Goal: Contribute content: Contribute content

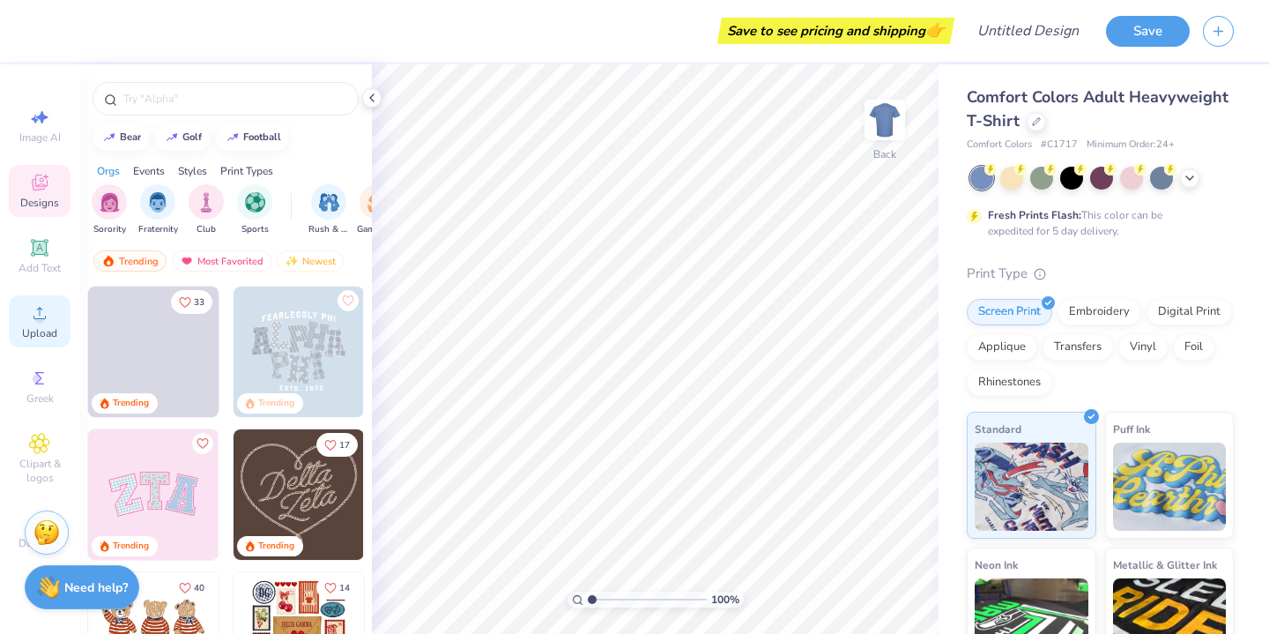
click at [32, 321] on icon at bounding box center [39, 312] width 21 height 21
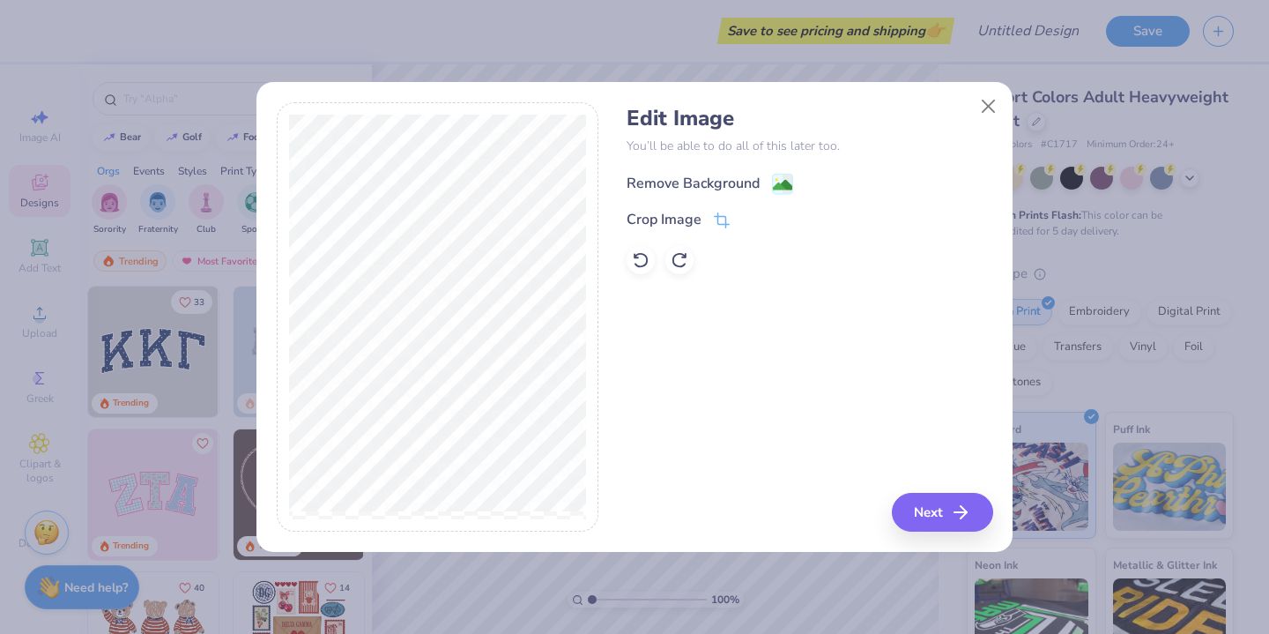
click at [719, 181] on div "Remove Background" at bounding box center [693, 183] width 133 height 21
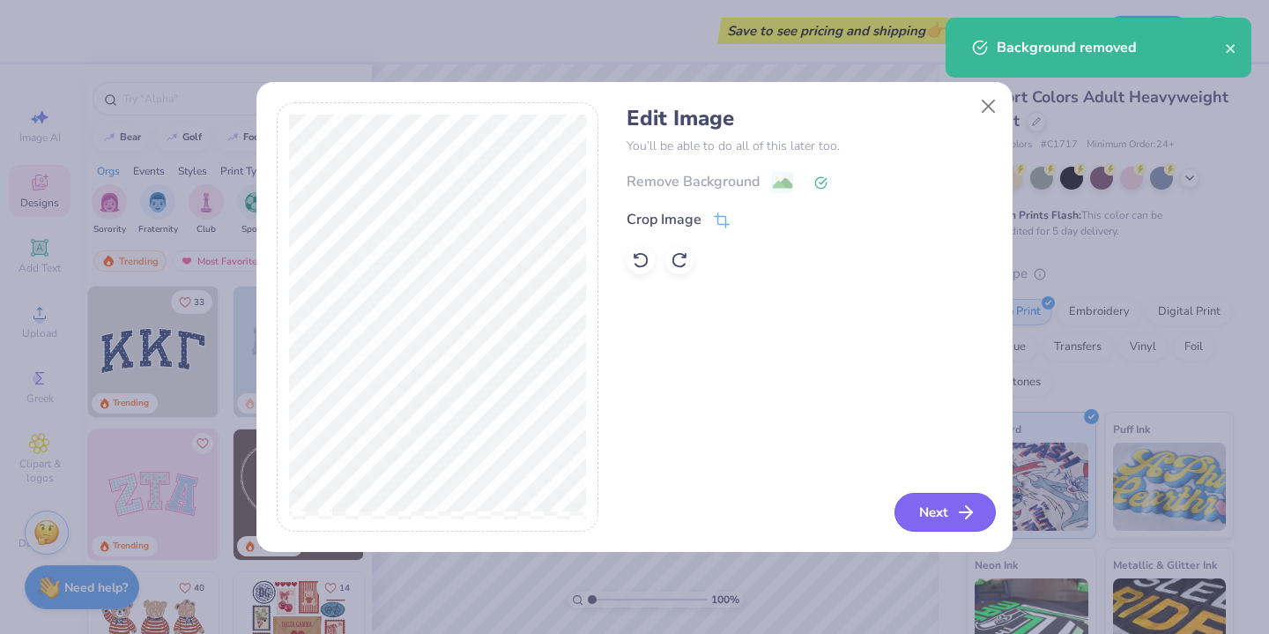
click at [954, 507] on button "Next" at bounding box center [944, 512] width 101 height 39
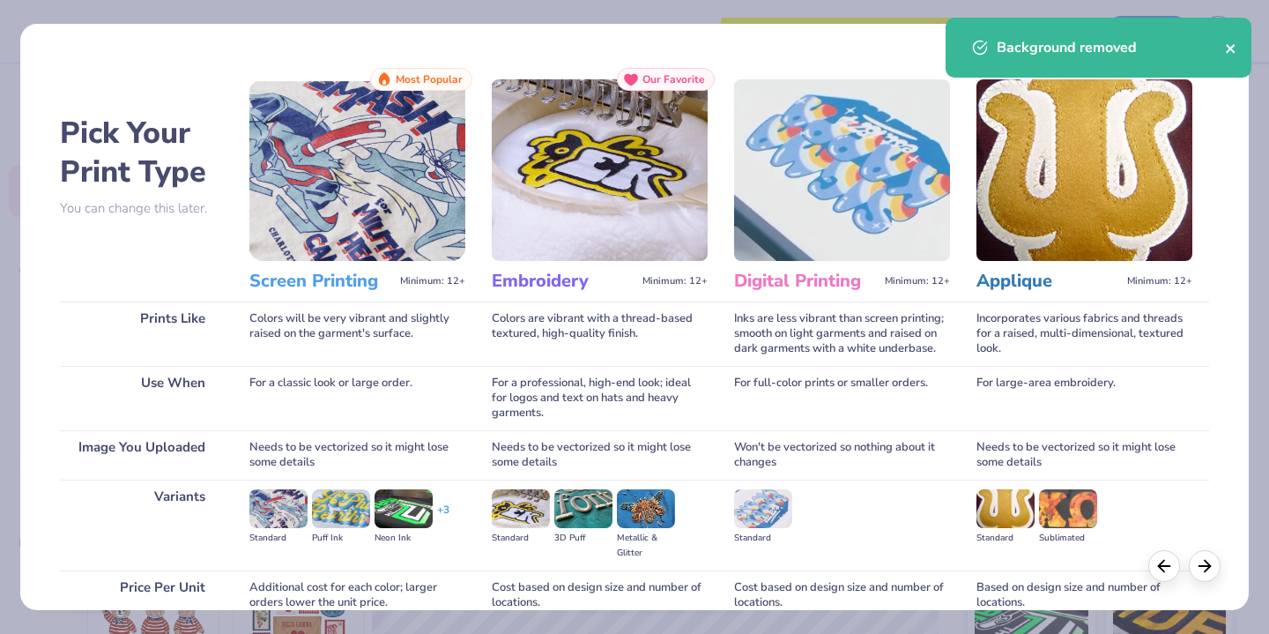
click at [1236, 45] on div "Background removed" at bounding box center [1099, 48] width 306 height 60
click at [1224, 42] on div "Background removed" at bounding box center [1111, 47] width 228 height 21
click at [1235, 42] on icon "close" at bounding box center [1231, 48] width 12 height 14
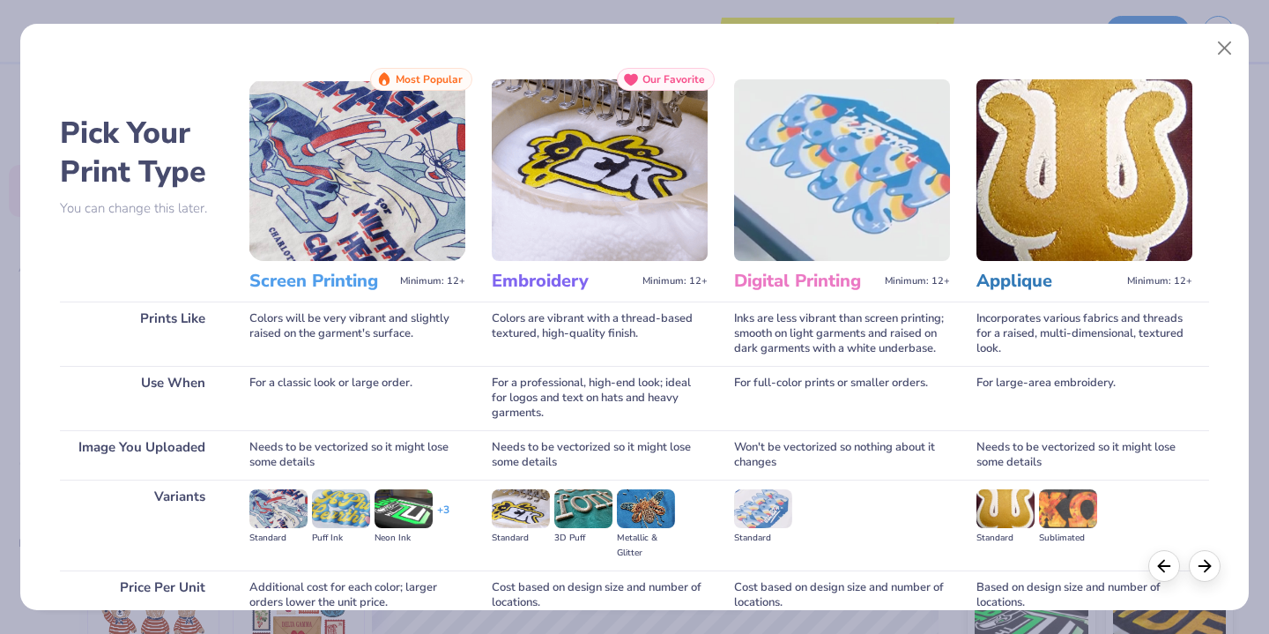
click at [308, 188] on img at bounding box center [357, 170] width 216 height 182
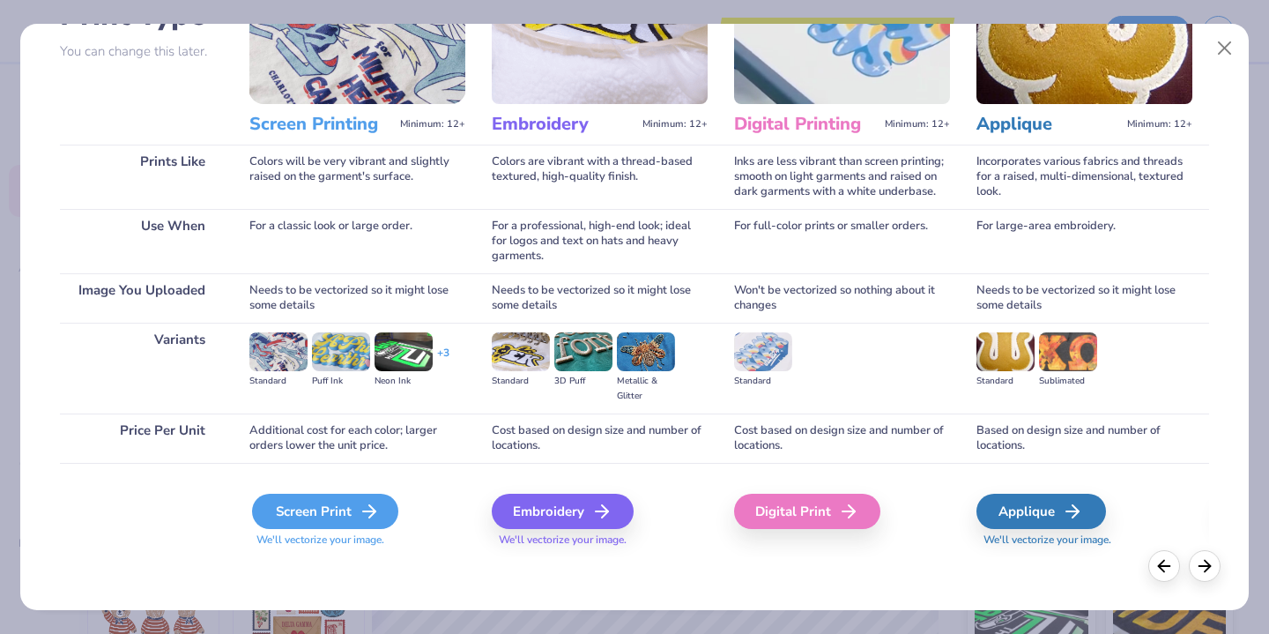
scroll to position [157, 0]
click at [345, 508] on div "Screen Print" at bounding box center [325, 511] width 146 height 35
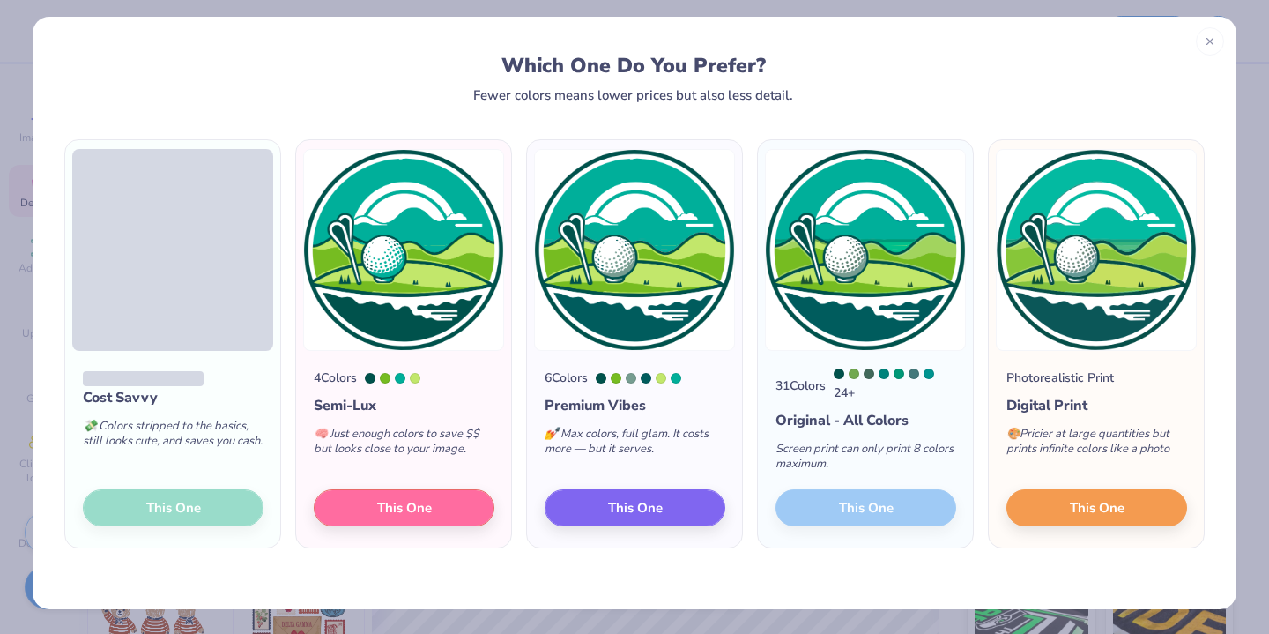
scroll to position [8, 0]
click at [1117, 508] on span "This One" at bounding box center [1097, 505] width 55 height 20
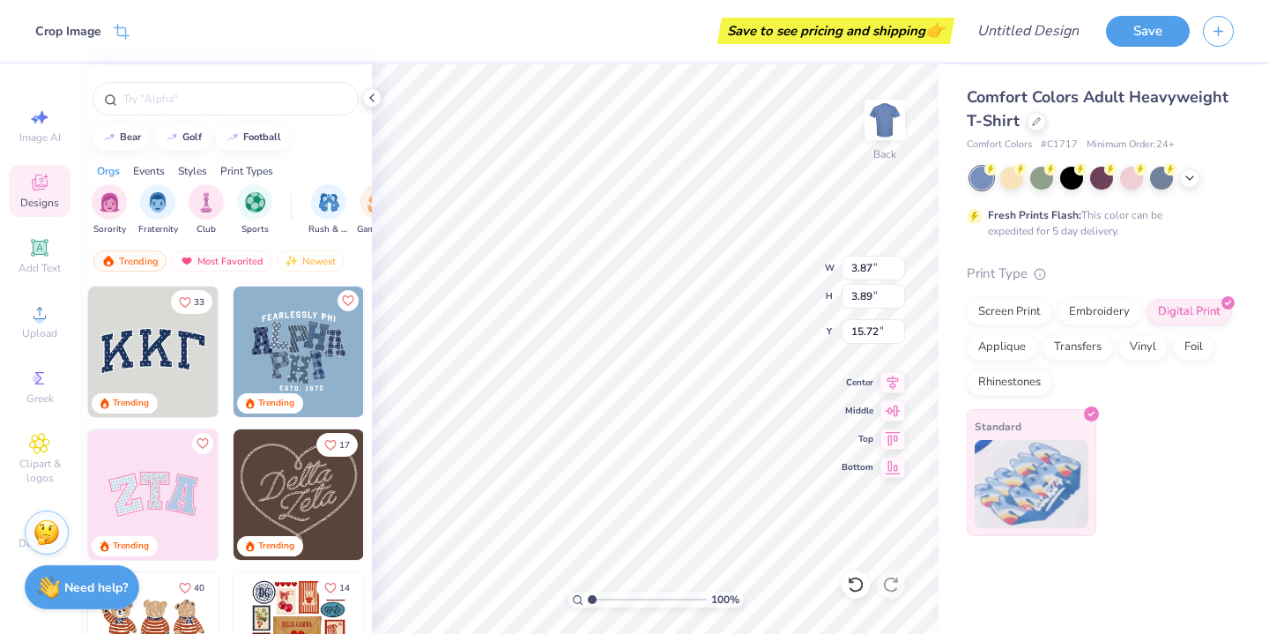
type input "3.87"
type input "3.89"
type input "4.14"
click at [888, 122] on img at bounding box center [885, 120] width 71 height 71
click at [888, 122] on img at bounding box center [884, 119] width 35 height 35
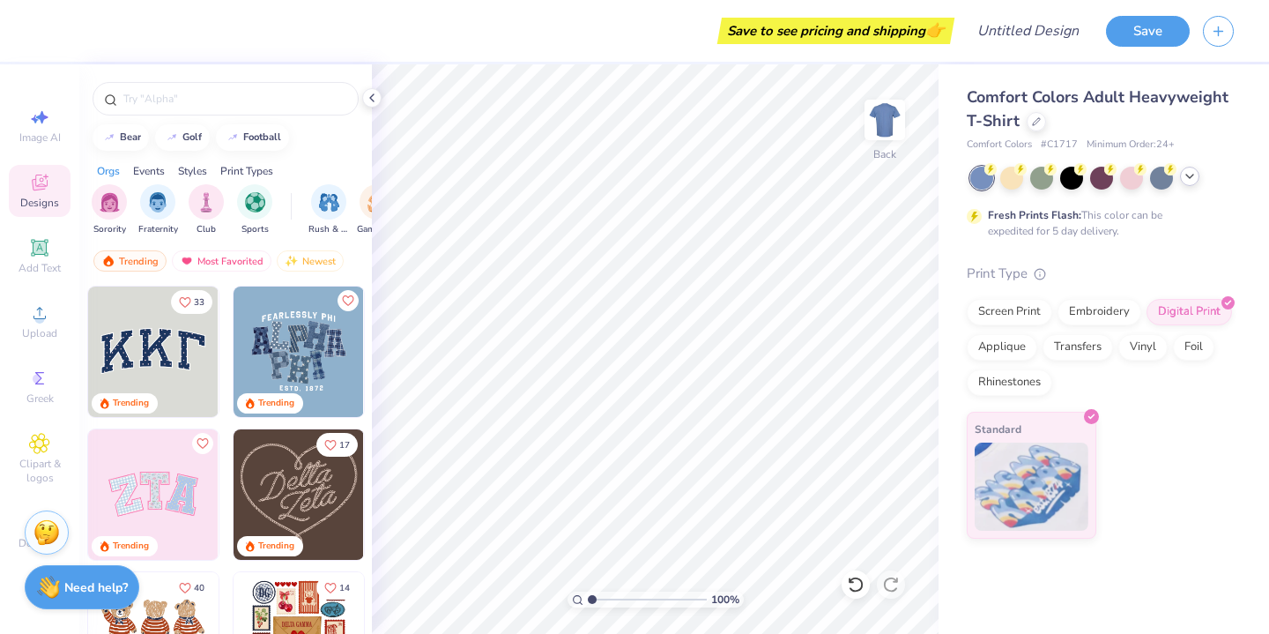
click at [1184, 172] on icon at bounding box center [1190, 176] width 14 height 14
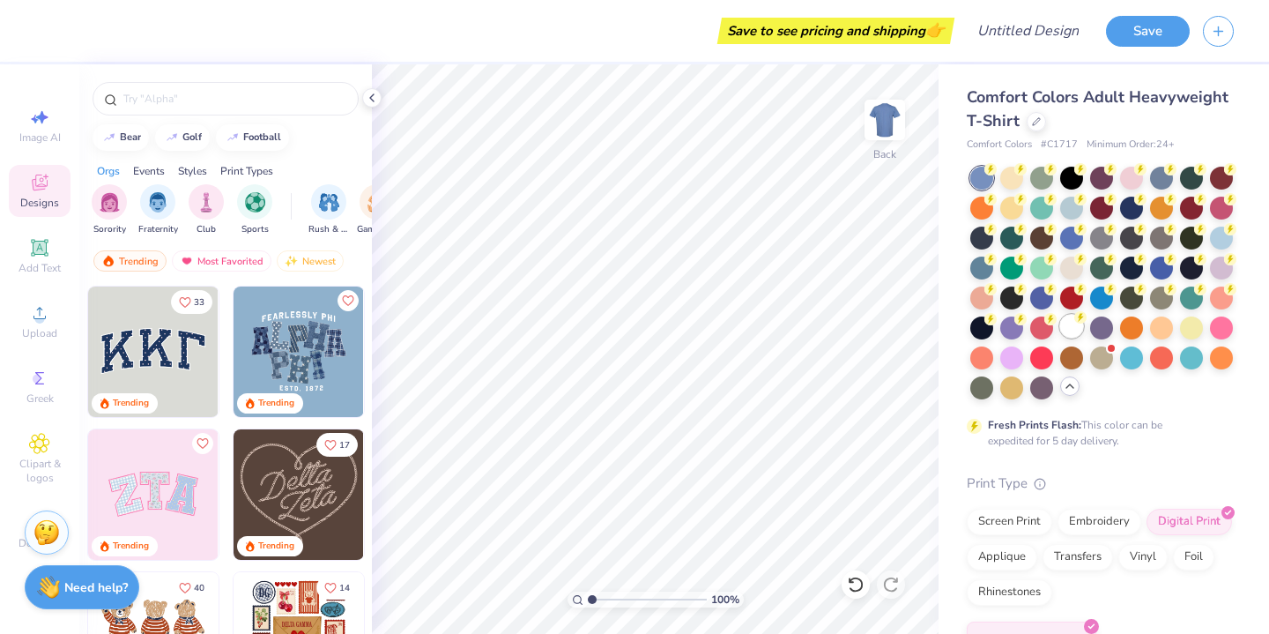
click at [1070, 327] on div at bounding box center [1071, 326] width 23 height 23
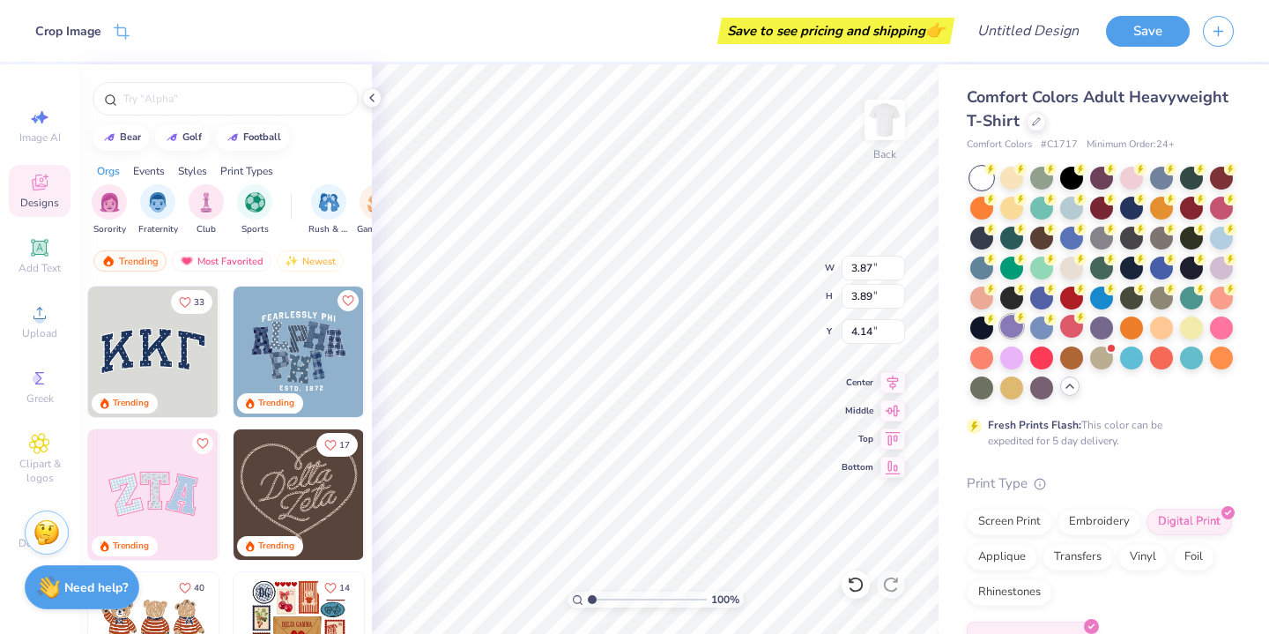
type input "3.57"
click at [888, 107] on img at bounding box center [885, 120] width 71 height 71
click at [33, 311] on icon at bounding box center [39, 312] width 21 height 21
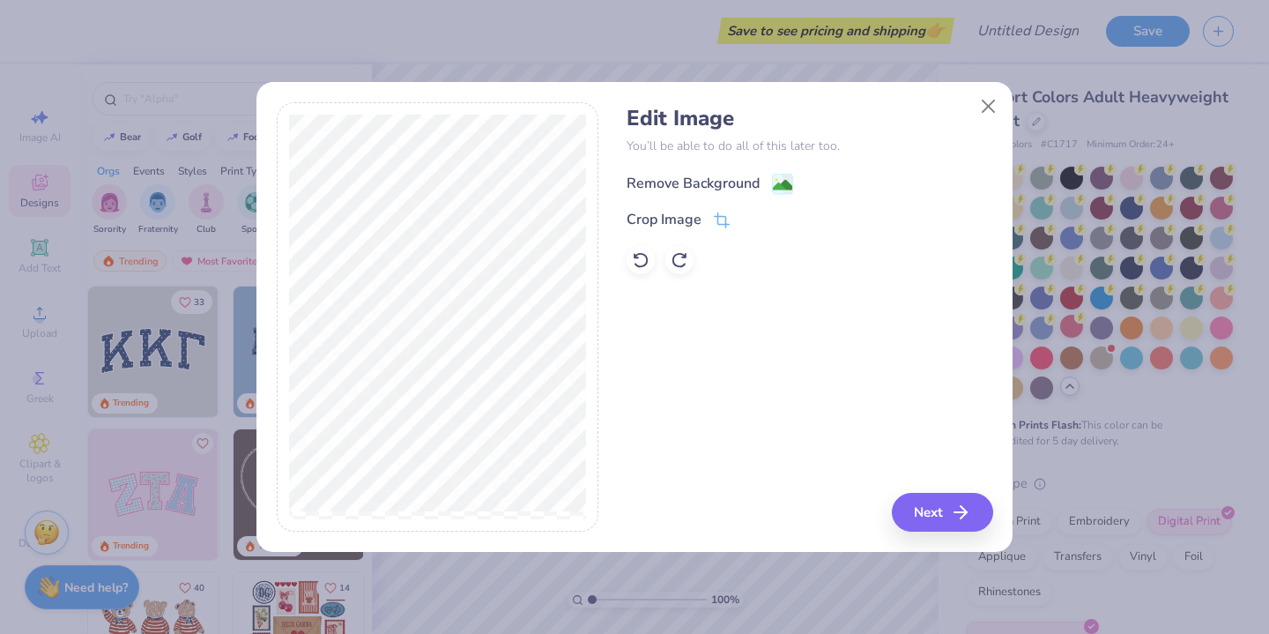
click at [707, 182] on div "Remove Background" at bounding box center [693, 183] width 133 height 21
click at [946, 505] on button "Next" at bounding box center [944, 512] width 101 height 39
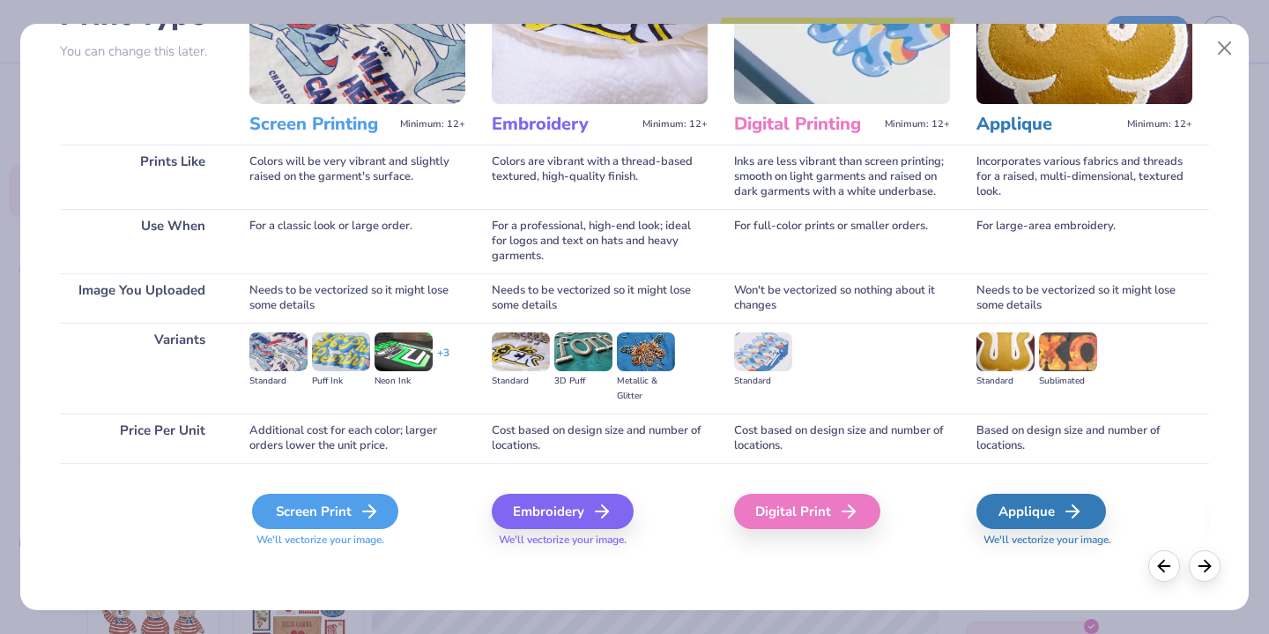
scroll to position [157, 0]
click at [305, 516] on div "Screen Print" at bounding box center [325, 511] width 146 height 35
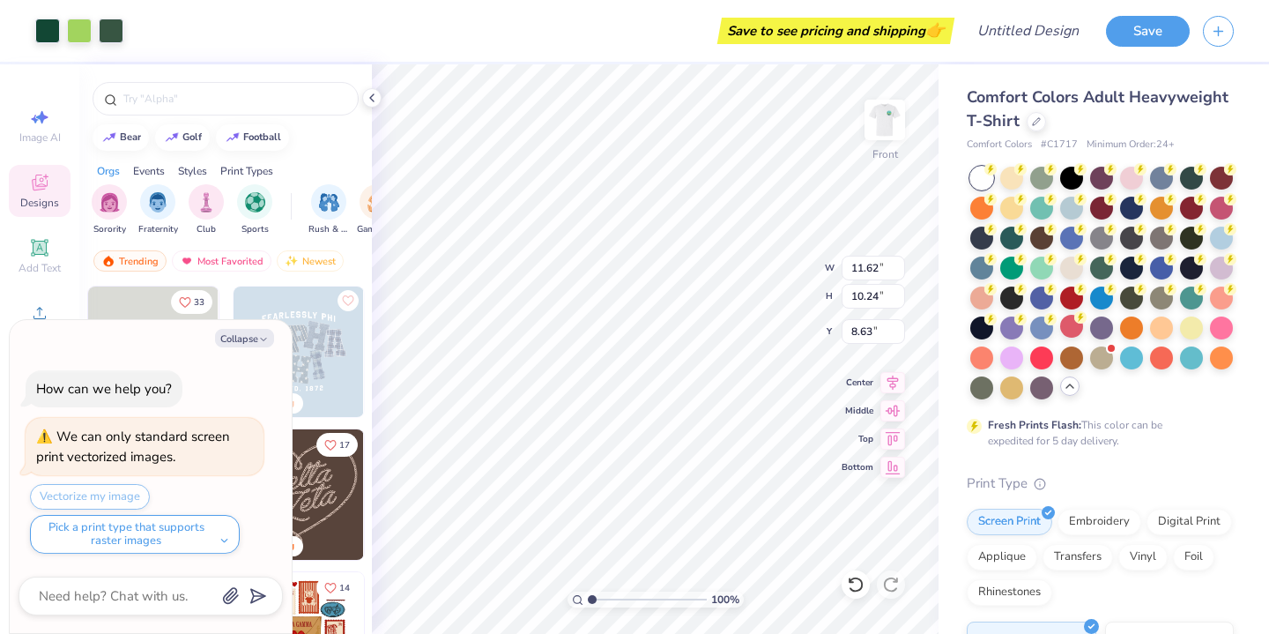
type textarea "x"
type input "4.80"
type input "4.23"
type textarea "x"
type input "3.00"
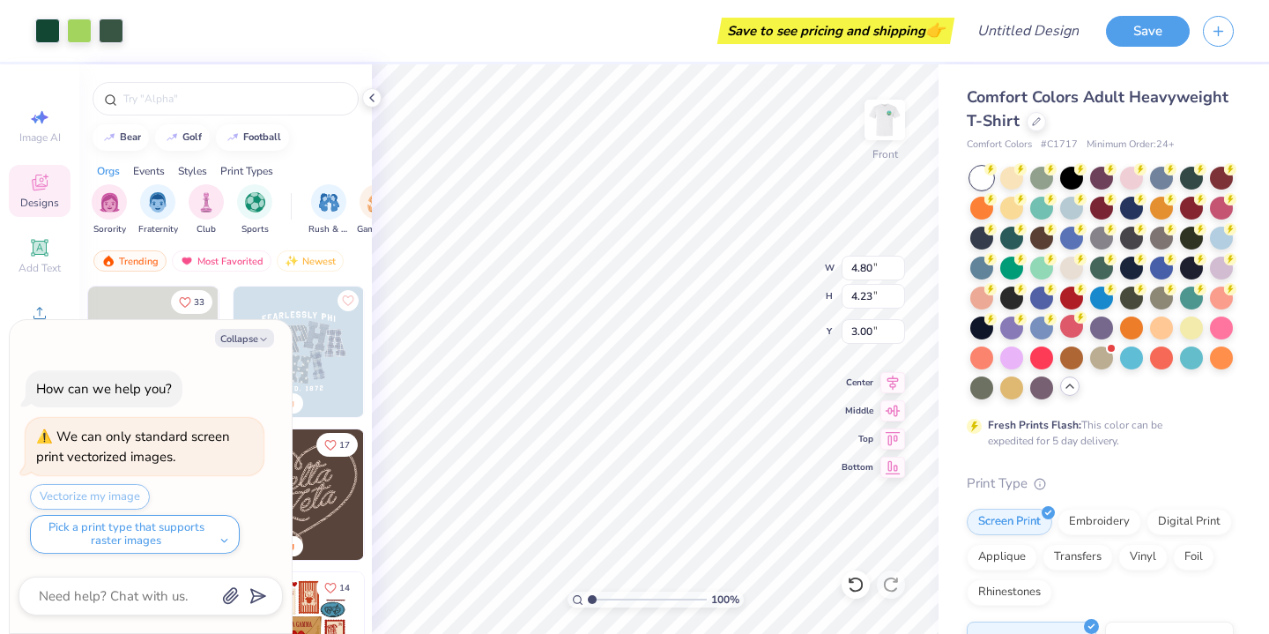
type textarea "x"
type input "3.56"
type input "3.14"
type textarea "x"
type input "1.99"
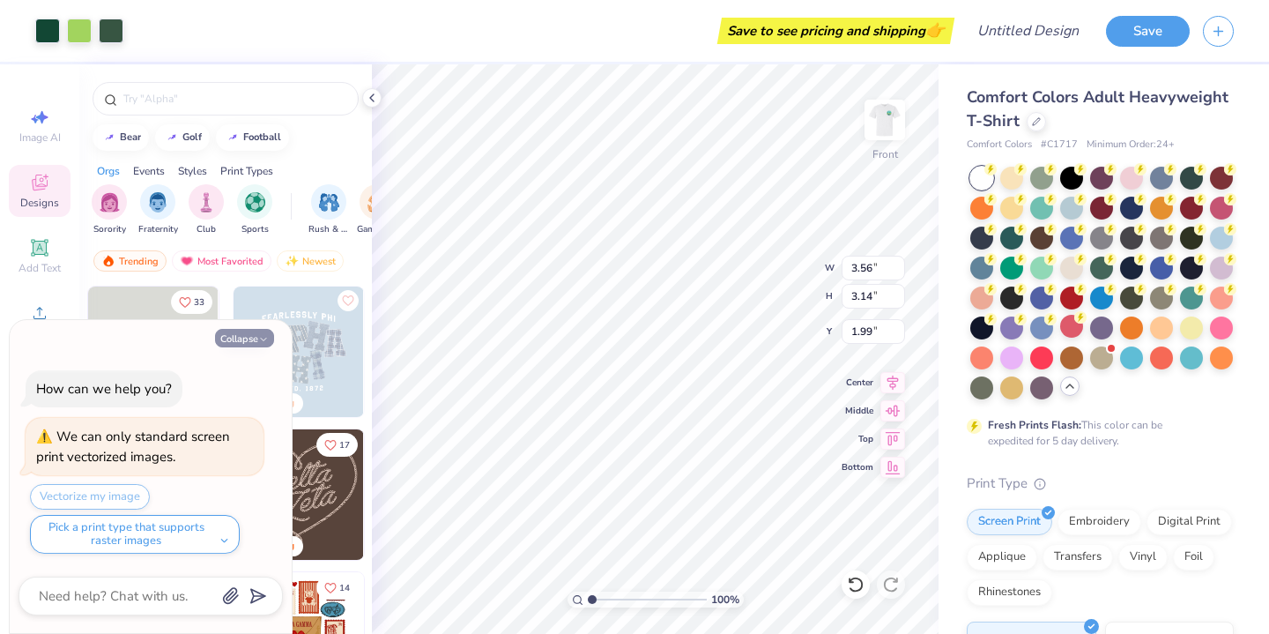
click at [230, 344] on button "Collapse" at bounding box center [244, 338] width 59 height 19
type textarea "x"
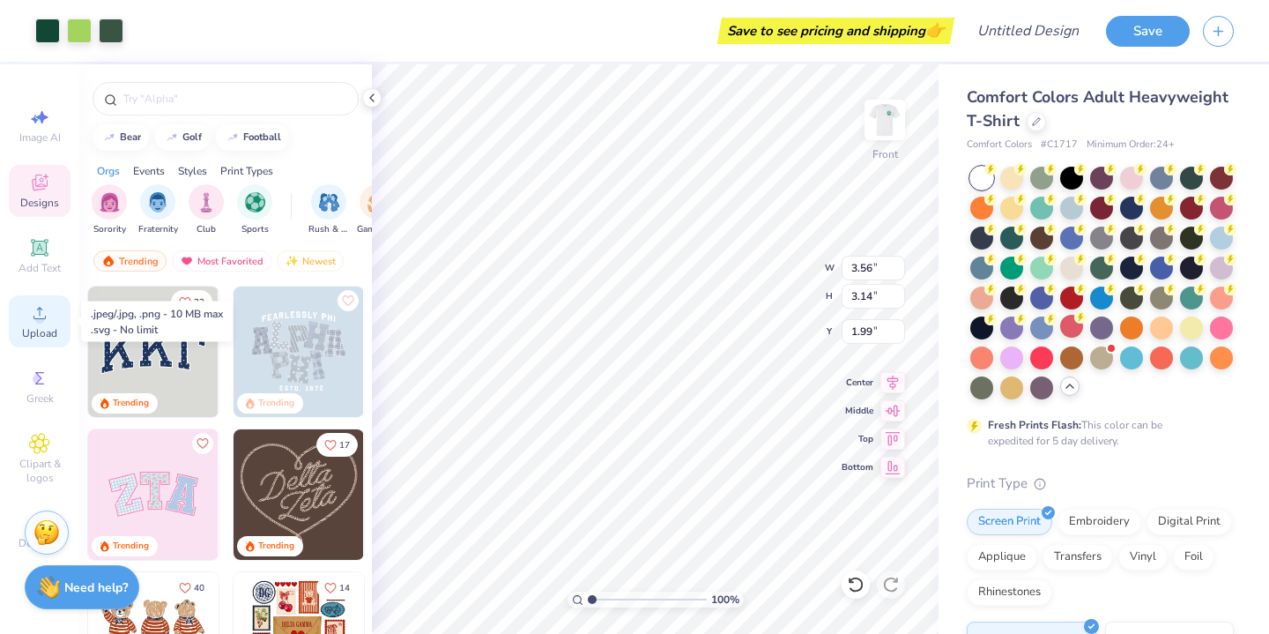
click at [26, 330] on span "Upload" at bounding box center [39, 333] width 35 height 14
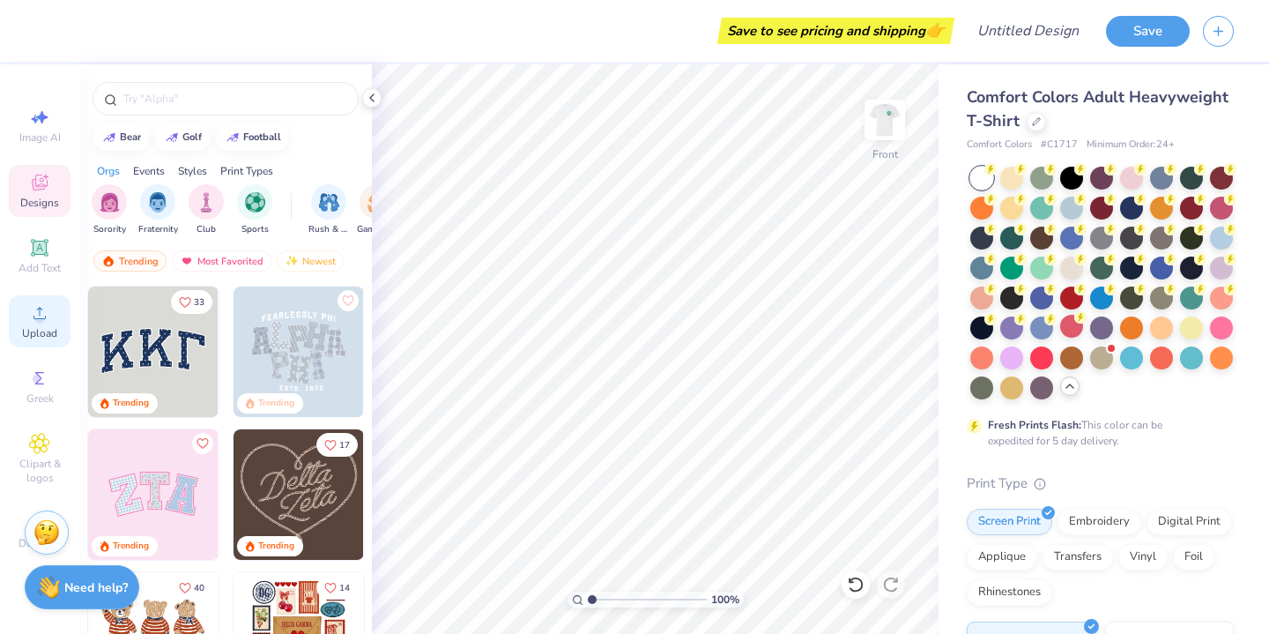
click at [32, 325] on div "Upload" at bounding box center [40, 321] width 62 height 52
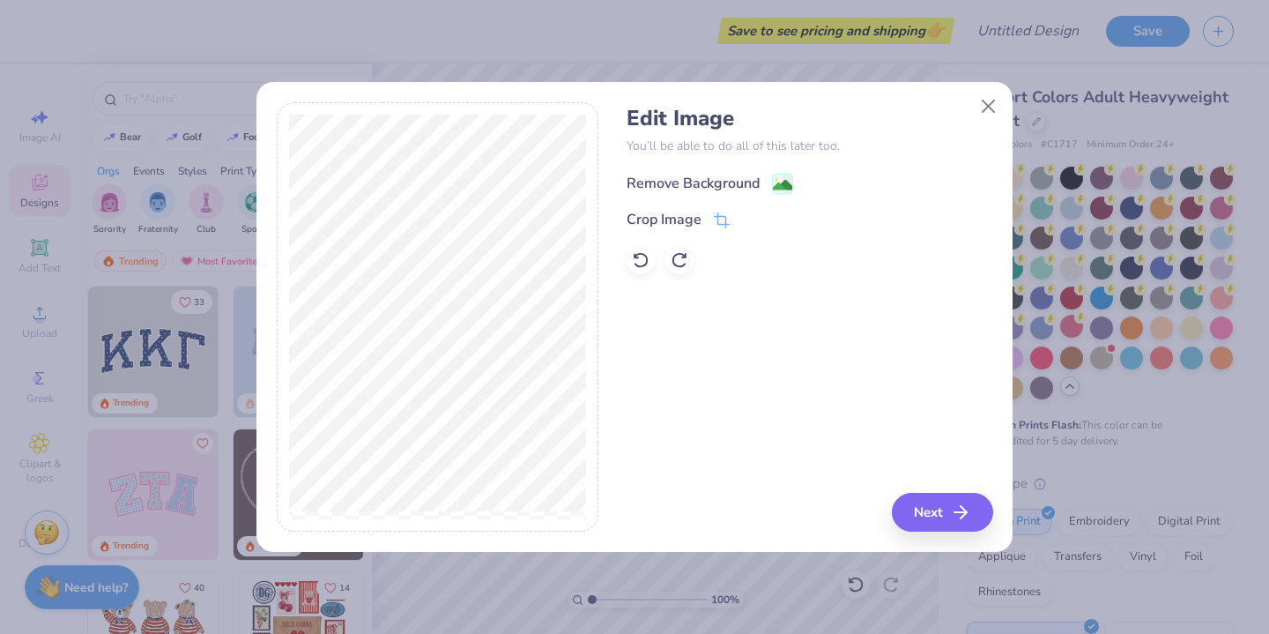
click at [729, 179] on div "Remove Background" at bounding box center [693, 183] width 133 height 21
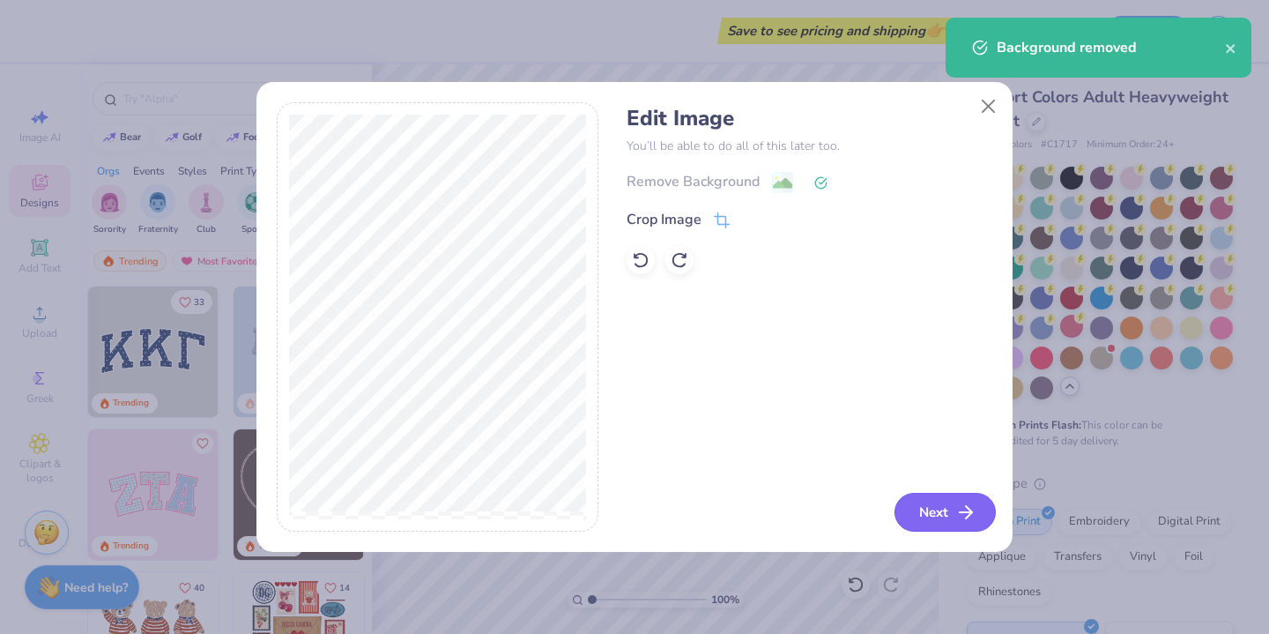
click at [923, 511] on button "Next" at bounding box center [944, 512] width 101 height 39
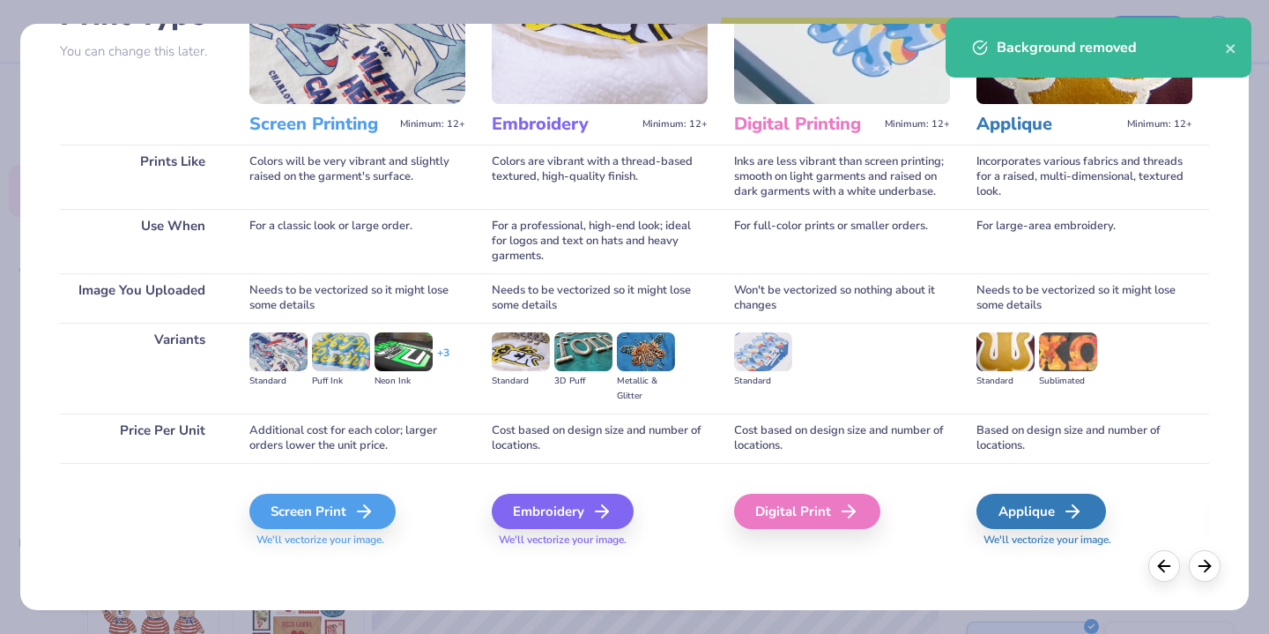
click at [323, 529] on div "Screen Print We'll vectorize your image." at bounding box center [357, 521] width 216 height 54
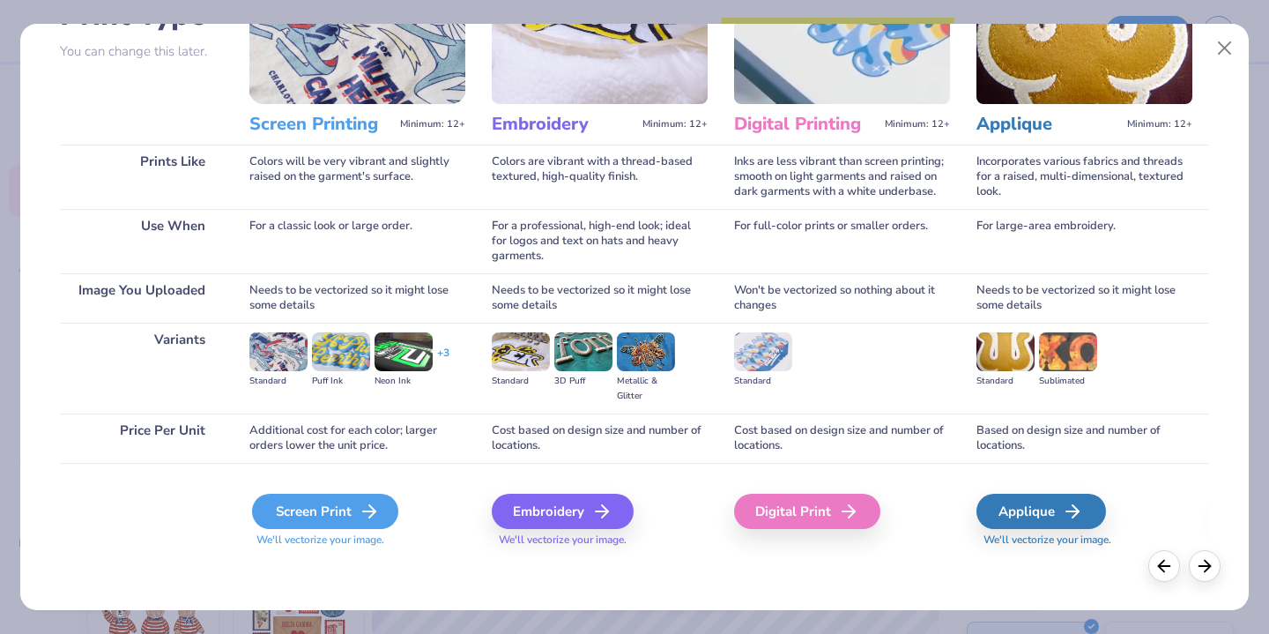
click at [332, 518] on div "Screen Print" at bounding box center [325, 511] width 146 height 35
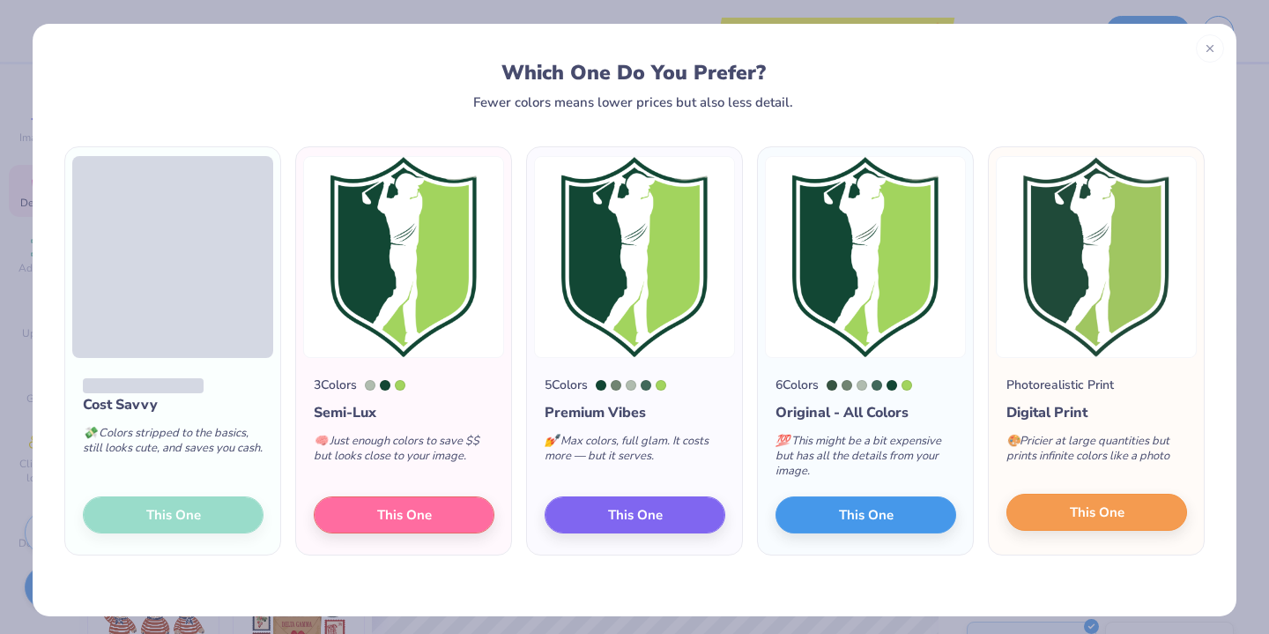
click at [1122, 522] on span "This One" at bounding box center [1097, 512] width 55 height 20
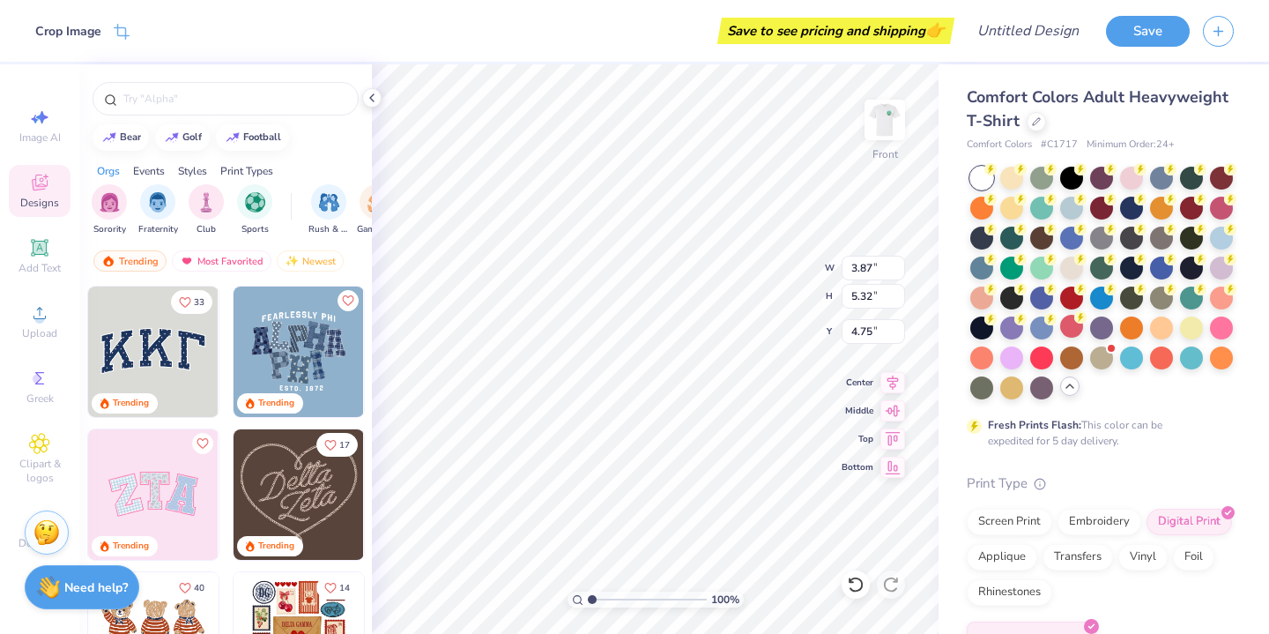
type input "1.02"
type input "2.17"
type input "2.98"
type input "0.50"
type input "1.59"
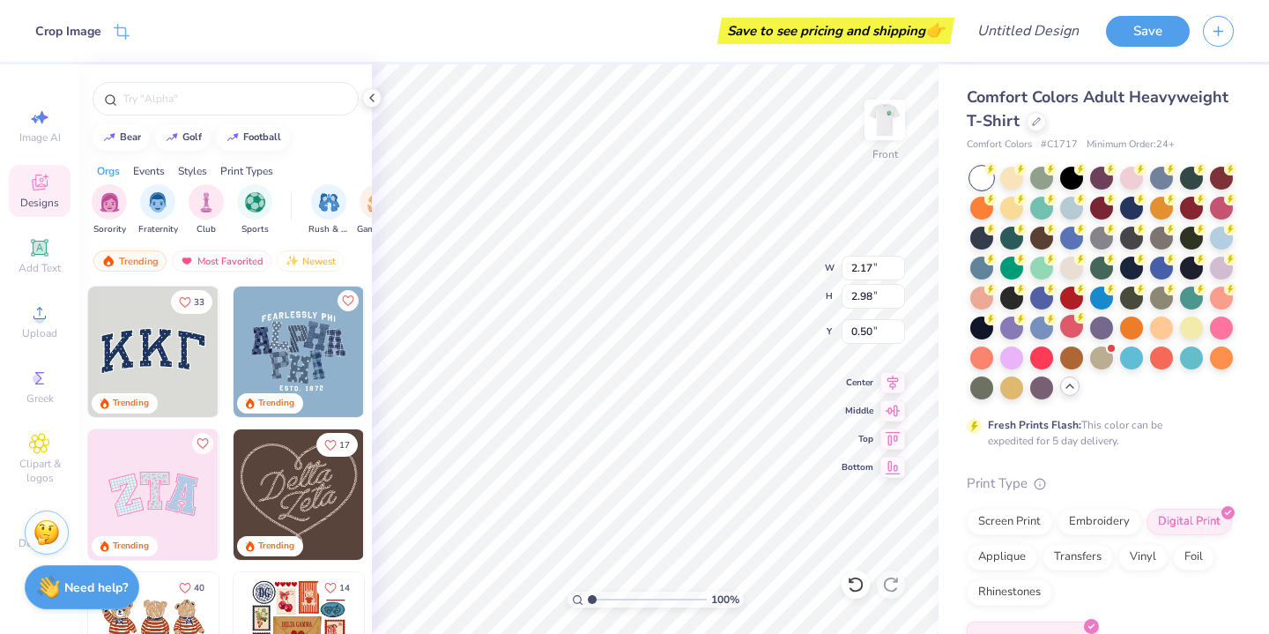
type input "2.18"
click at [33, 246] on icon at bounding box center [39, 247] width 17 height 17
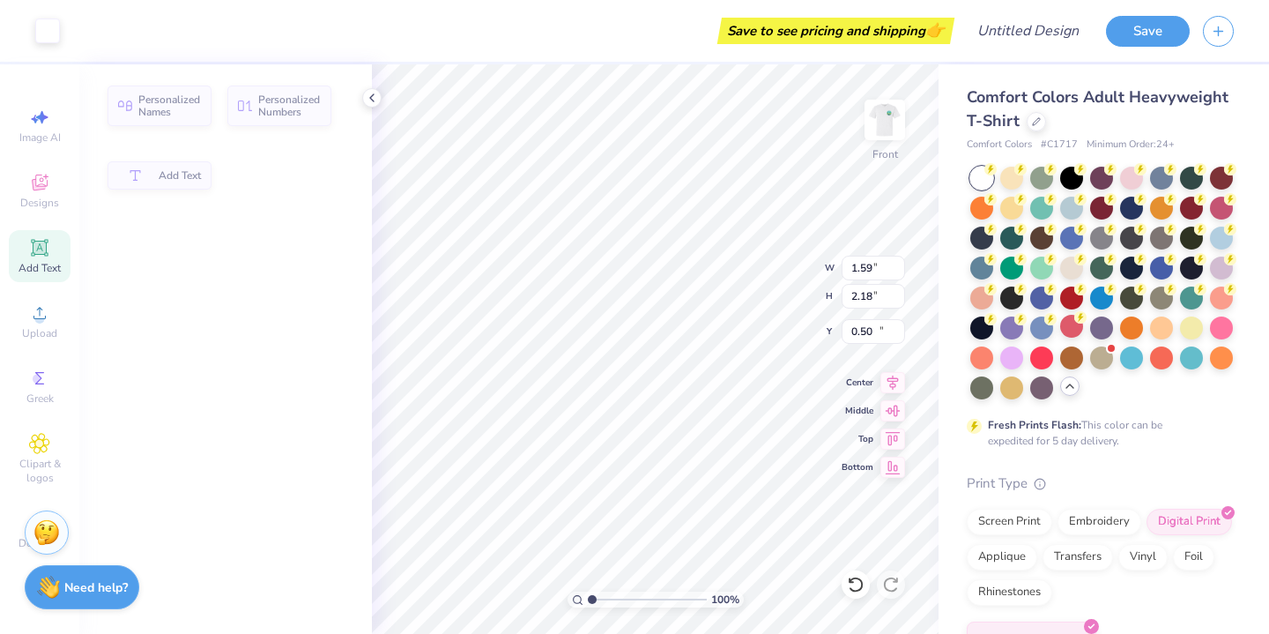
type input "5.69"
type input "1.65"
type input "12.93"
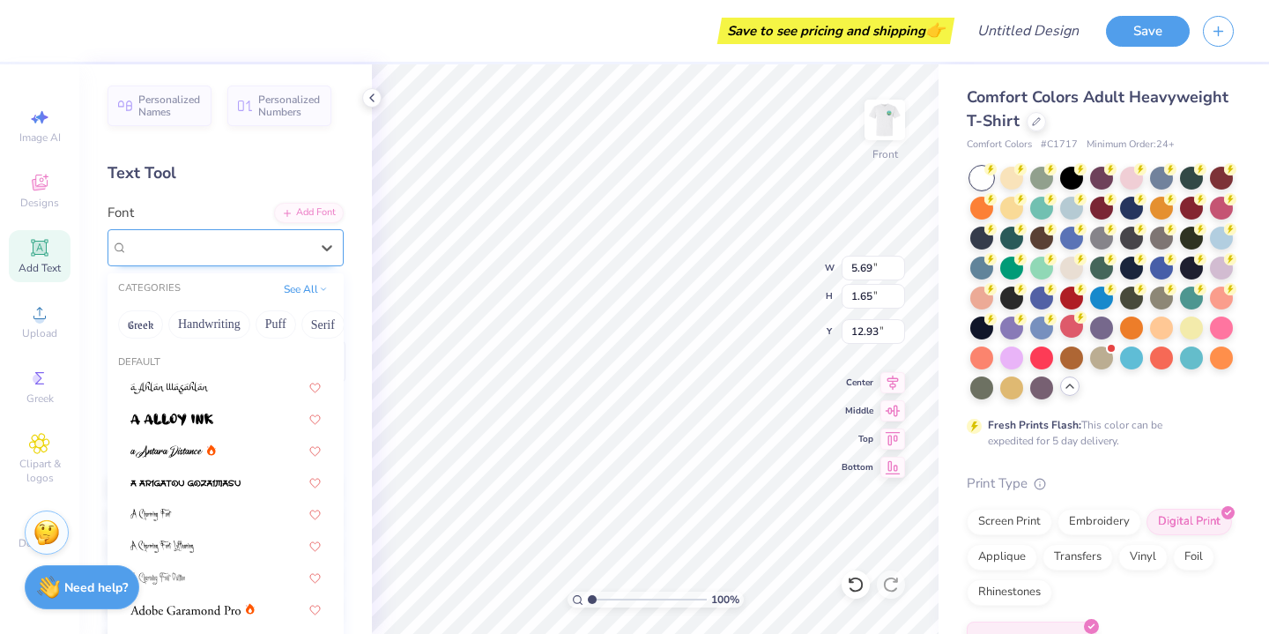
click at [211, 234] on div "Super Dream" at bounding box center [218, 247] width 185 height 27
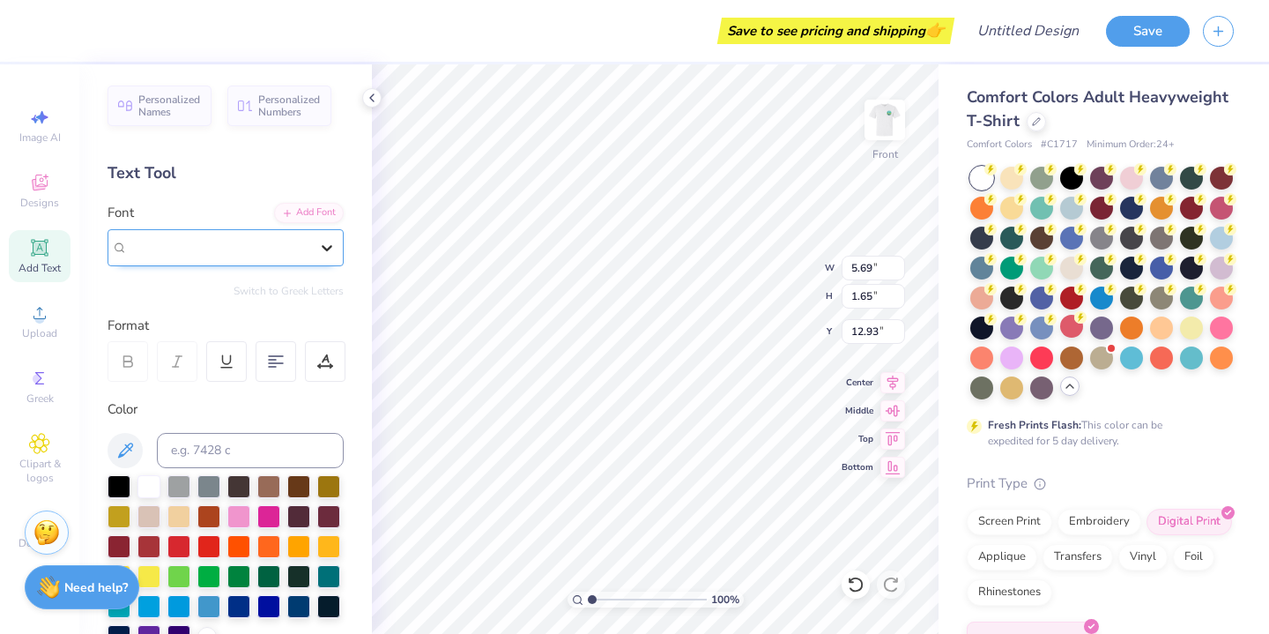
click at [330, 243] on icon at bounding box center [327, 248] width 18 height 18
type textarea "T"
type textarea "Pro Swing Presents:"
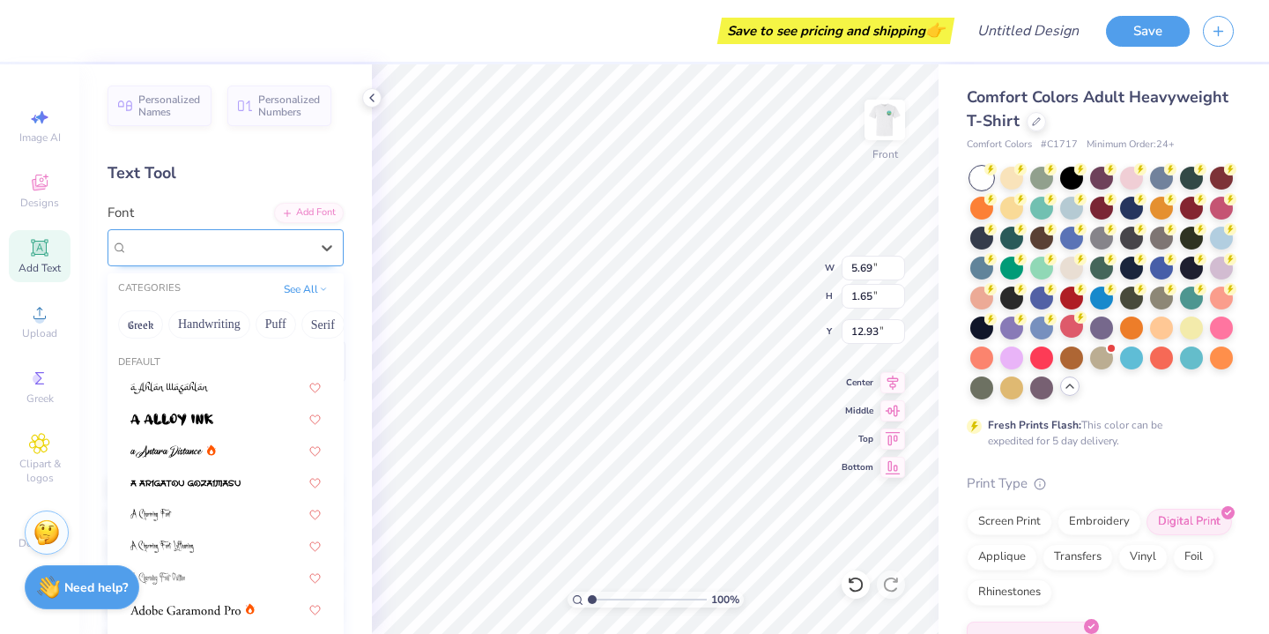
click at [224, 251] on div "Super Dream" at bounding box center [218, 247] width 185 height 27
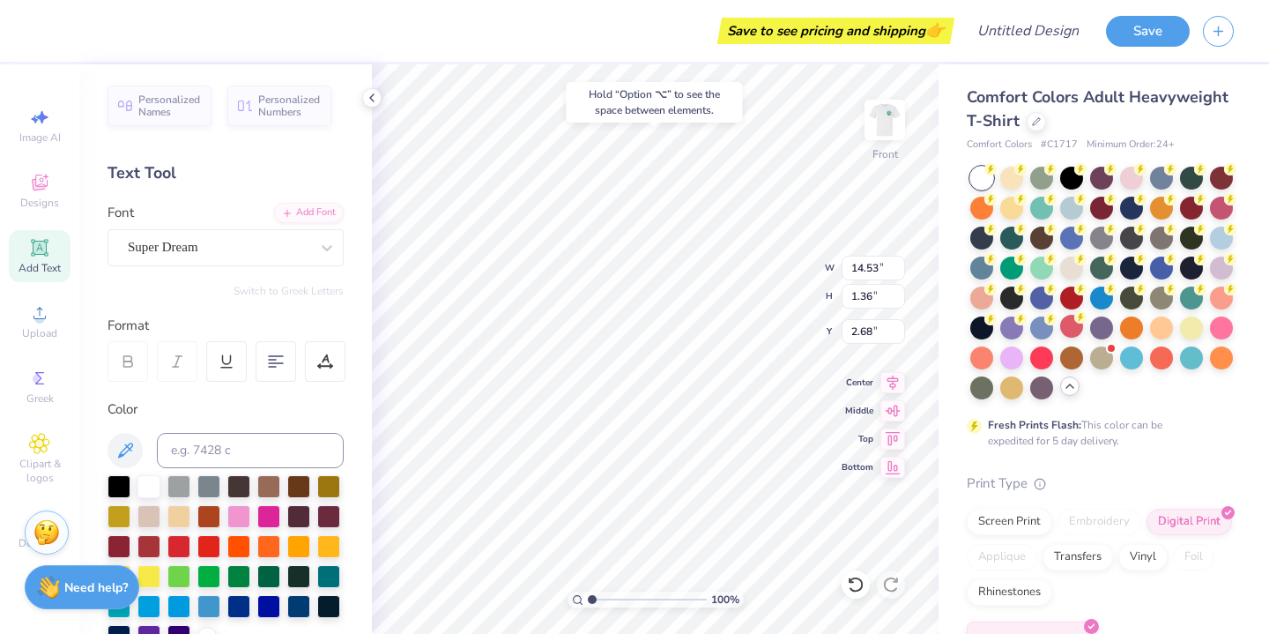
type input "2.68"
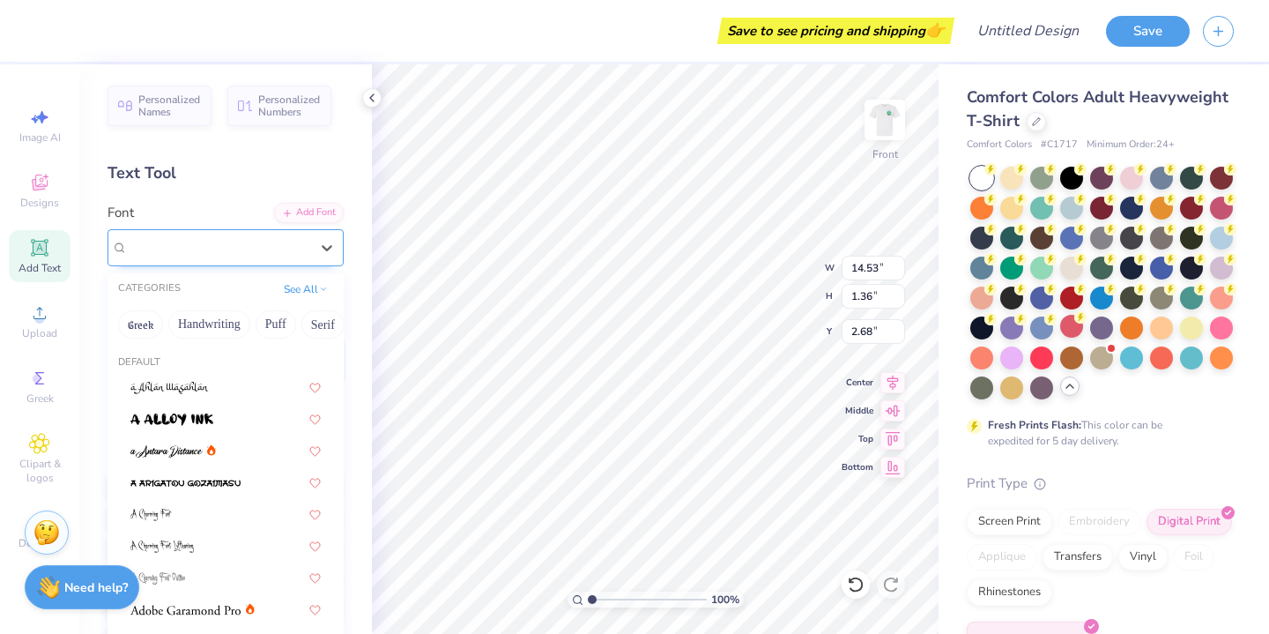
click at [195, 242] on span "Super Dream" at bounding box center [163, 247] width 71 height 20
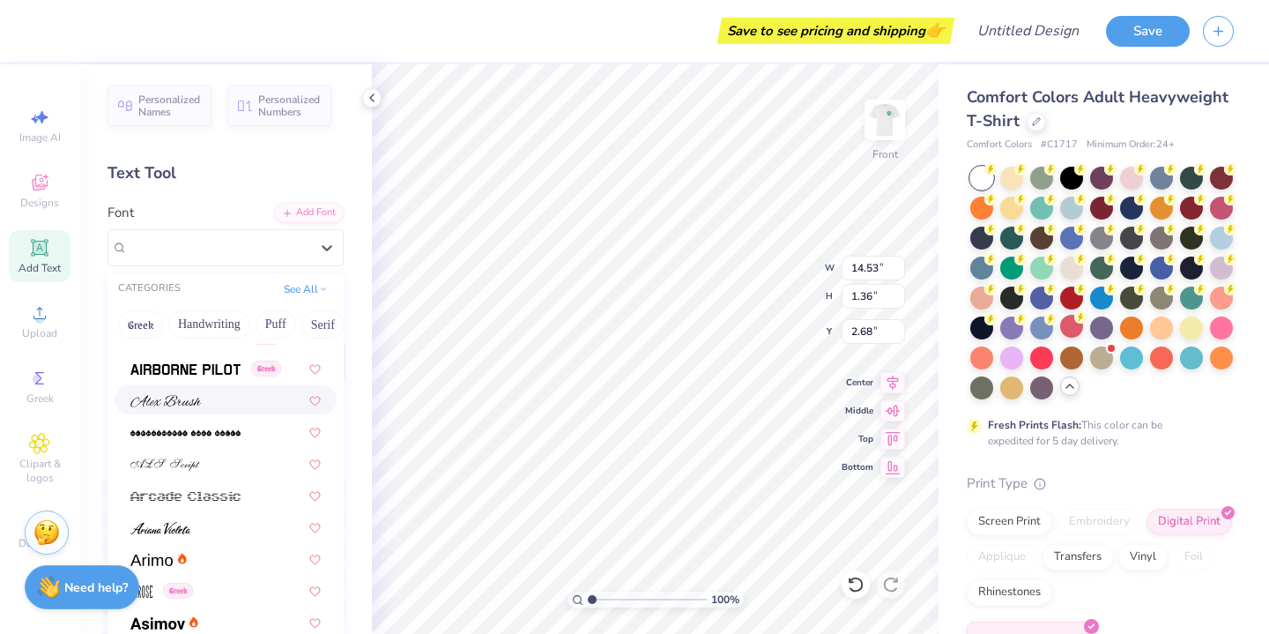
scroll to position [401, 0]
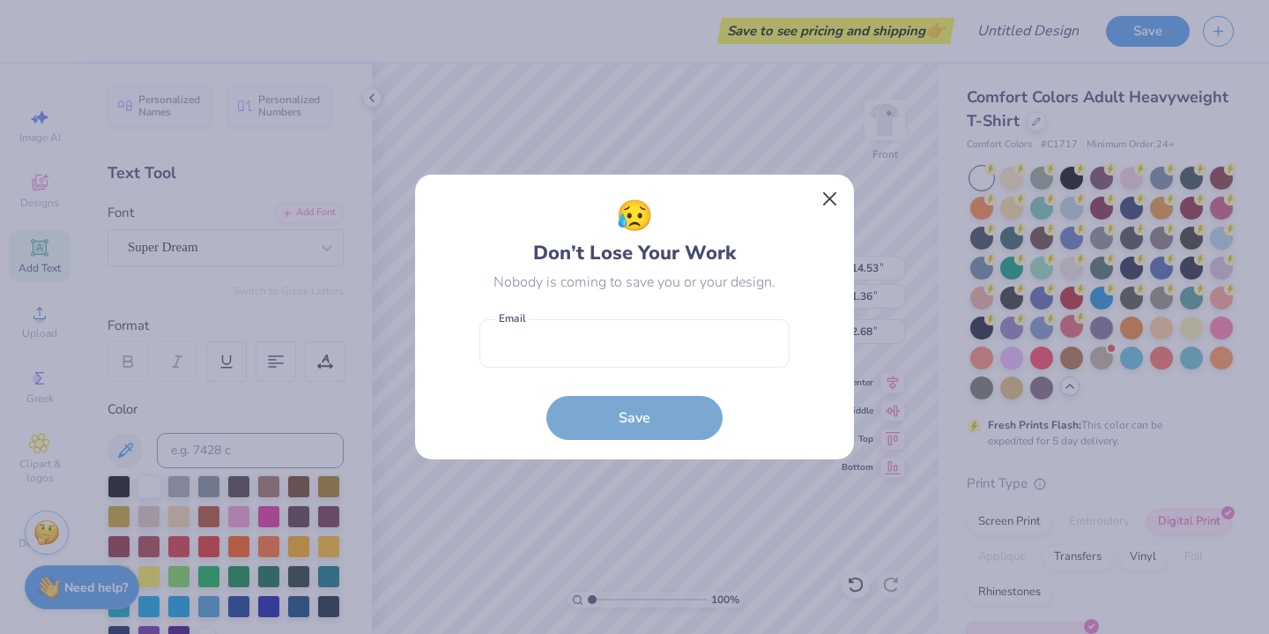
click at [834, 194] on button "Close" at bounding box center [829, 198] width 33 height 33
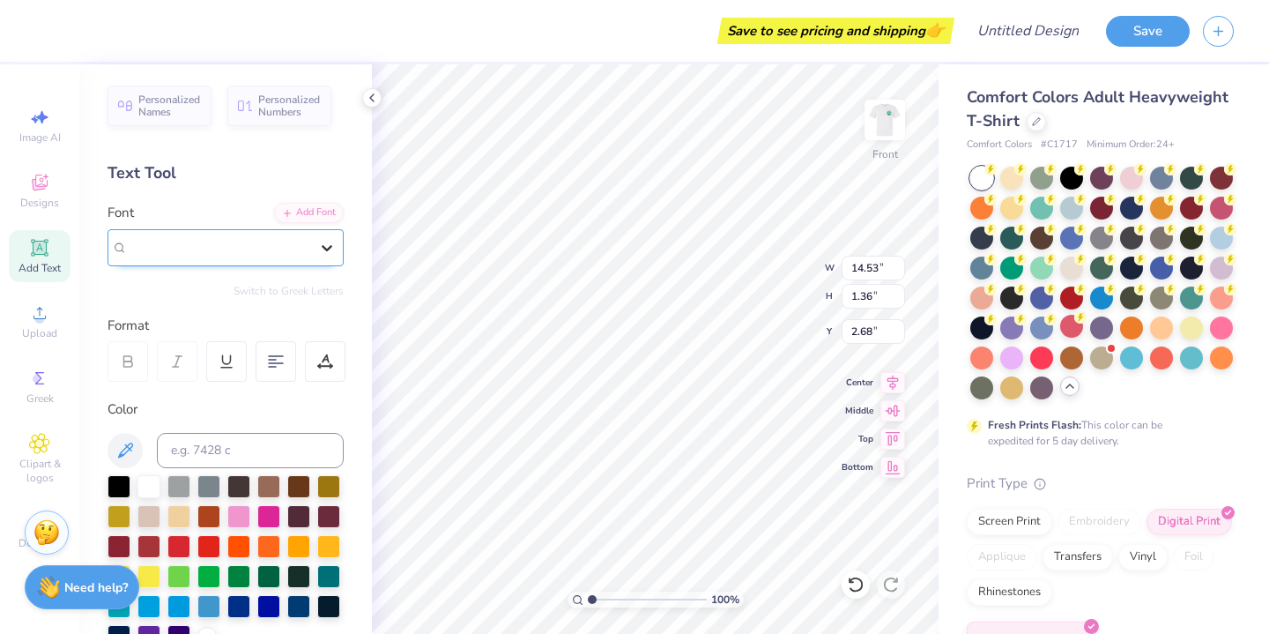
click at [330, 247] on icon at bounding box center [327, 248] width 11 height 6
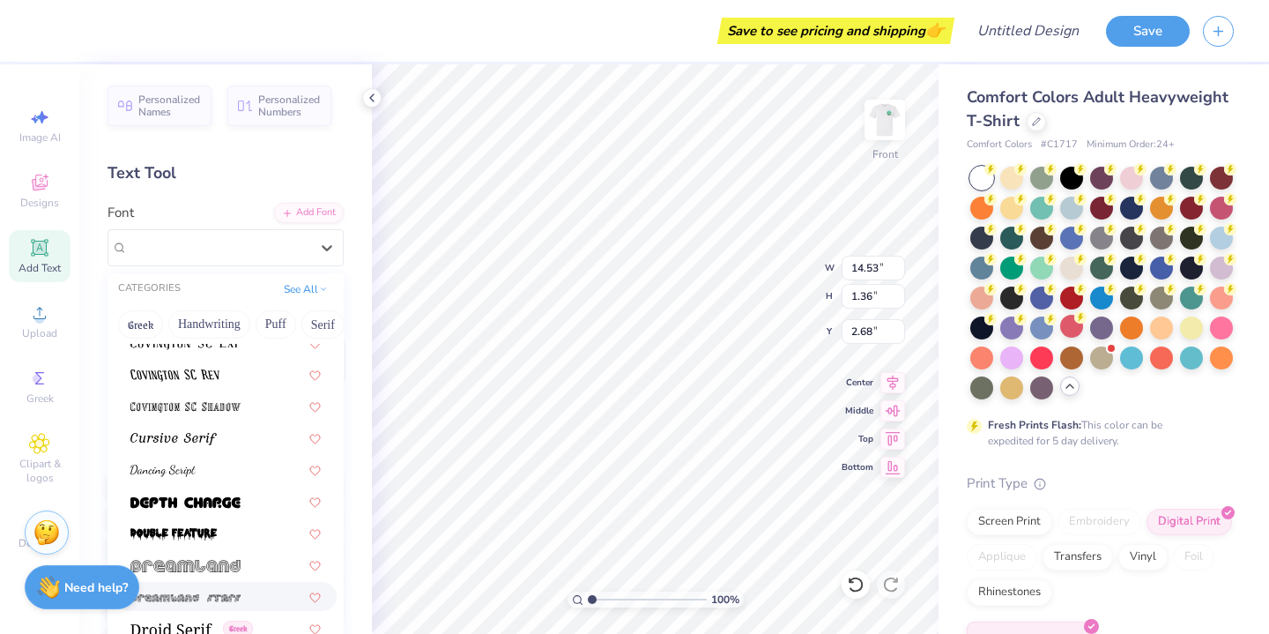
scroll to position [2899, 0]
click at [221, 445] on div at bounding box center [225, 438] width 190 height 19
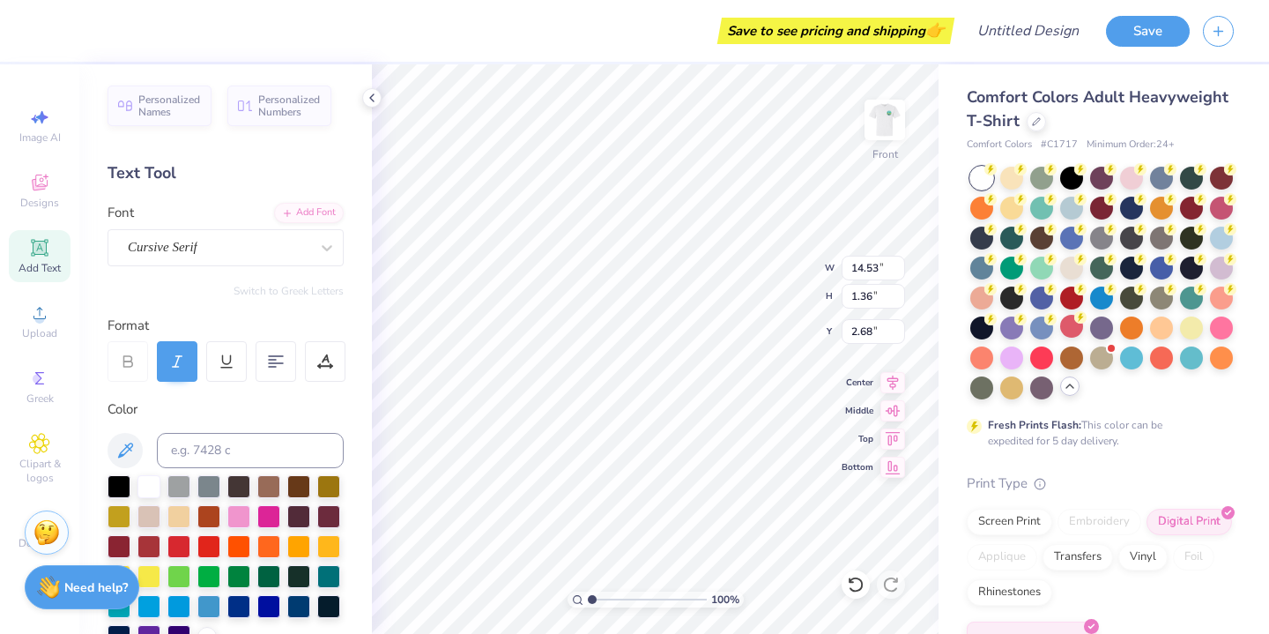
type input "1.35"
click at [116, 491] on div at bounding box center [119, 484] width 23 height 23
type input "3.00"
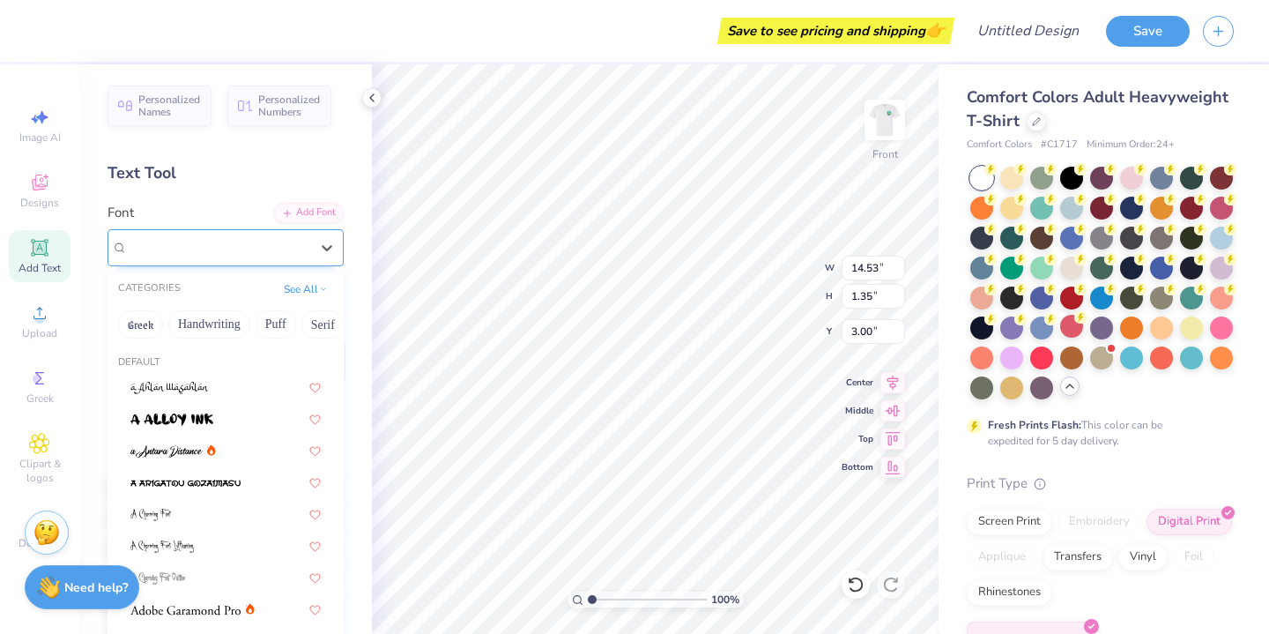
click at [244, 231] on div "Cursive Serif" at bounding box center [226, 247] width 236 height 37
click at [216, 327] on button "Handwriting" at bounding box center [209, 324] width 82 height 28
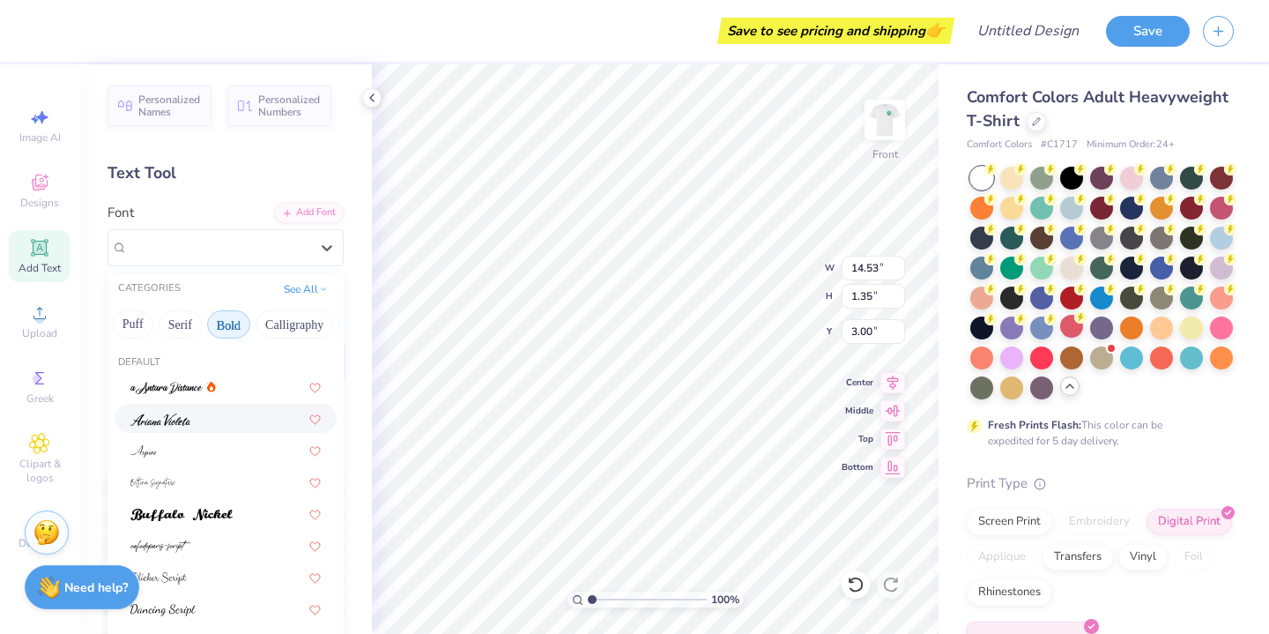
scroll to position [0, 158]
click at [275, 323] on button "Calligraphy" at bounding box center [280, 324] width 78 height 28
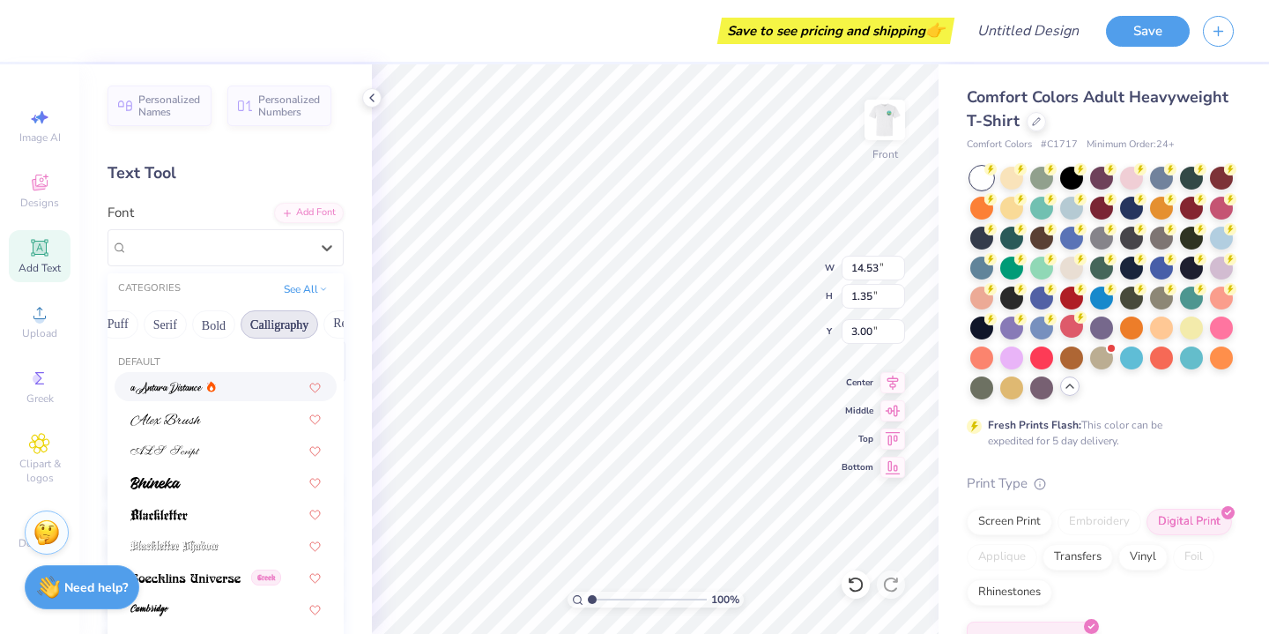
scroll to position [0, 0]
click at [197, 431] on div at bounding box center [226, 418] width 222 height 29
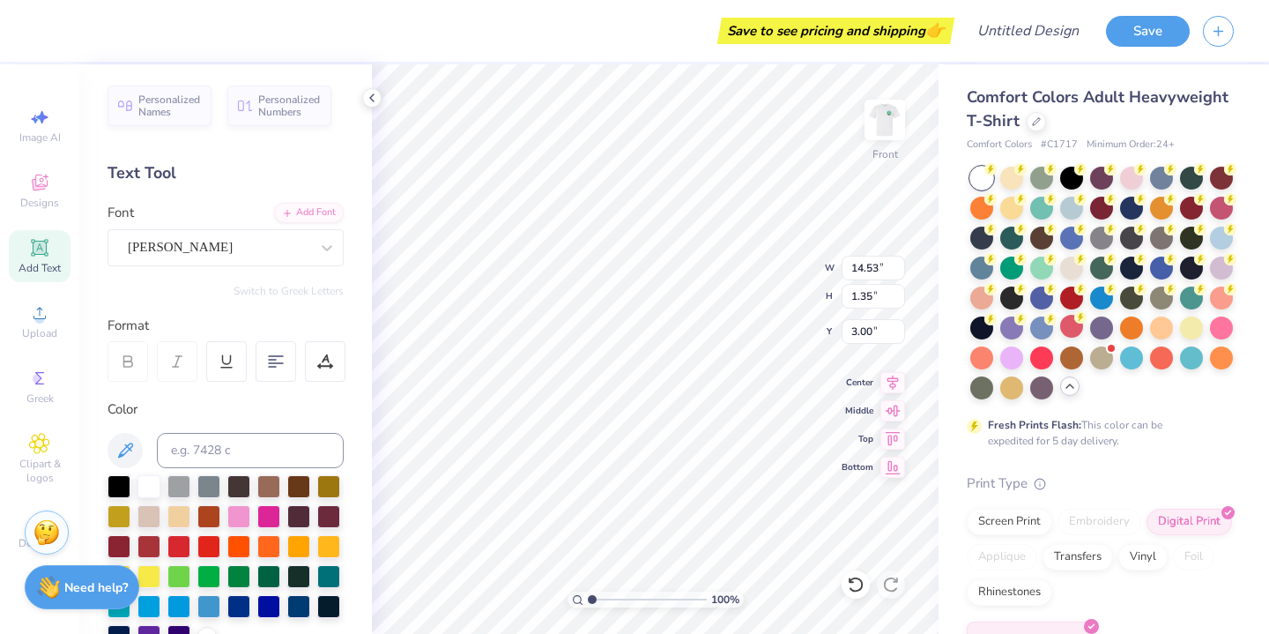
type input "11.10"
type input "1.20"
type input "3.00"
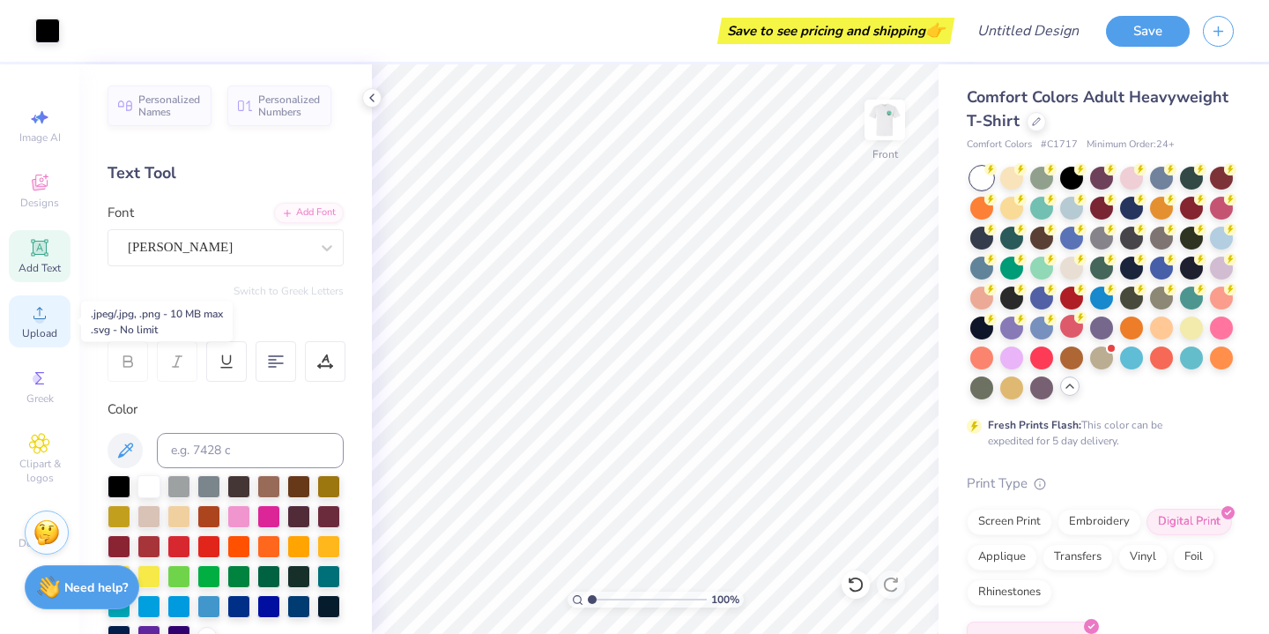
click at [41, 320] on circle at bounding box center [39, 319] width 10 height 10
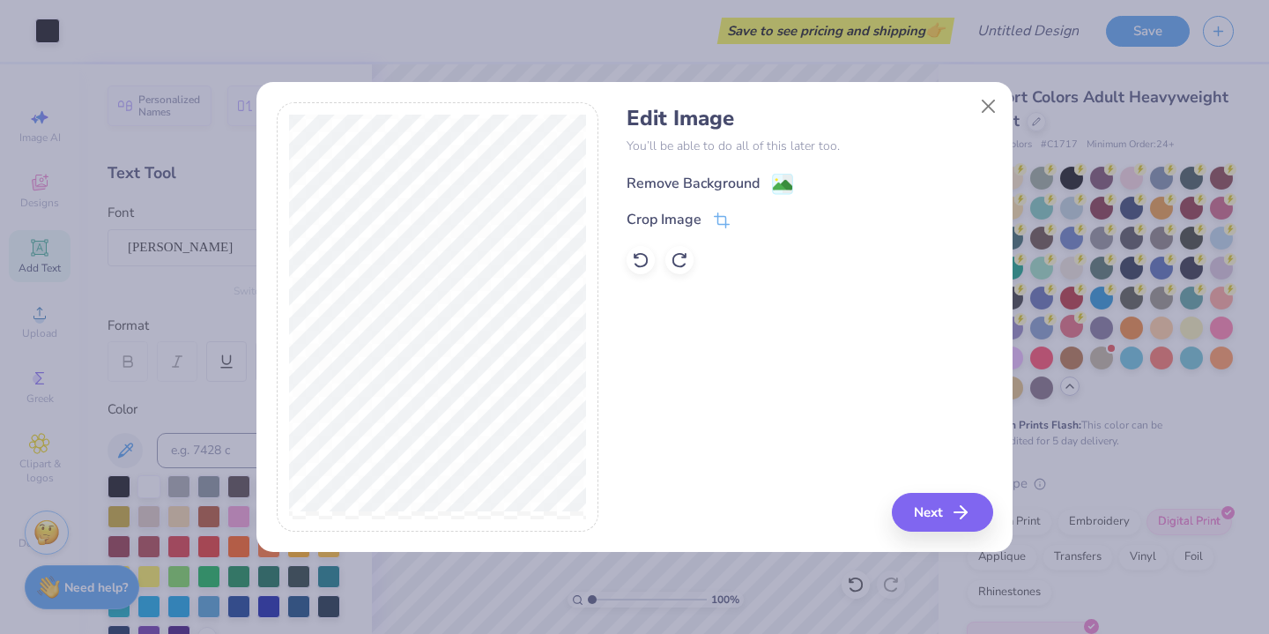
click at [709, 187] on div "Remove Background" at bounding box center [693, 183] width 133 height 21
click at [938, 517] on button "Next" at bounding box center [944, 512] width 101 height 39
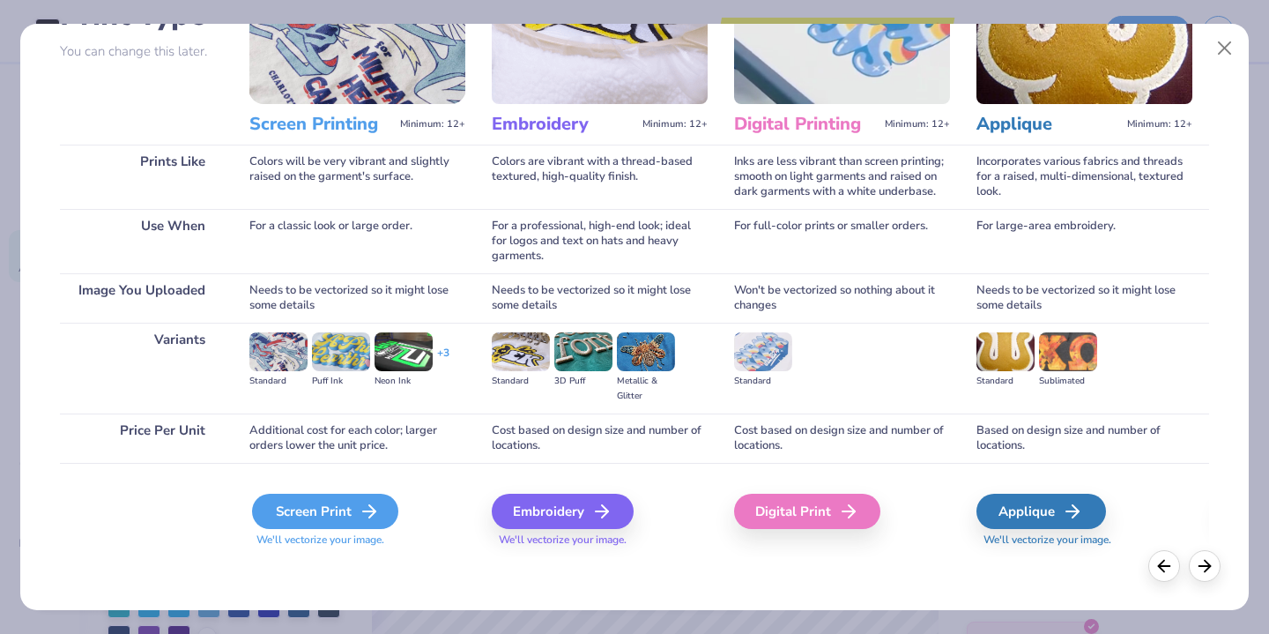
scroll to position [157, 0]
click at [323, 505] on div "Screen Print" at bounding box center [325, 511] width 146 height 35
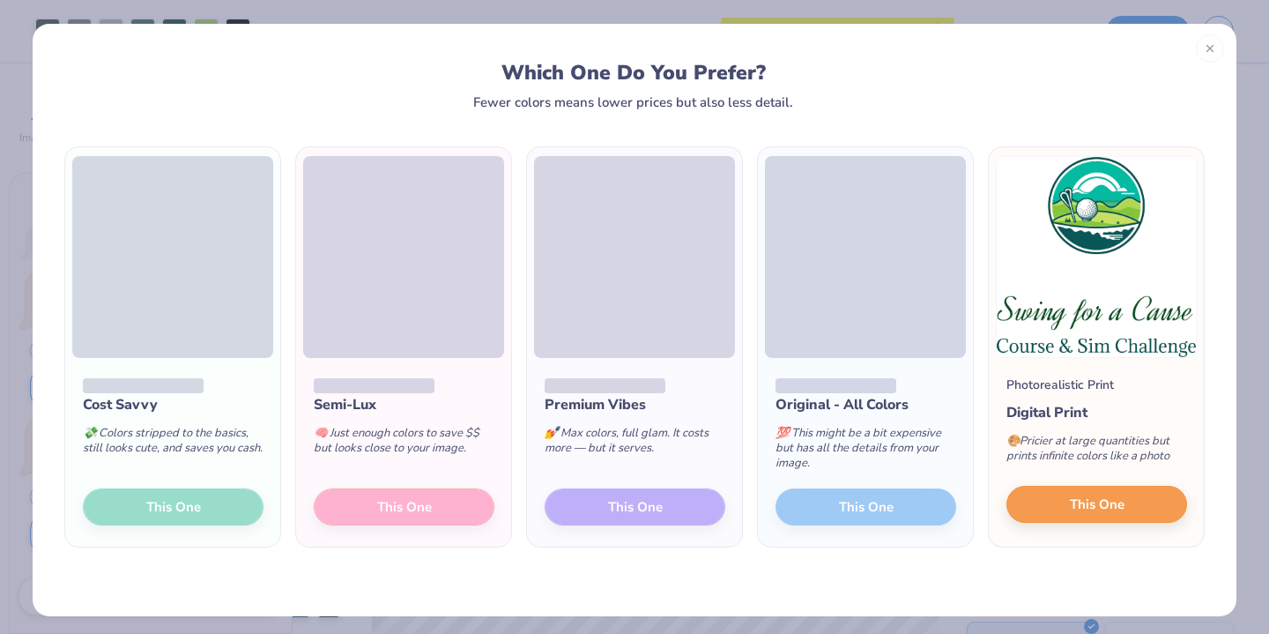
click at [1075, 504] on span "This One" at bounding box center [1097, 504] width 55 height 20
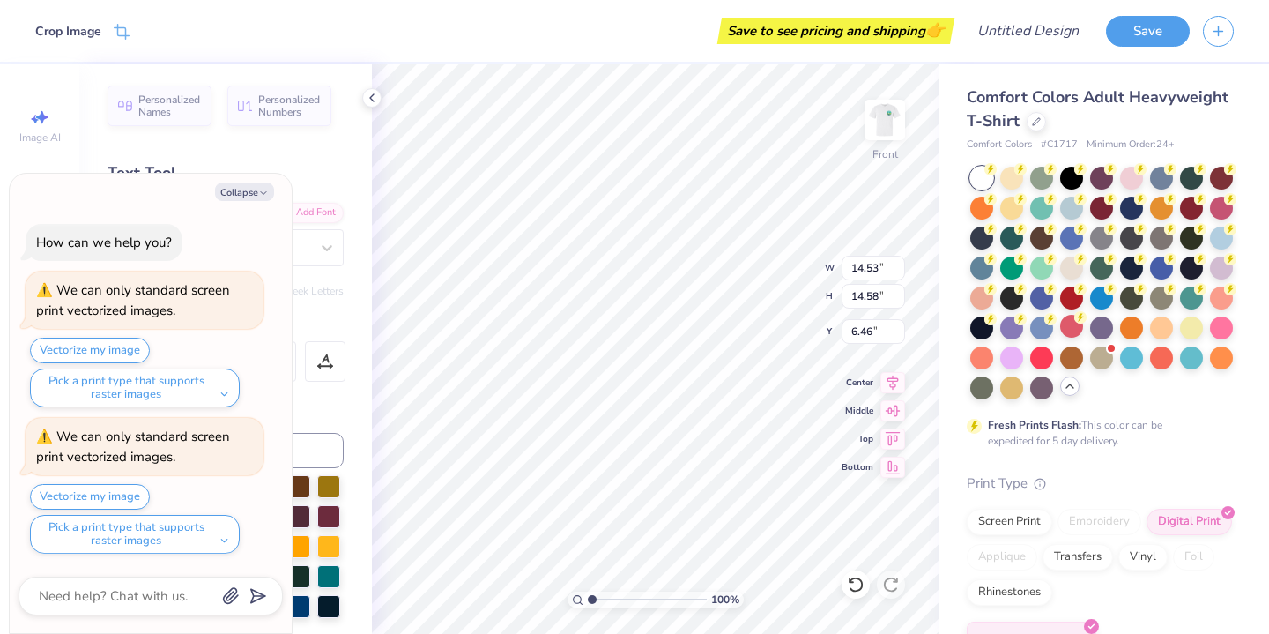
type textarea "x"
type input "5.09"
type input "5.11"
type textarea "x"
type input "4.60"
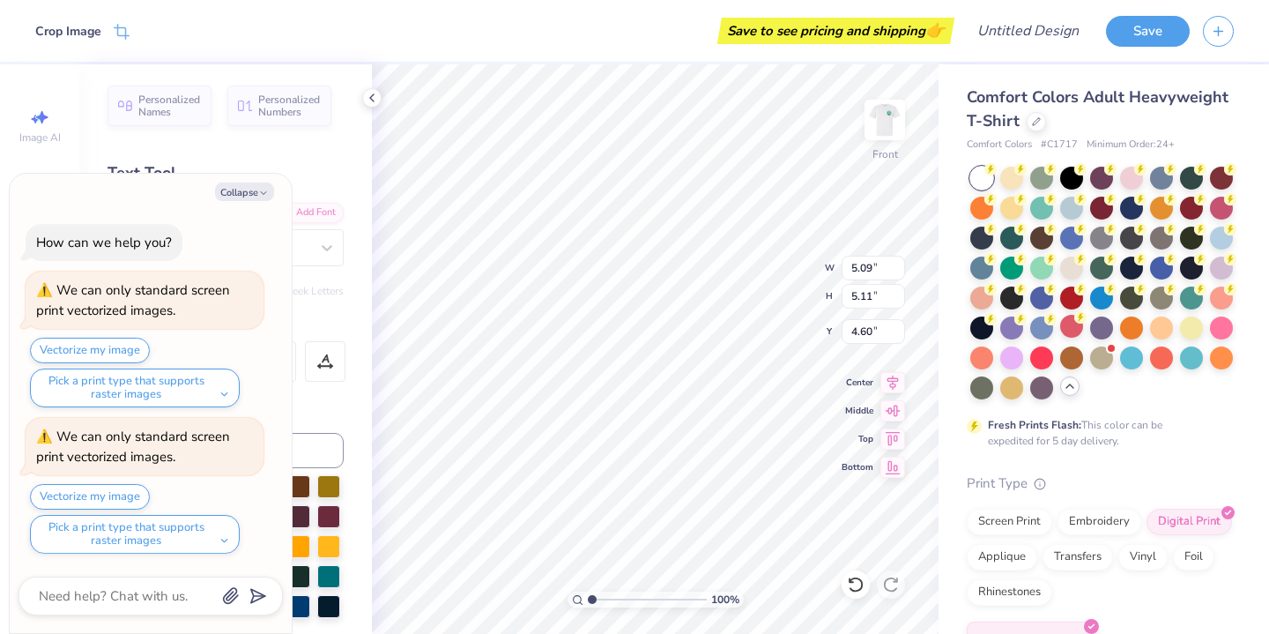
type textarea "x"
type input "5.17"
click at [249, 186] on button "Collapse" at bounding box center [244, 191] width 59 height 19
type textarea "x"
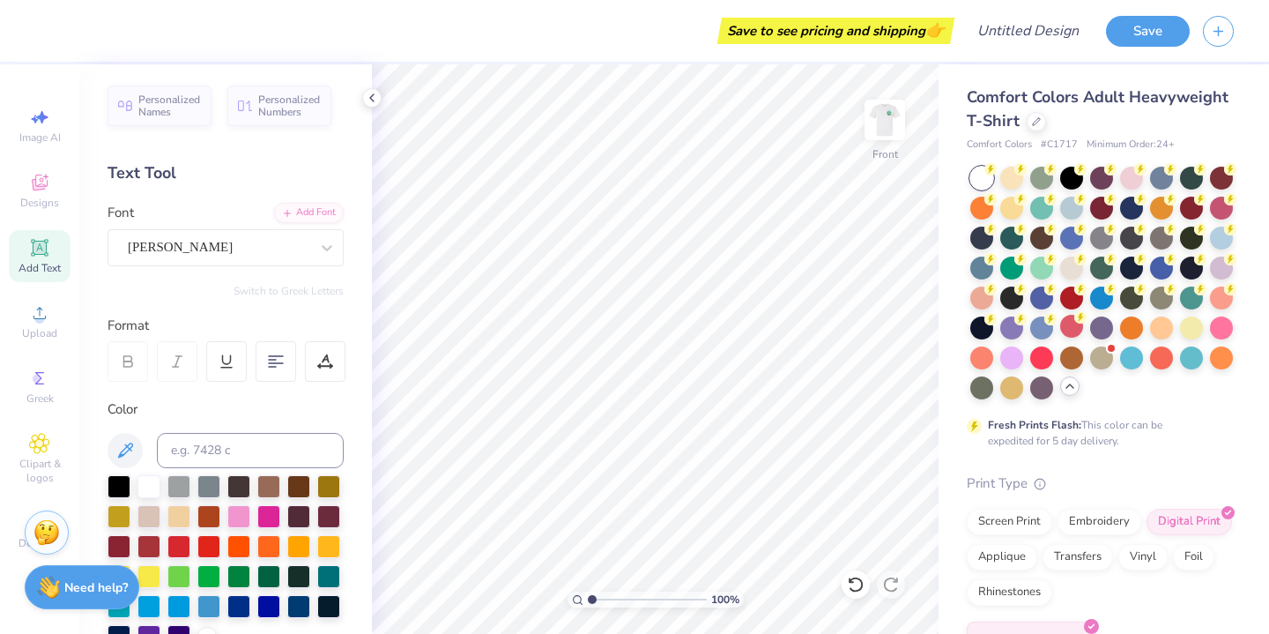
click at [54, 257] on div "Add Text" at bounding box center [40, 256] width 62 height 52
type textarea "P"
type textarea "PRO SWING PRESENTS:"
type input "5.69"
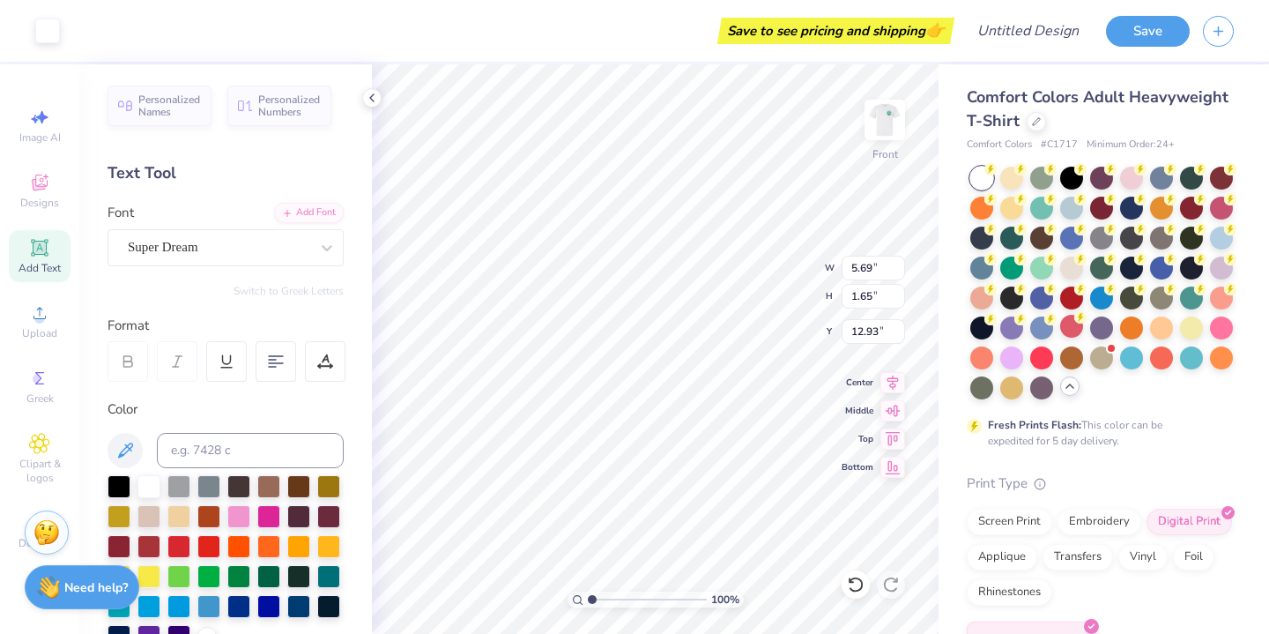
type input "1.65"
type input "12.93"
type input "14.53"
type input "1.02"
type input "1.98"
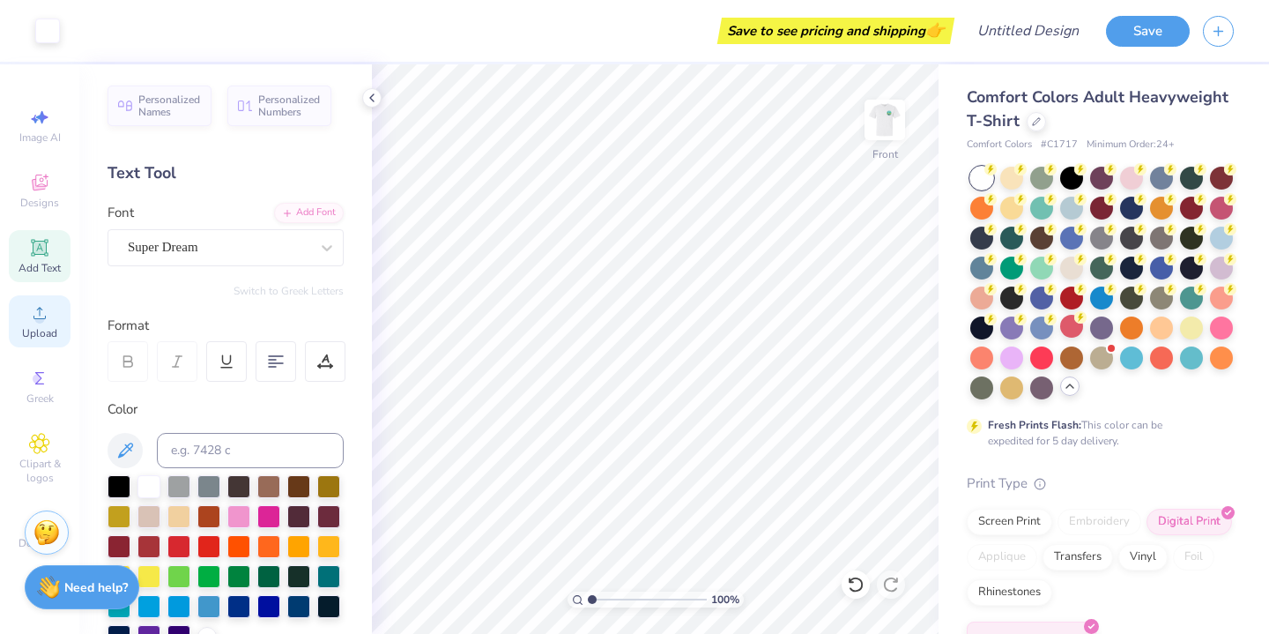
click at [30, 323] on icon at bounding box center [39, 312] width 21 height 21
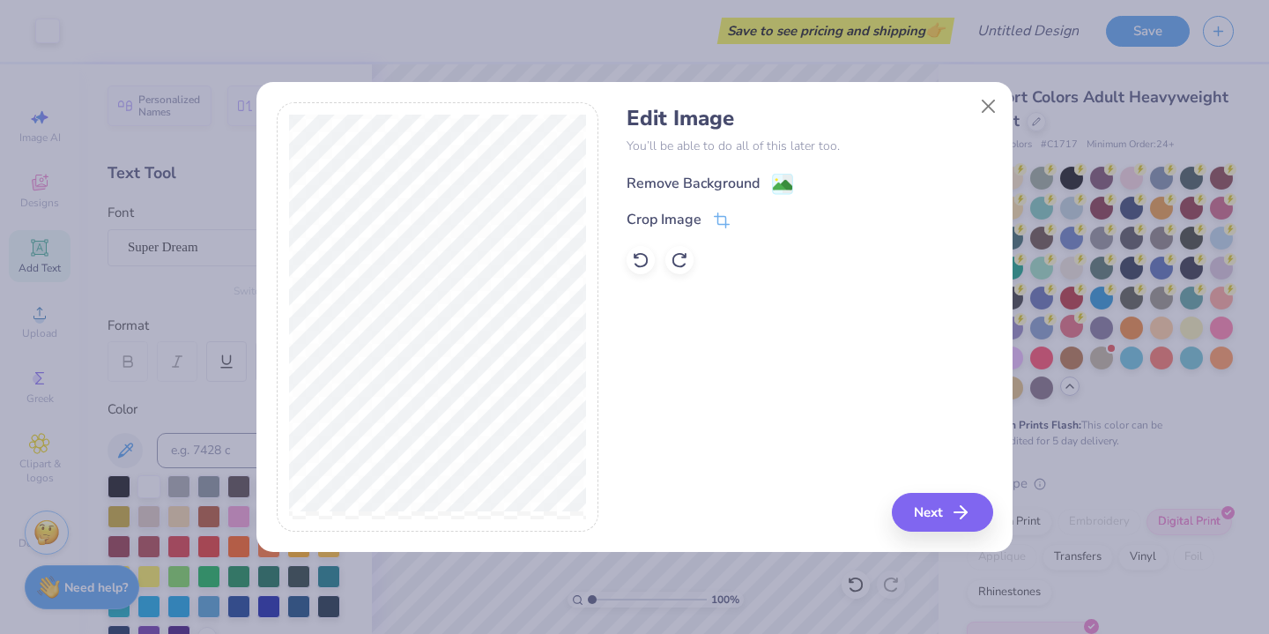
click at [671, 187] on div "Remove Background" at bounding box center [693, 183] width 133 height 21
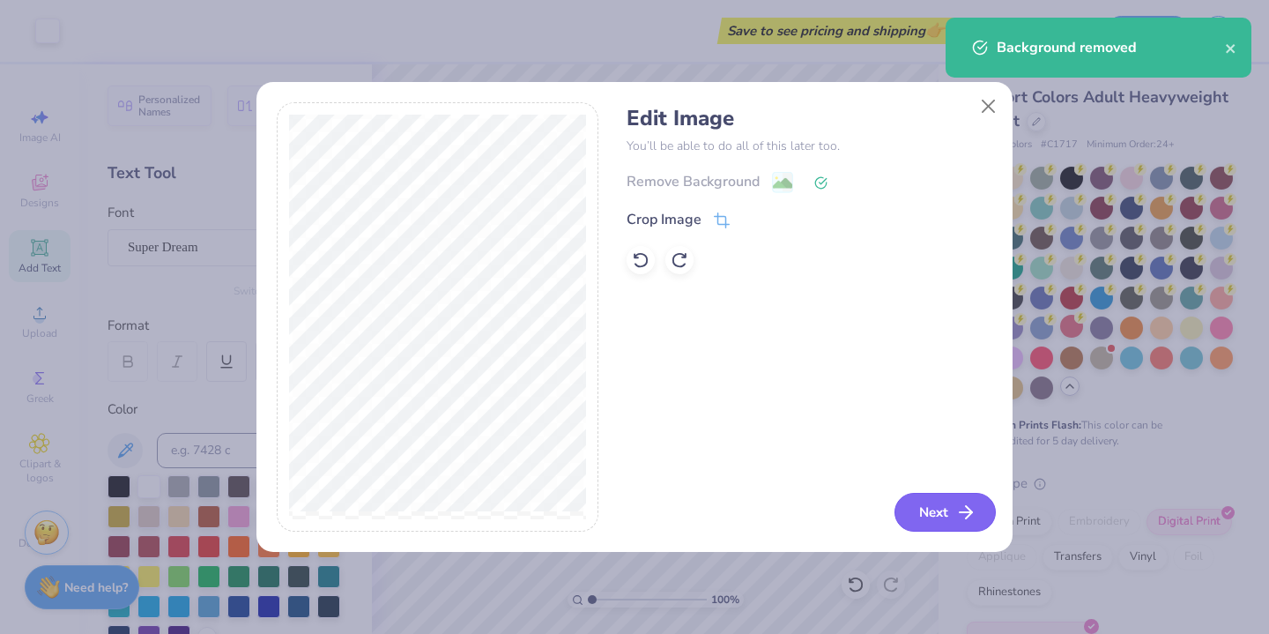
click at [952, 511] on button "Next" at bounding box center [944, 512] width 101 height 39
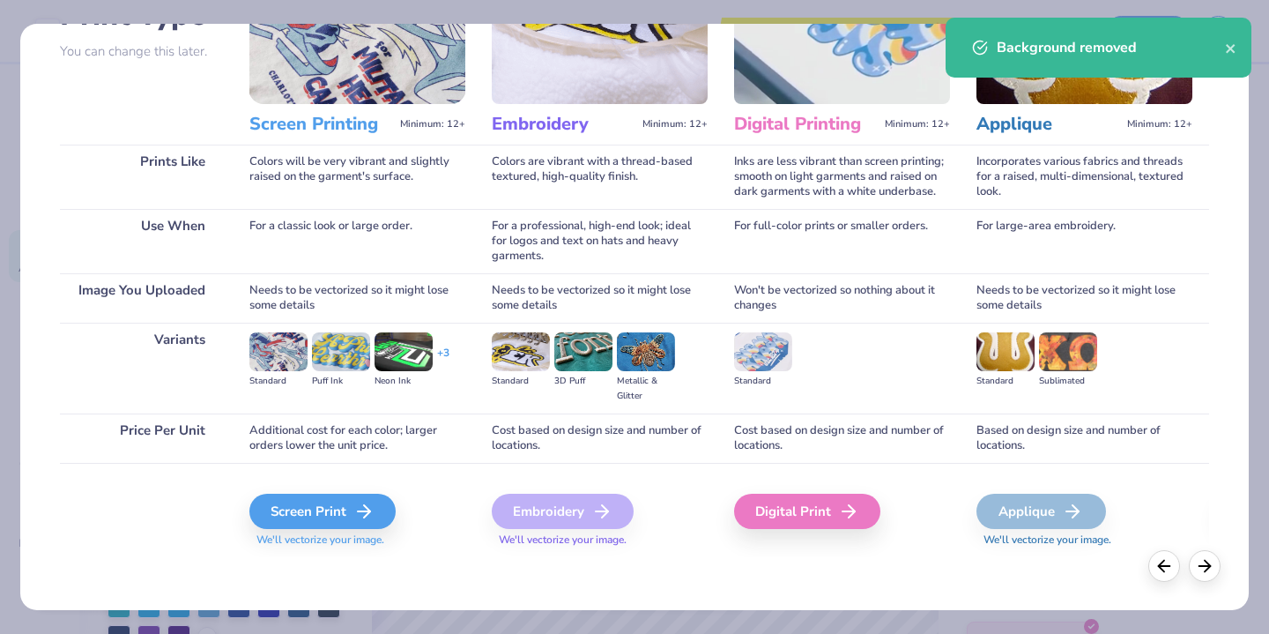
scroll to position [157, 0]
click at [330, 508] on div "Screen Print" at bounding box center [325, 511] width 146 height 35
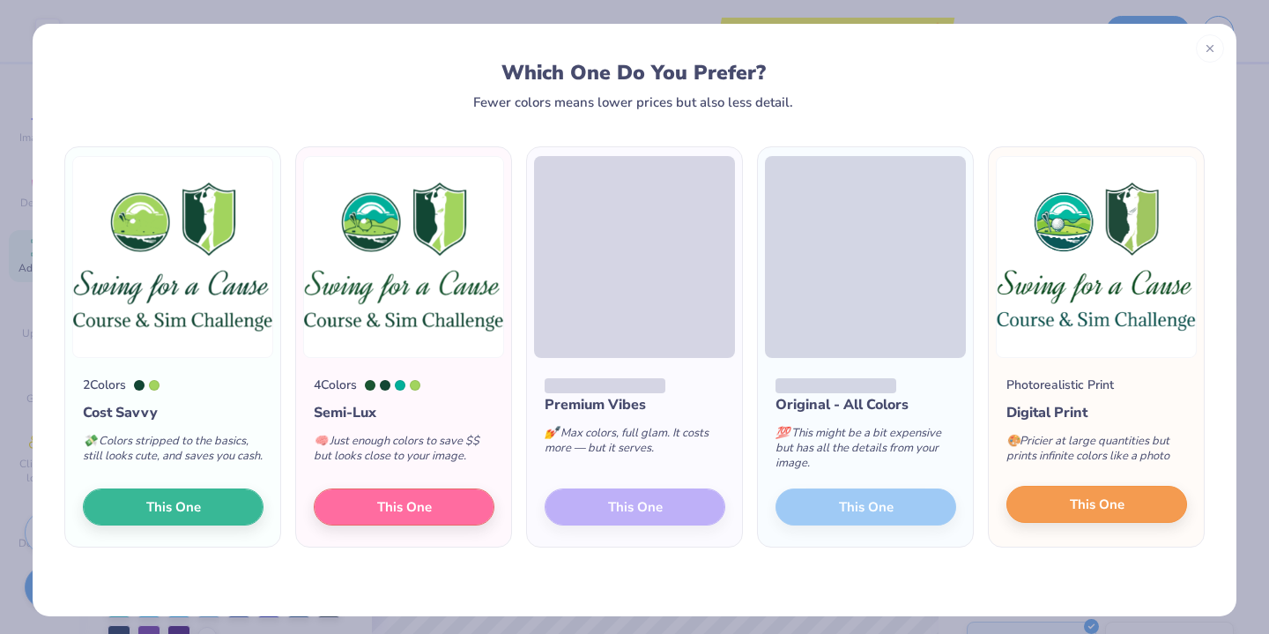
click at [1088, 494] on button "This One" at bounding box center [1096, 504] width 181 height 37
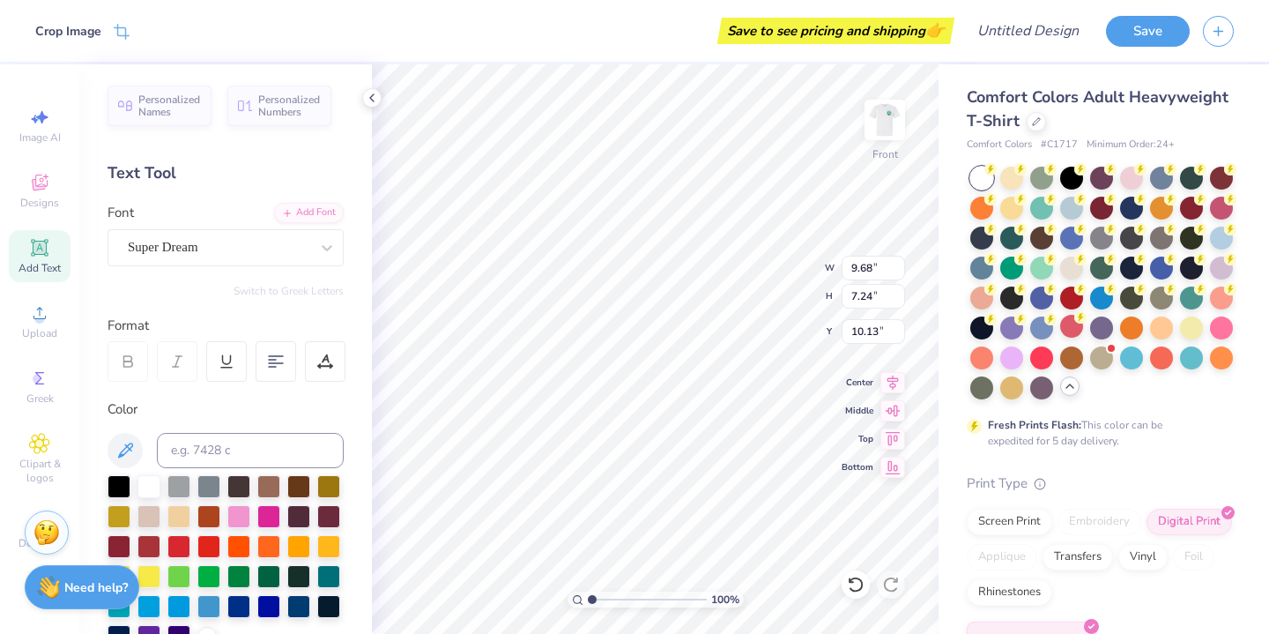
type input "3.48"
type input "7.01"
type input "5.24"
type input "3.43"
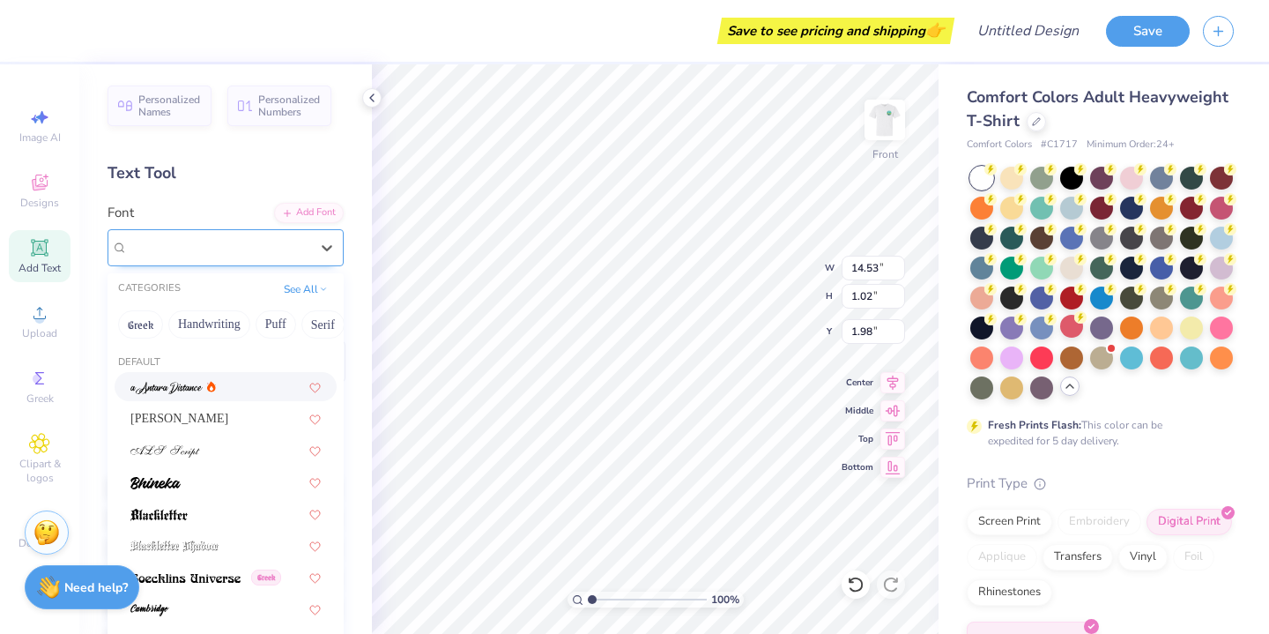
click at [198, 249] on span "Super Dream" at bounding box center [163, 247] width 71 height 20
click at [189, 421] on div "[PERSON_NAME]" at bounding box center [225, 418] width 190 height 19
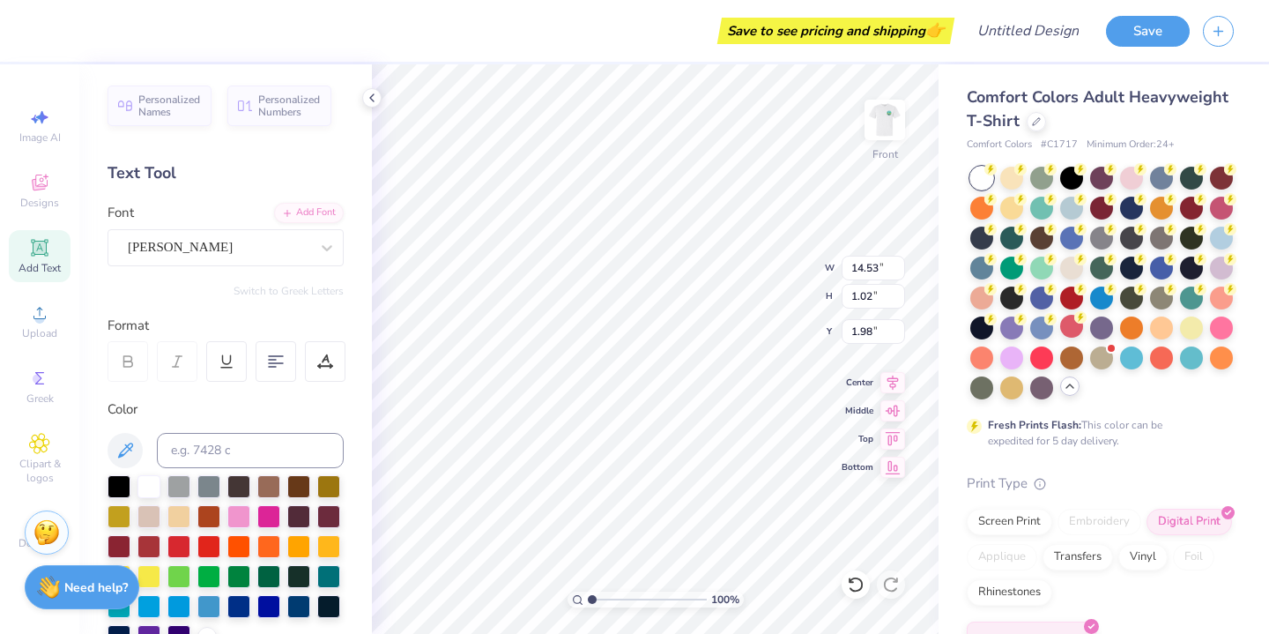
type input "0.92"
type input "2.03"
click at [193, 241] on div "[PERSON_NAME]" at bounding box center [218, 247] width 185 height 27
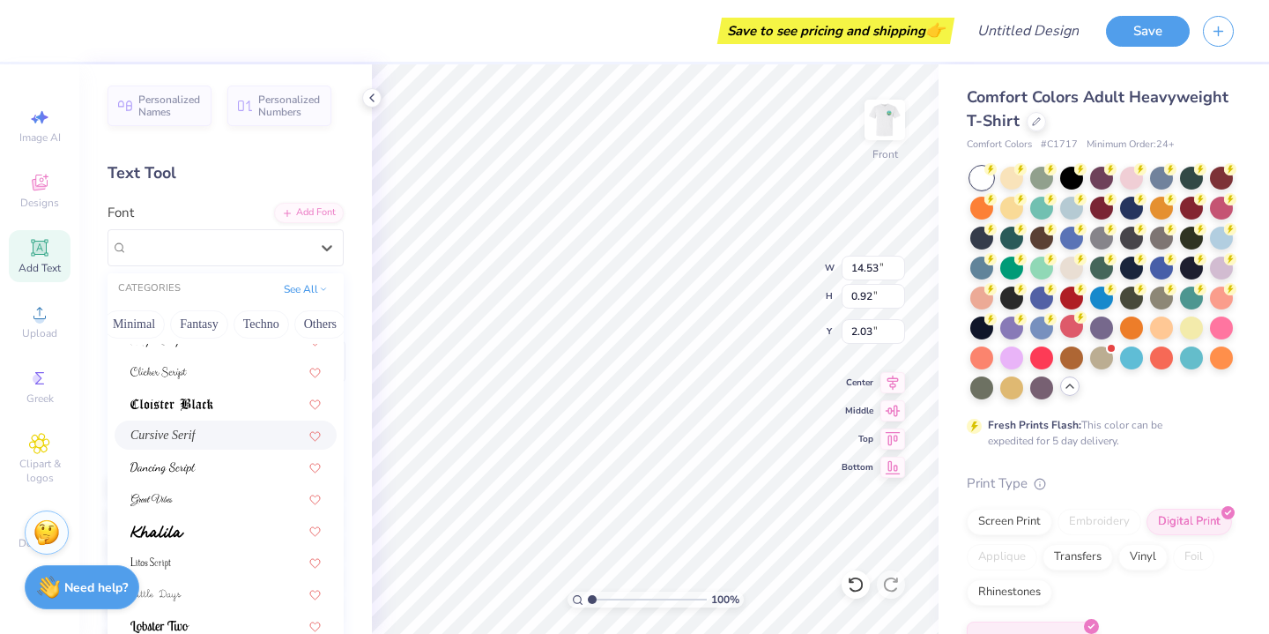
scroll to position [349, 0]
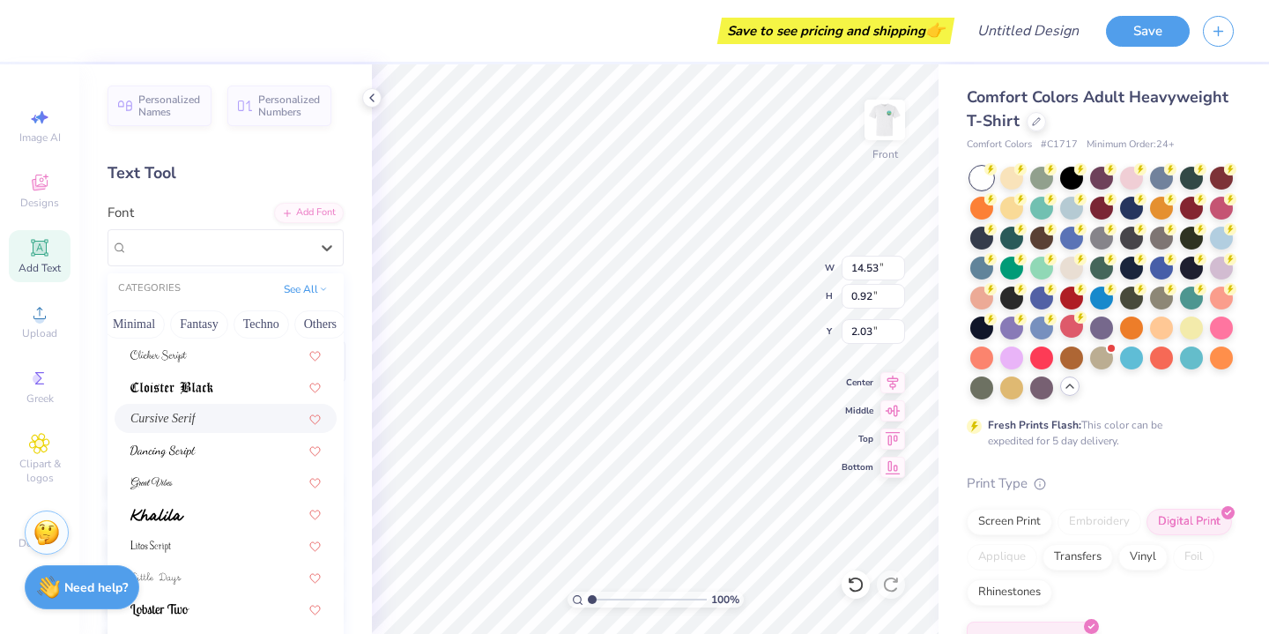
click at [257, 423] on div "Cursive Serif" at bounding box center [225, 418] width 190 height 19
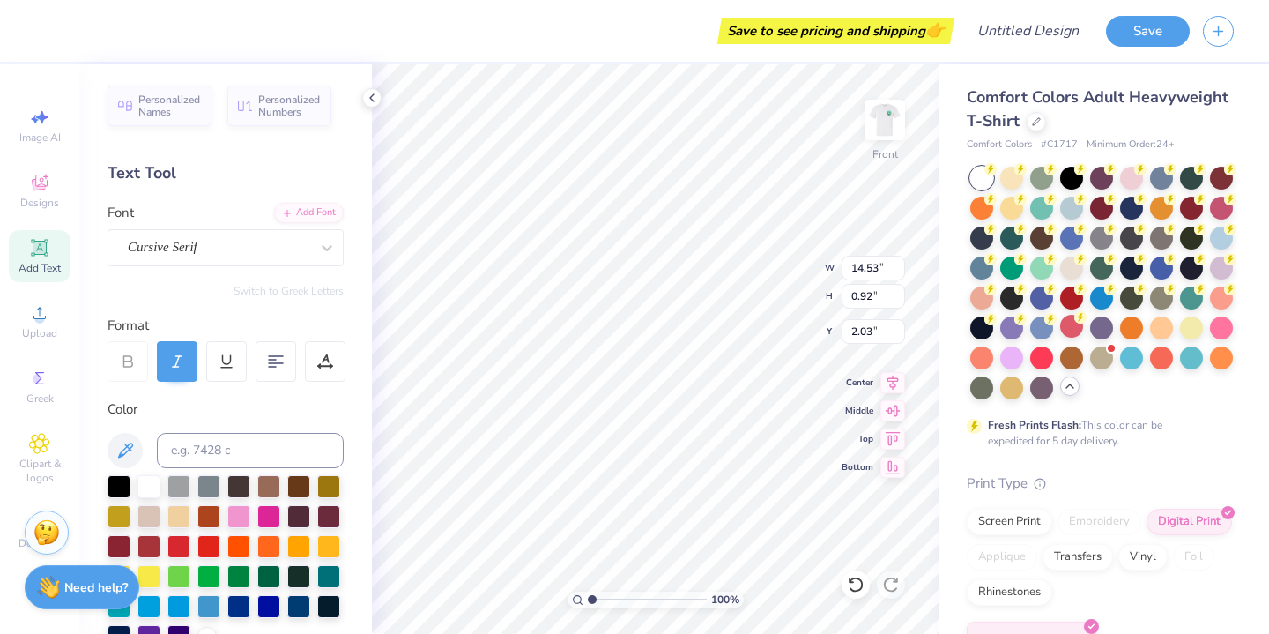
type input "12.89"
type input "0.86"
type input "2.06"
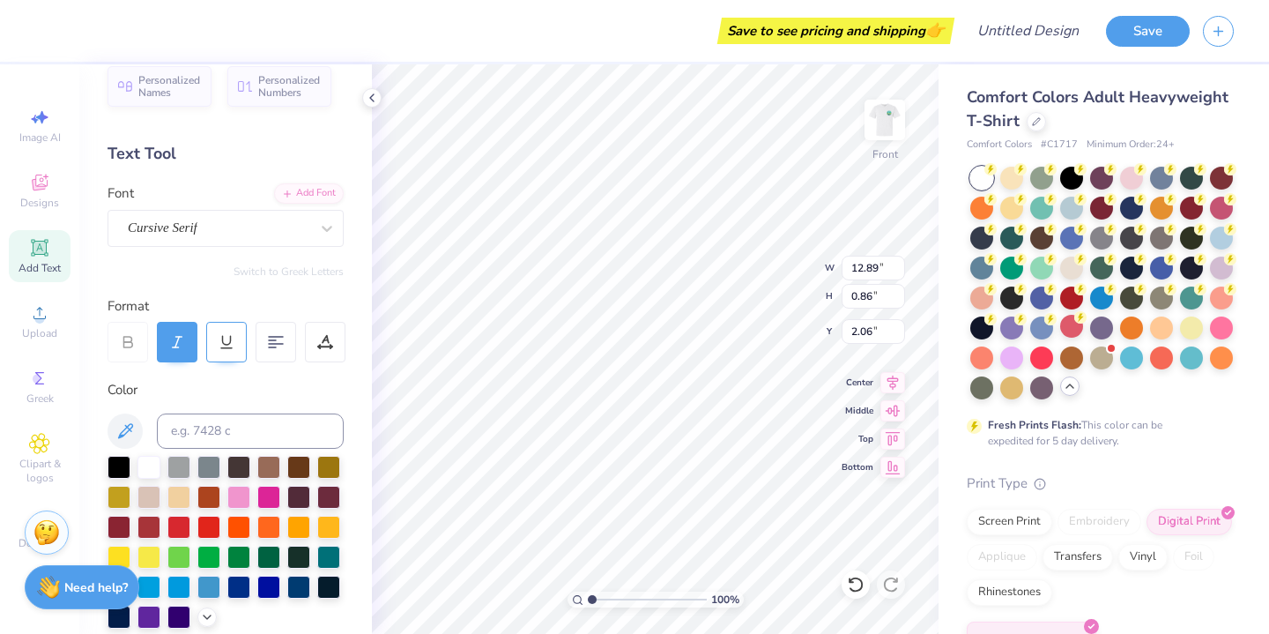
scroll to position [22, 0]
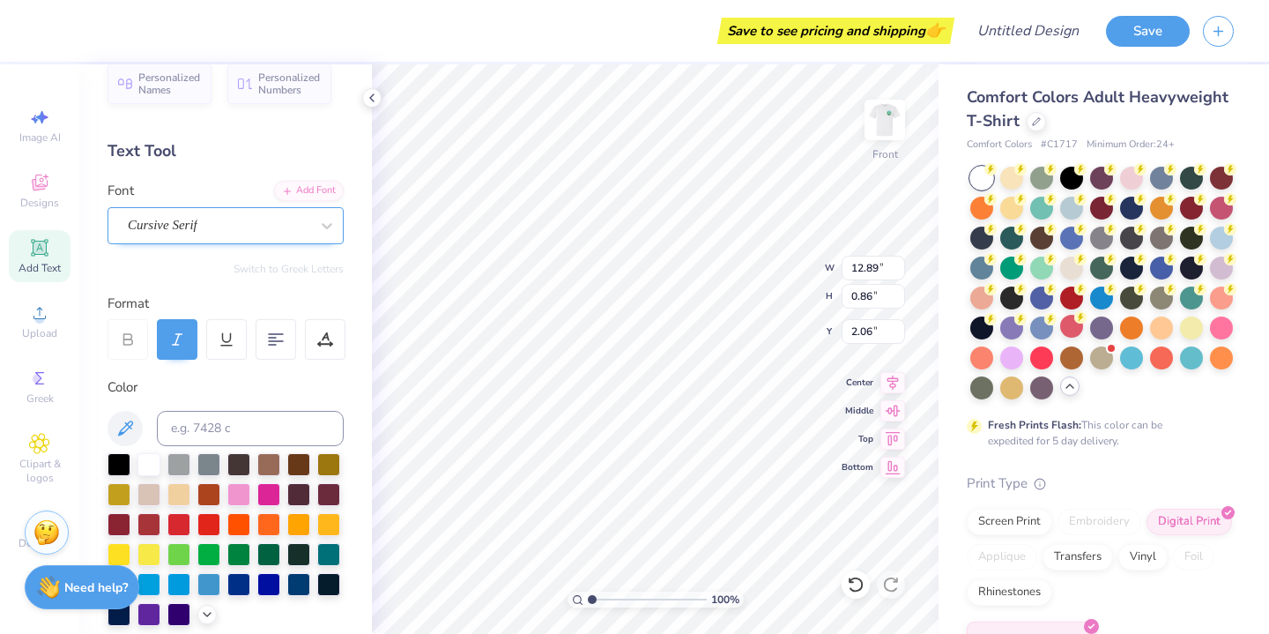
click at [197, 219] on span "Cursive Serif" at bounding box center [163, 225] width 70 height 20
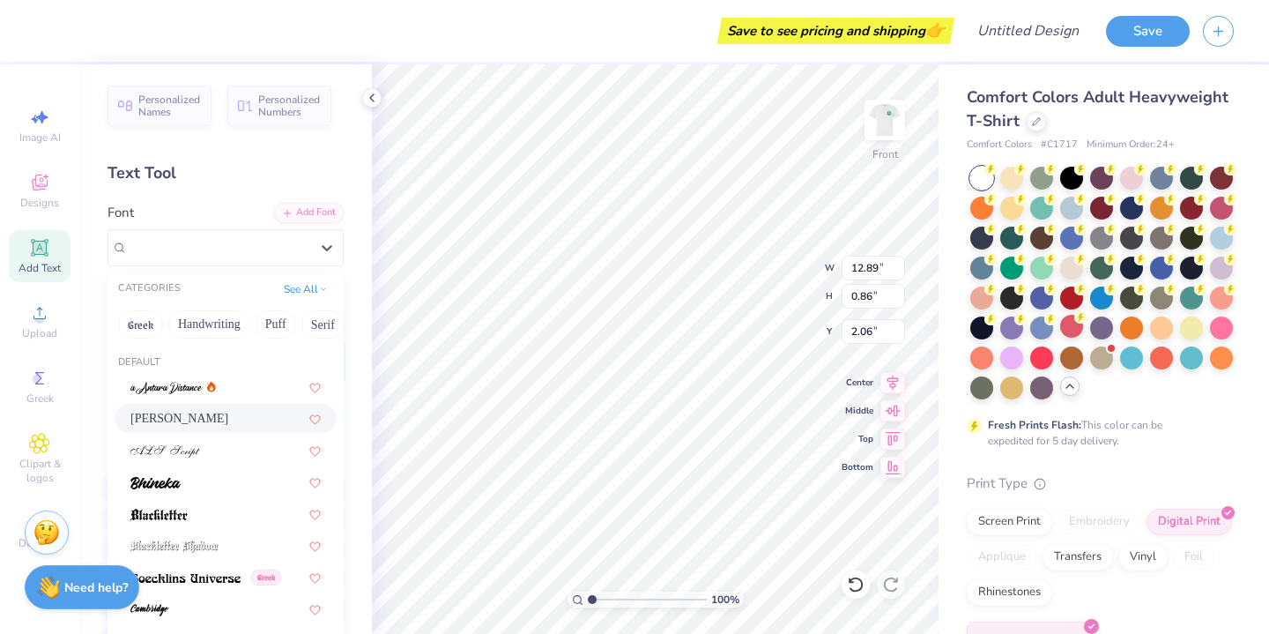
scroll to position [-1, 0]
type input "d"
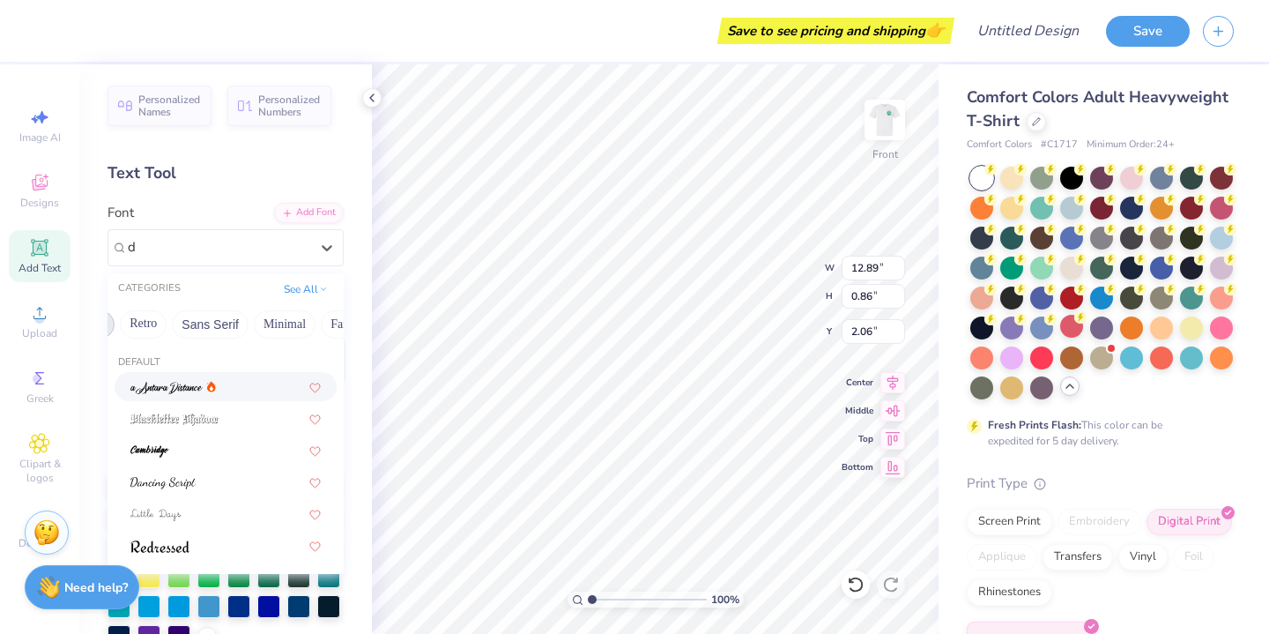
scroll to position [0, 360]
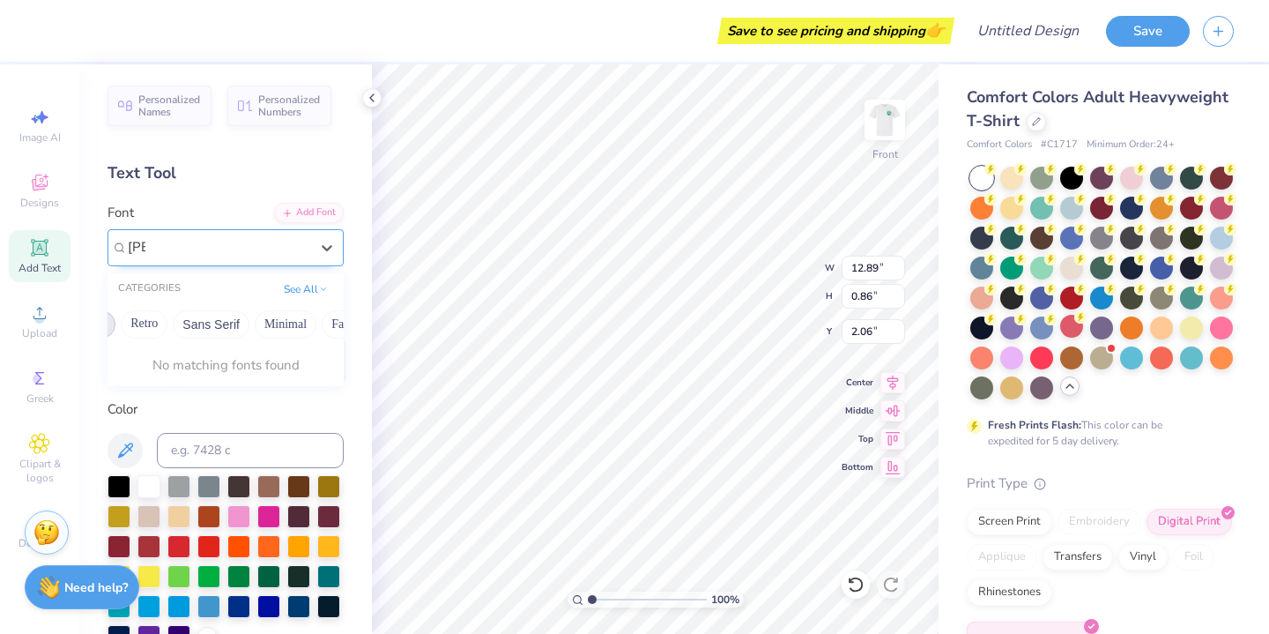
type input "T"
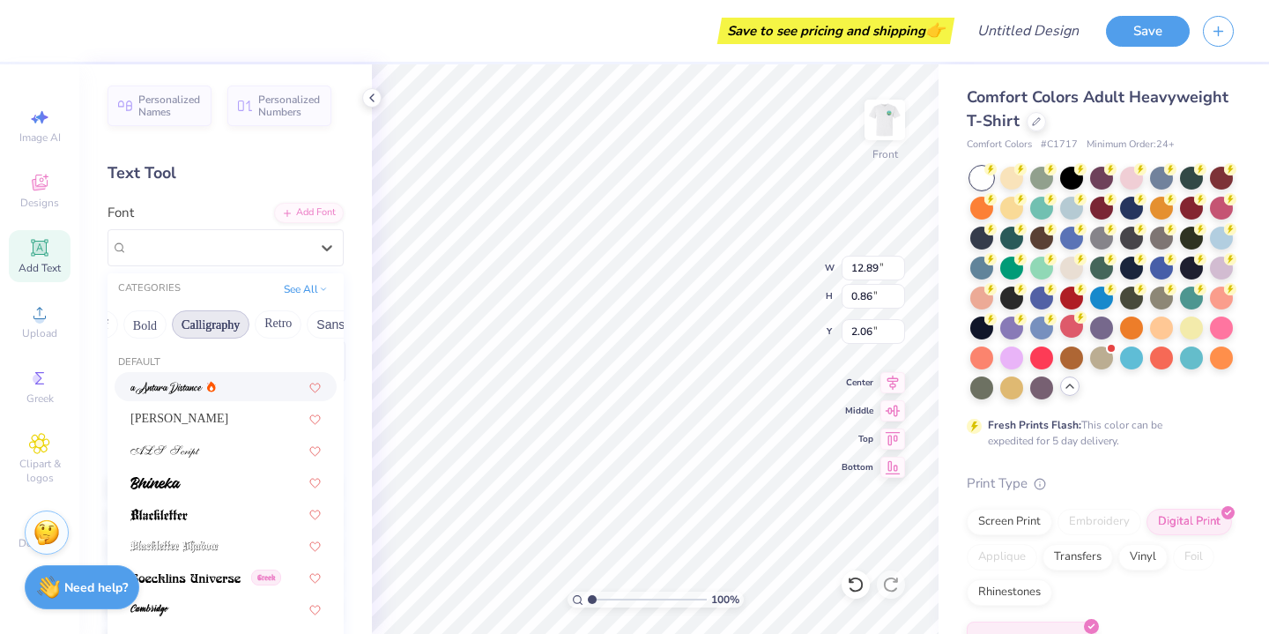
scroll to position [0, 217]
click at [305, 288] on button "See All" at bounding box center [305, 287] width 55 height 18
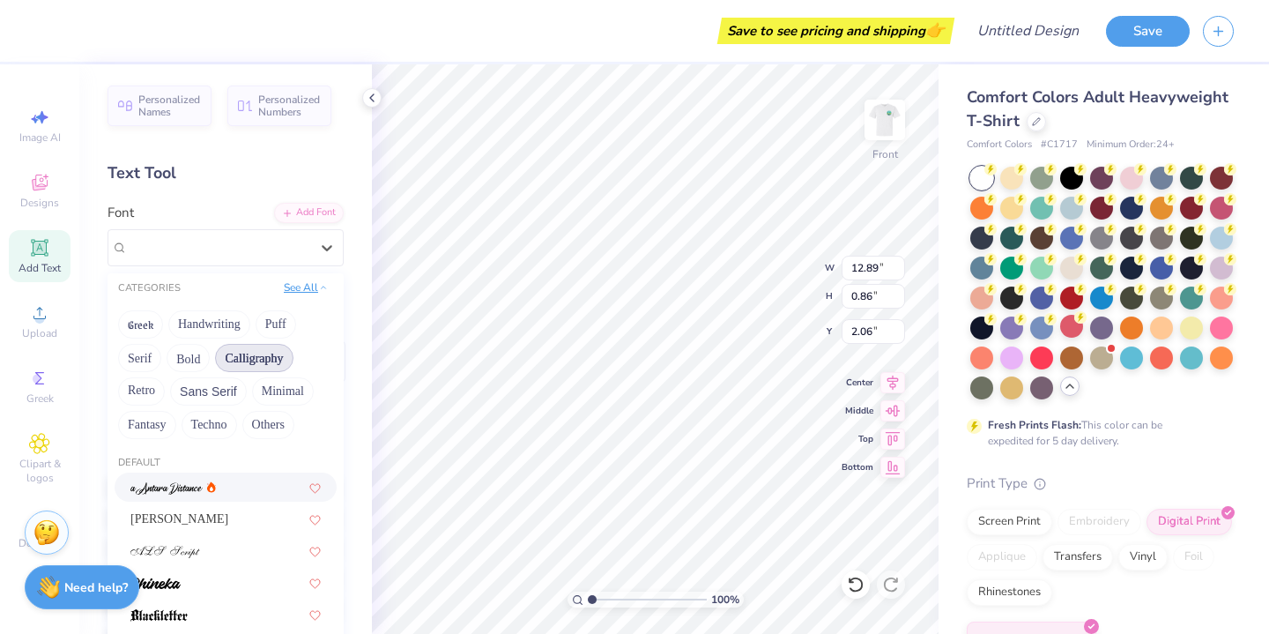
scroll to position [0, 0]
click at [221, 327] on button "Handwriting" at bounding box center [209, 324] width 82 height 28
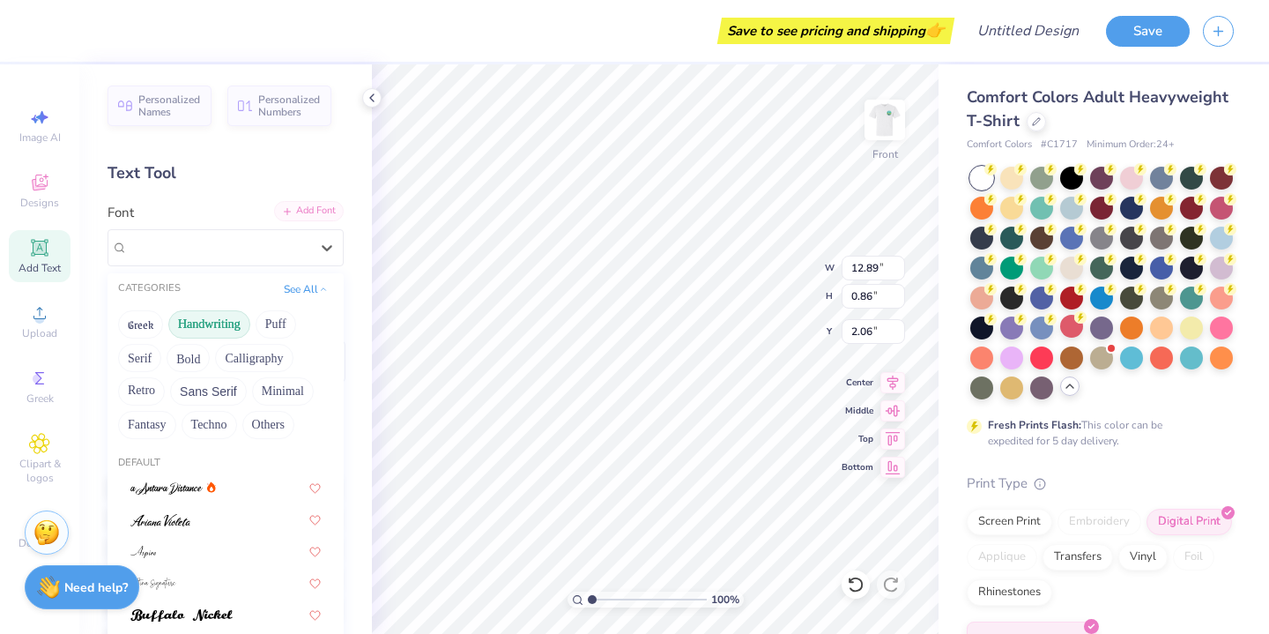
click at [307, 209] on div "Add Font" at bounding box center [309, 211] width 70 height 20
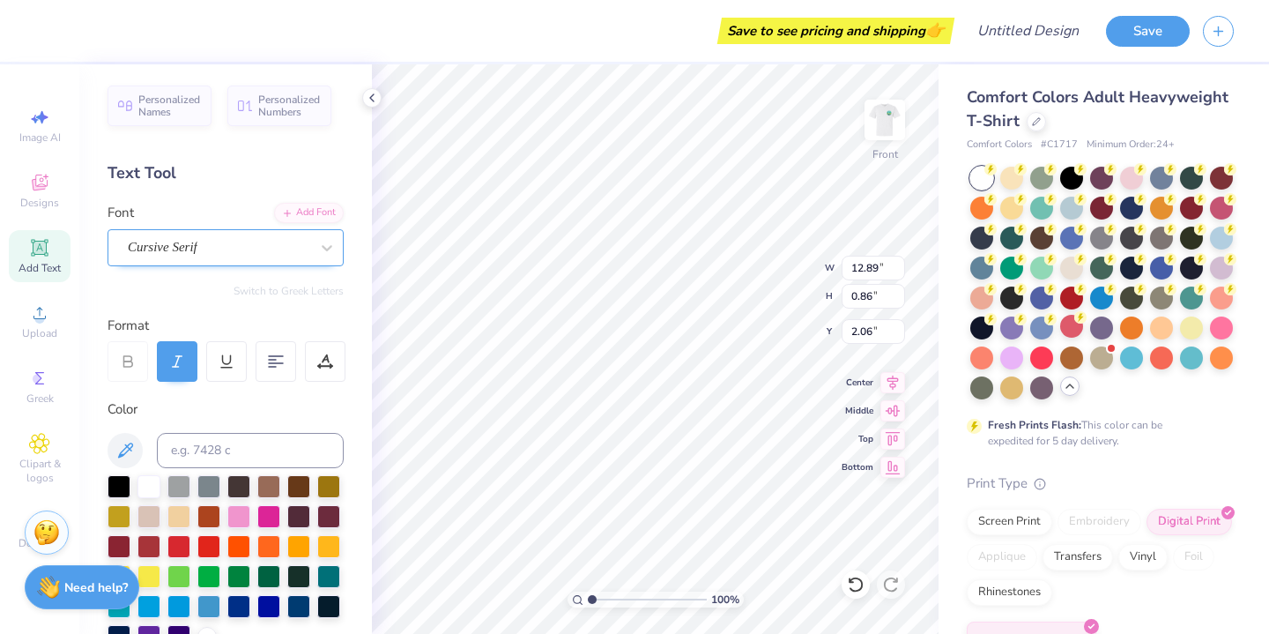
click at [187, 244] on span "Cursive Serif" at bounding box center [163, 247] width 70 height 20
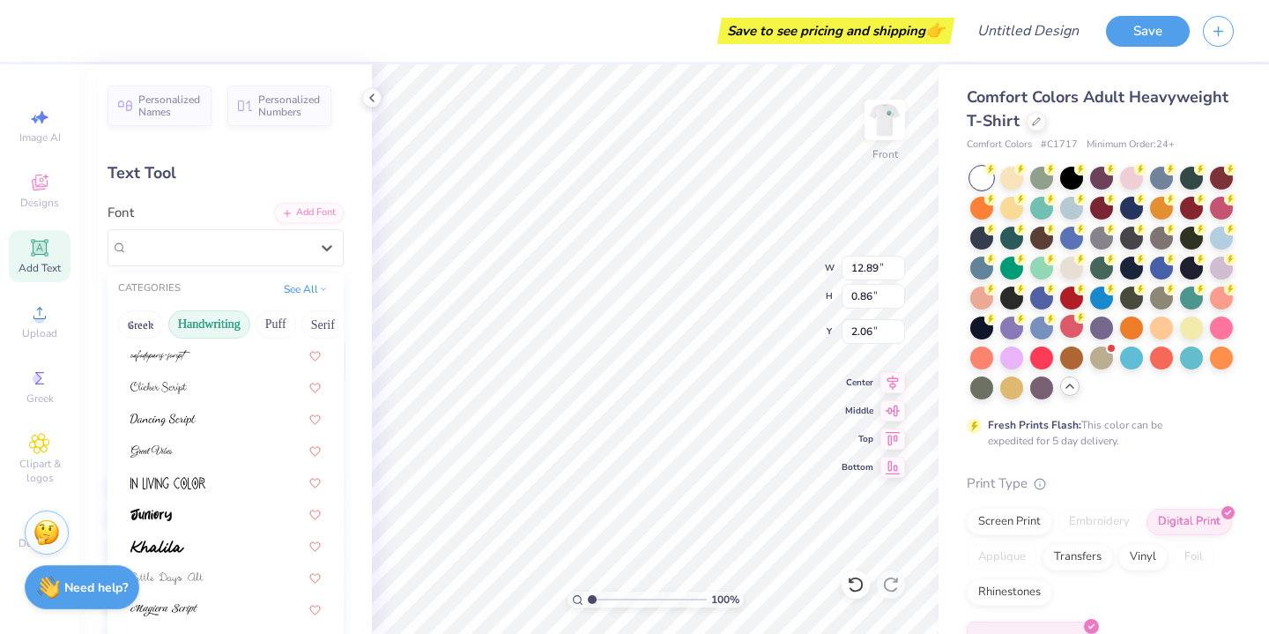
scroll to position [193, 0]
click at [234, 321] on button "Handwriting" at bounding box center [209, 324] width 82 height 28
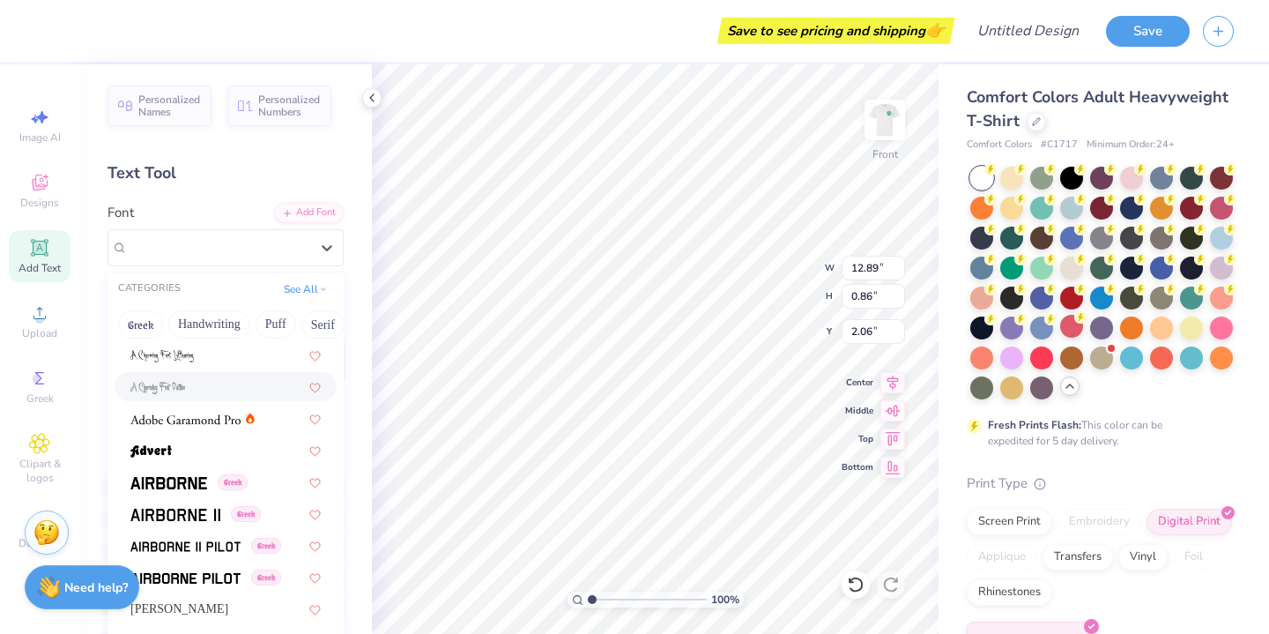
scroll to position [205, 0]
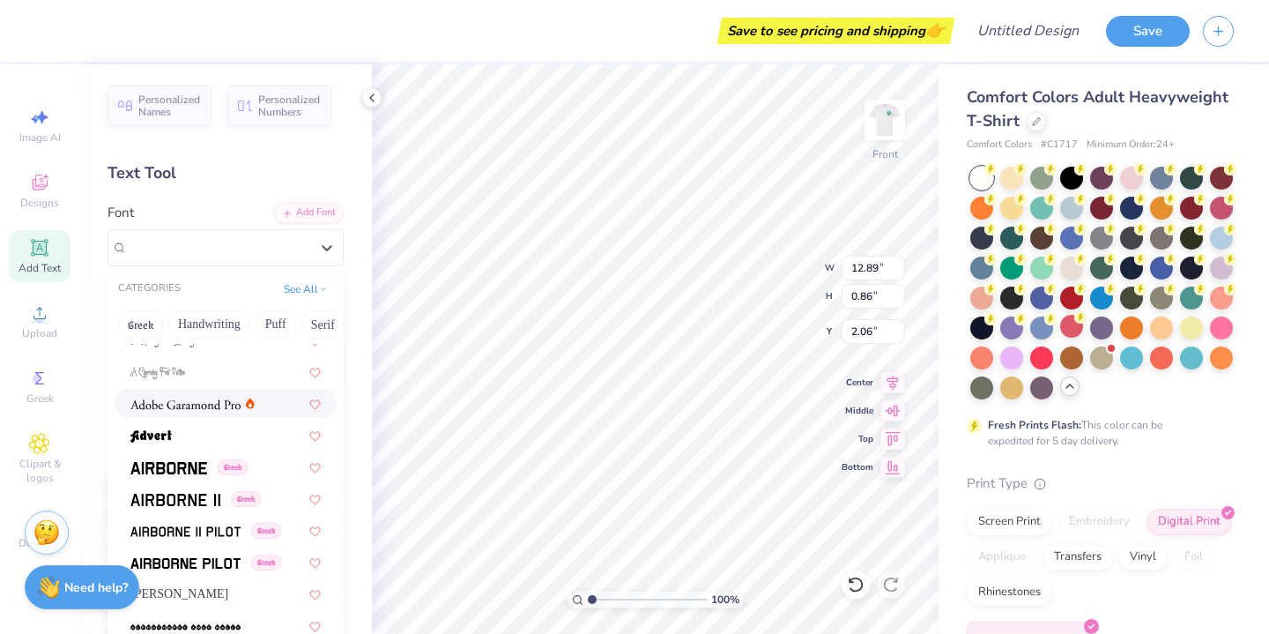
click at [224, 399] on span at bounding box center [185, 403] width 110 height 19
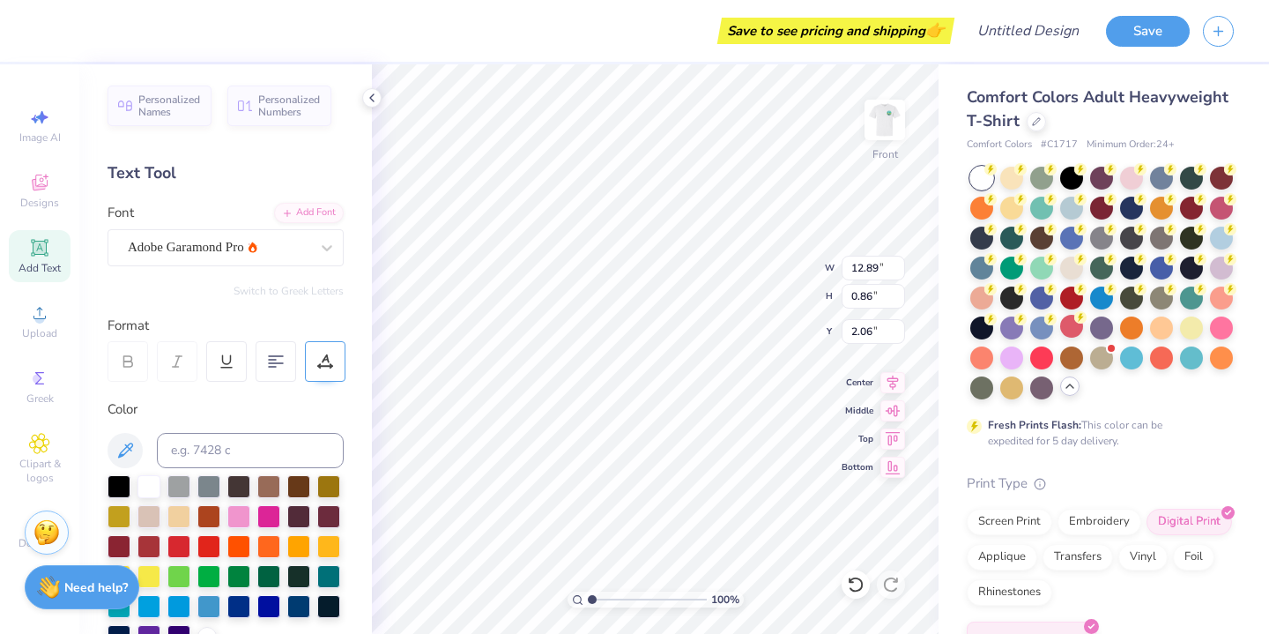
type input "11.38"
type input "0.76"
type input "2.11"
type input "2.24"
click at [109, 486] on div at bounding box center [119, 484] width 23 height 23
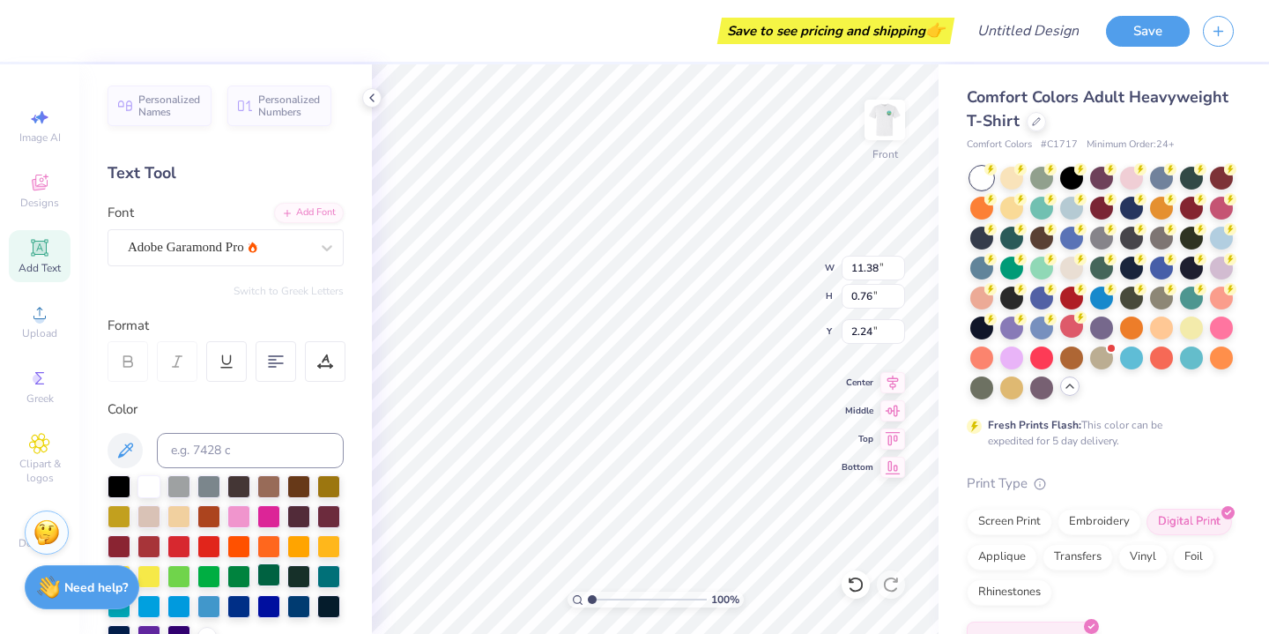
click at [271, 577] on div at bounding box center [268, 574] width 23 height 23
click at [122, 441] on icon at bounding box center [125, 450] width 21 height 21
click at [892, 125] on img at bounding box center [885, 120] width 71 height 71
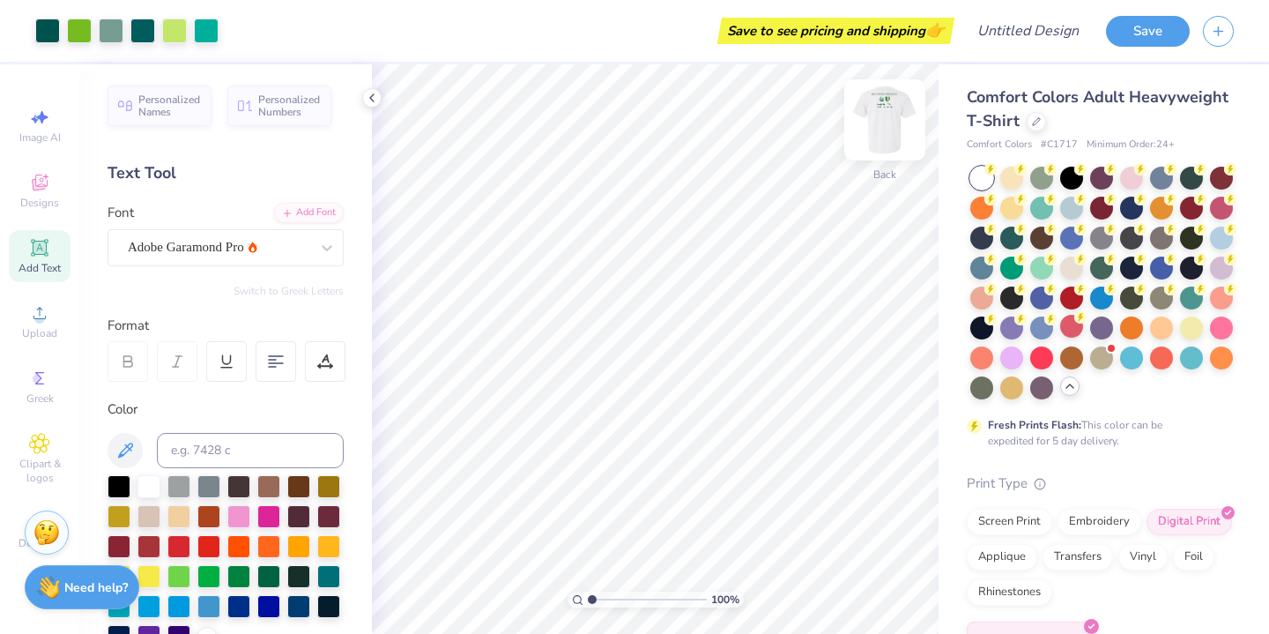
click at [874, 127] on img at bounding box center [885, 120] width 71 height 71
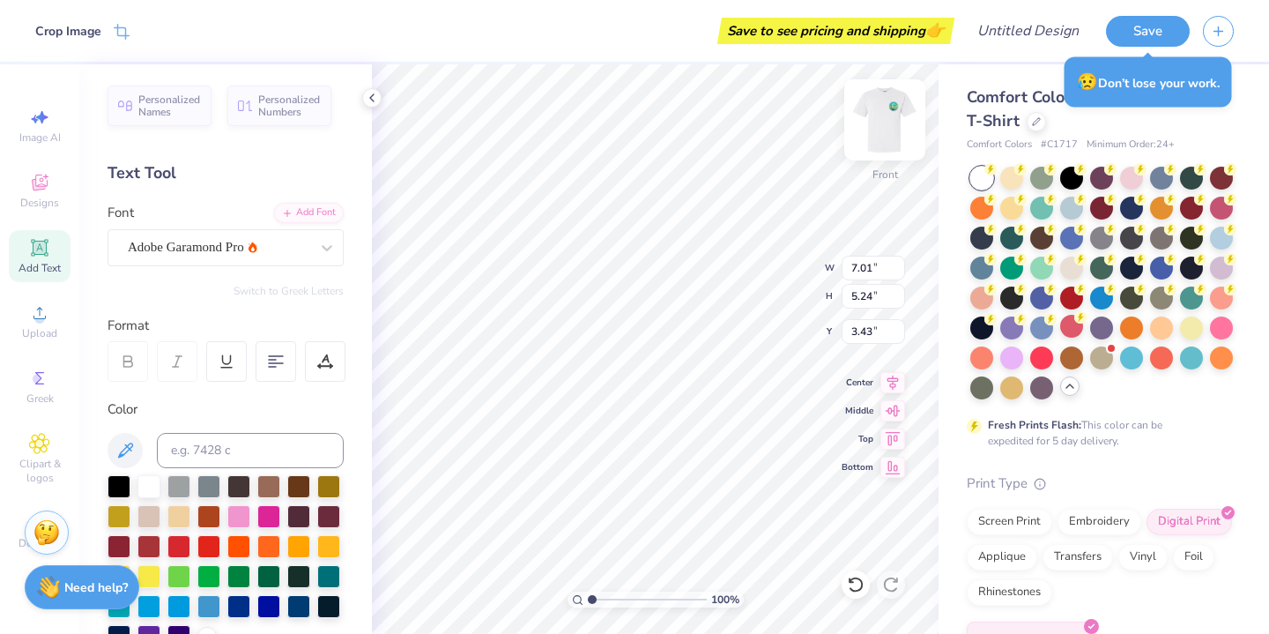
type input "3.96"
click at [875, 124] on img at bounding box center [885, 120] width 71 height 71
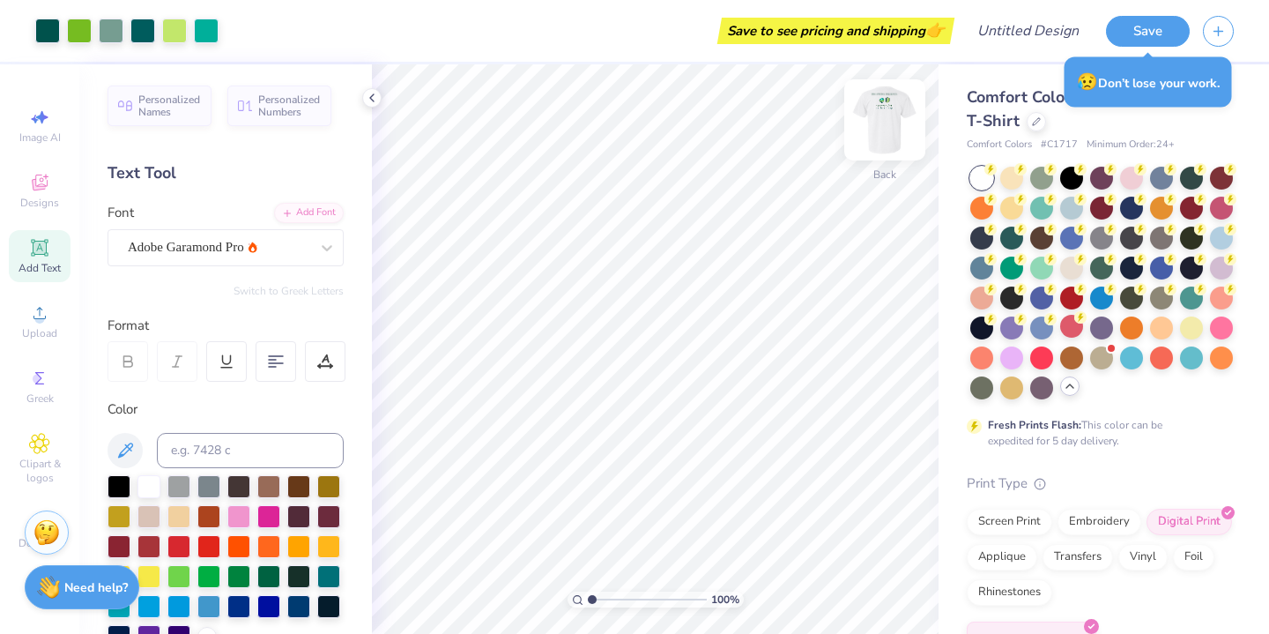
click at [882, 115] on div at bounding box center [884, 119] width 81 height 81
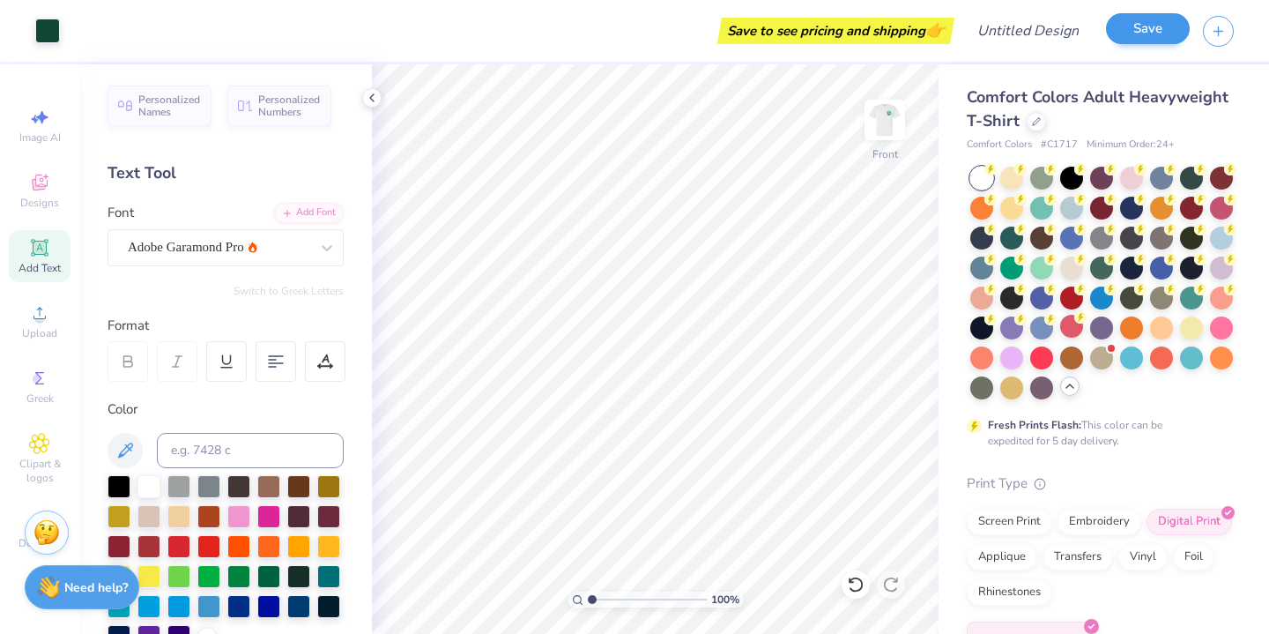
click at [1148, 22] on button "Save" at bounding box center [1148, 28] width 84 height 31
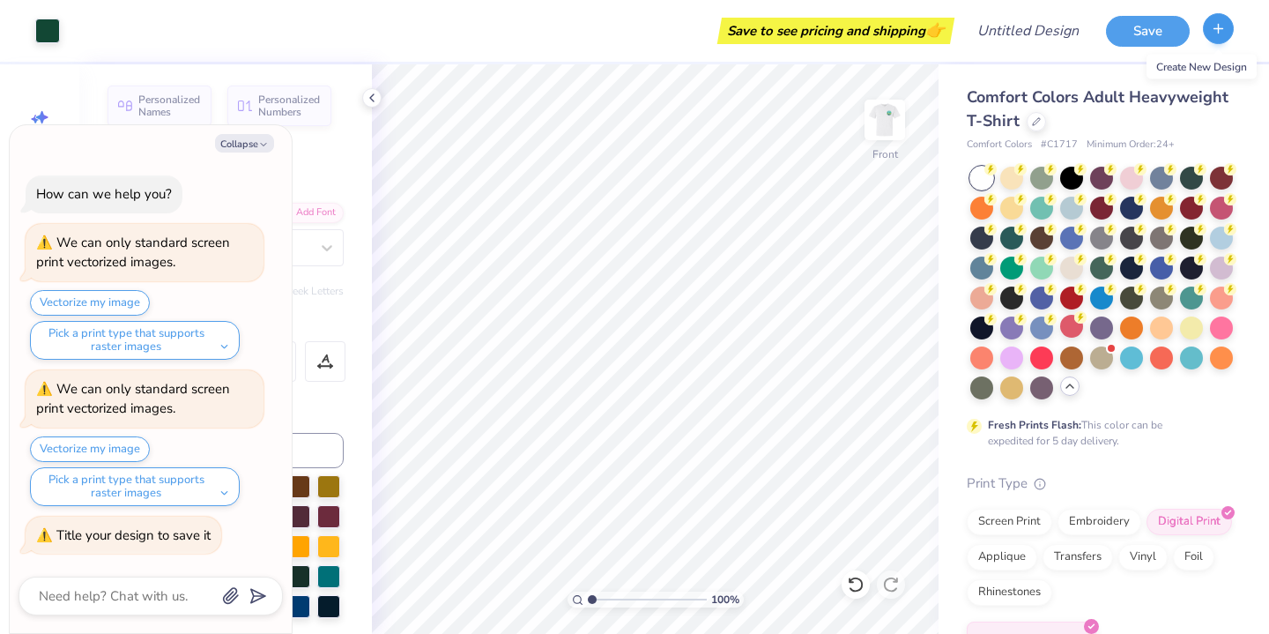
click at [1231, 30] on button "button" at bounding box center [1218, 28] width 31 height 31
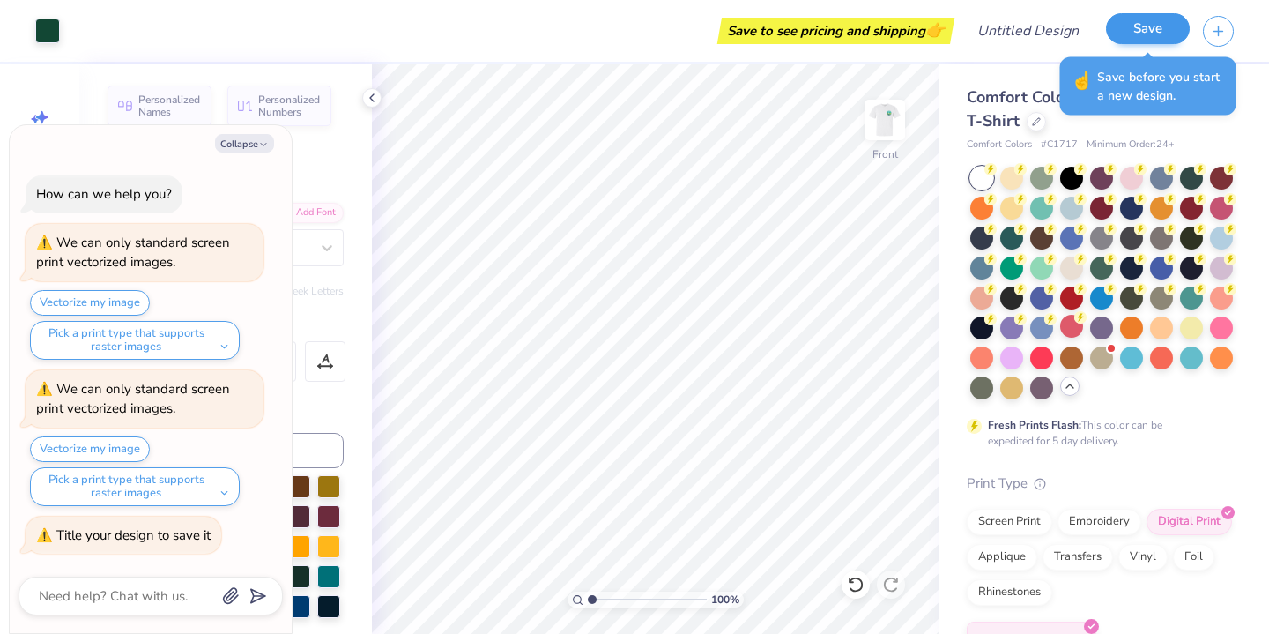
click at [1135, 19] on button "Save" at bounding box center [1148, 28] width 84 height 31
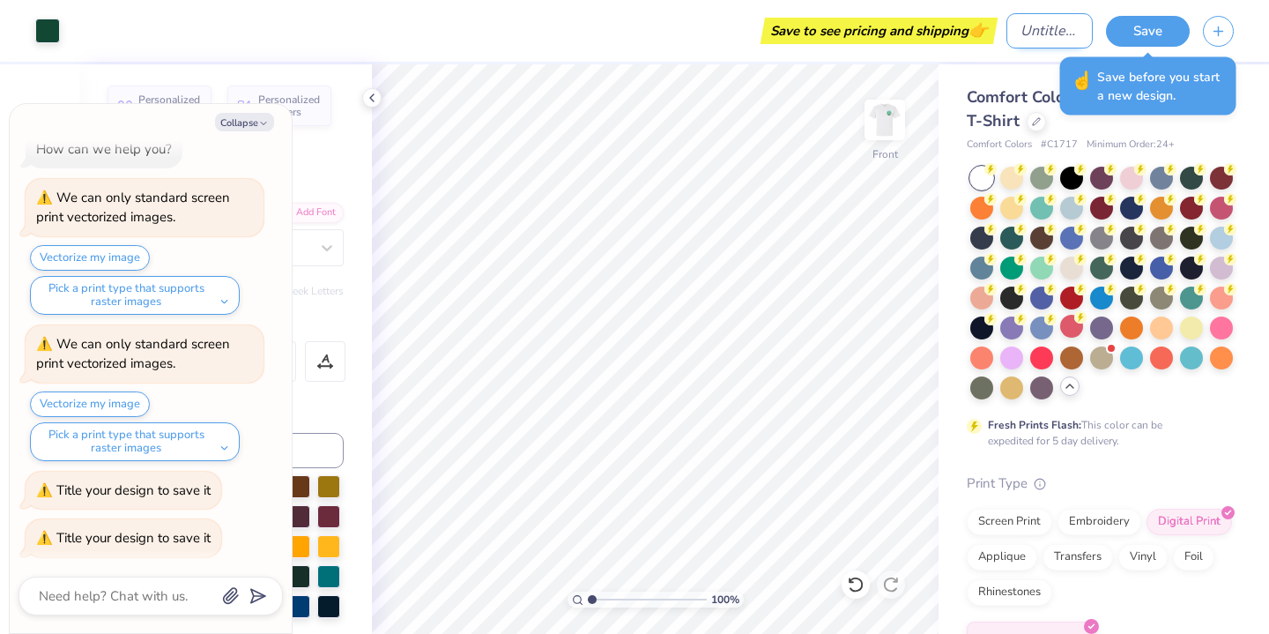
type textarea "x"
click at [1028, 22] on input "Design Title" at bounding box center [1049, 30] width 86 height 35
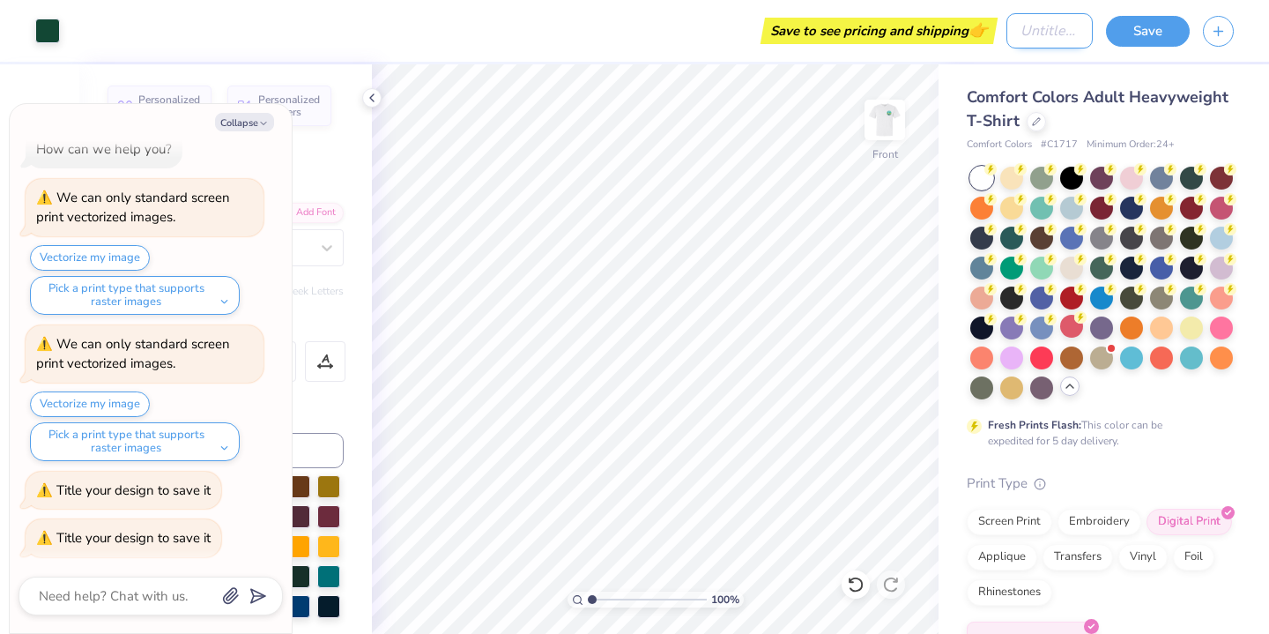
type input "P"
type textarea "x"
type input "Pr"
type textarea "x"
type input "Pro"
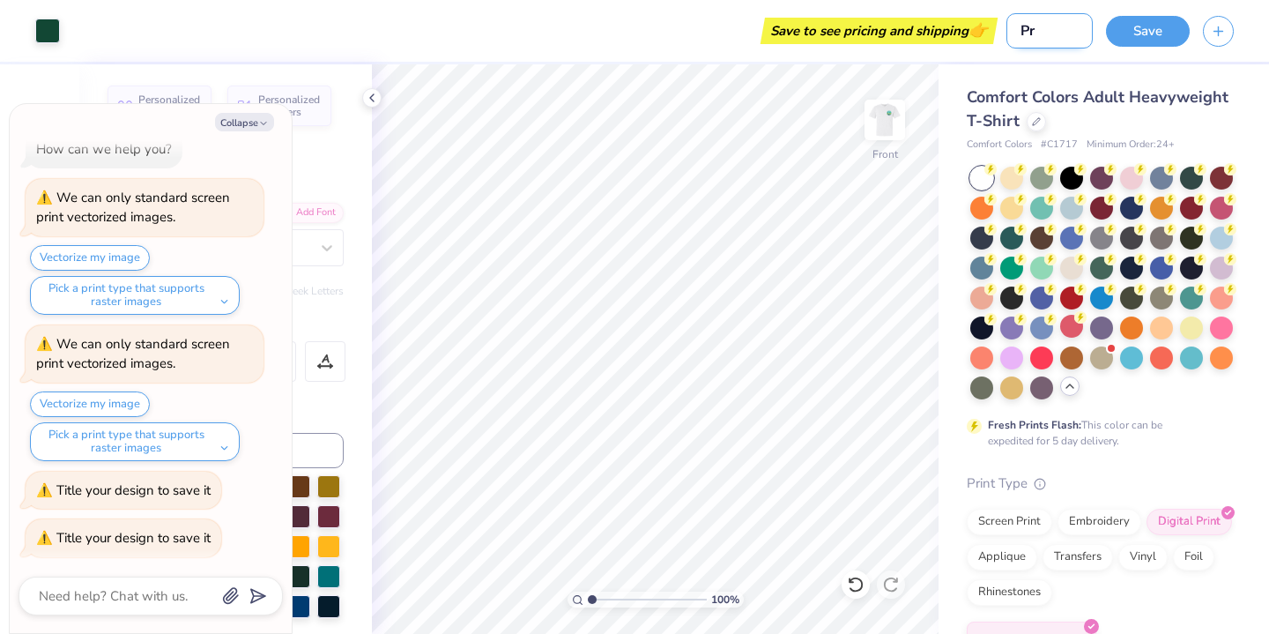
type textarea "x"
type input "Pro"
type textarea "x"
type input "Pro"
type textarea "x"
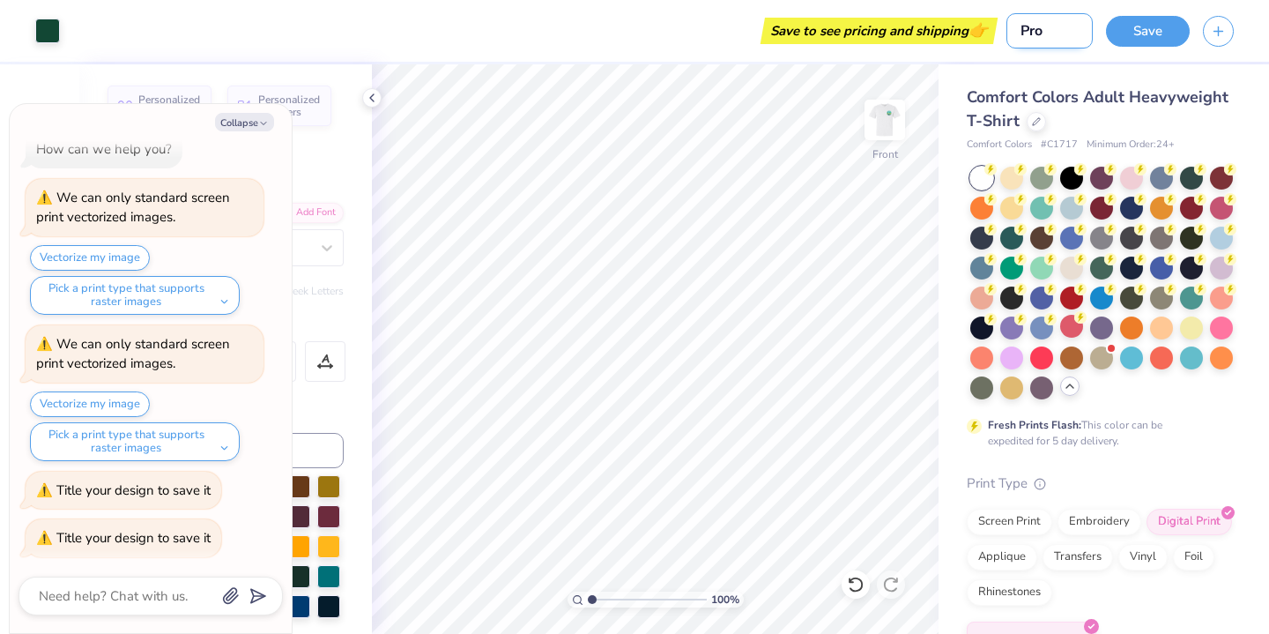
type input "Pr"
type textarea "x"
type input "P"
type textarea "x"
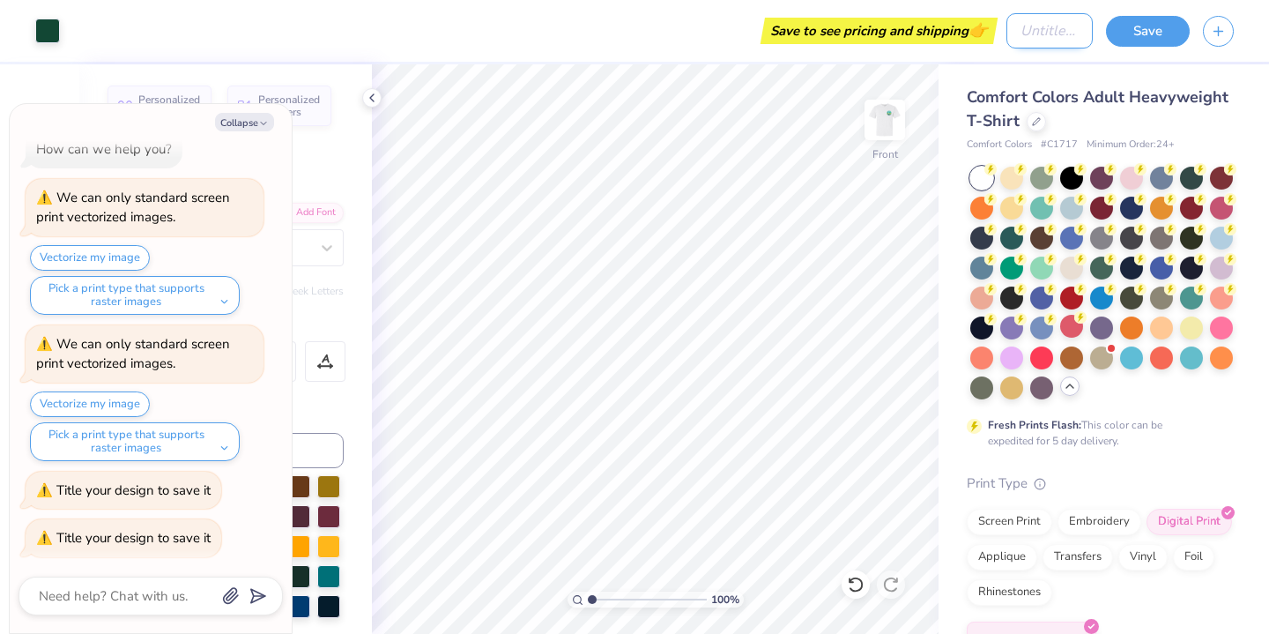
type input "S"
type textarea "x"
type input "Sw"
type textarea "x"
type input "Swi"
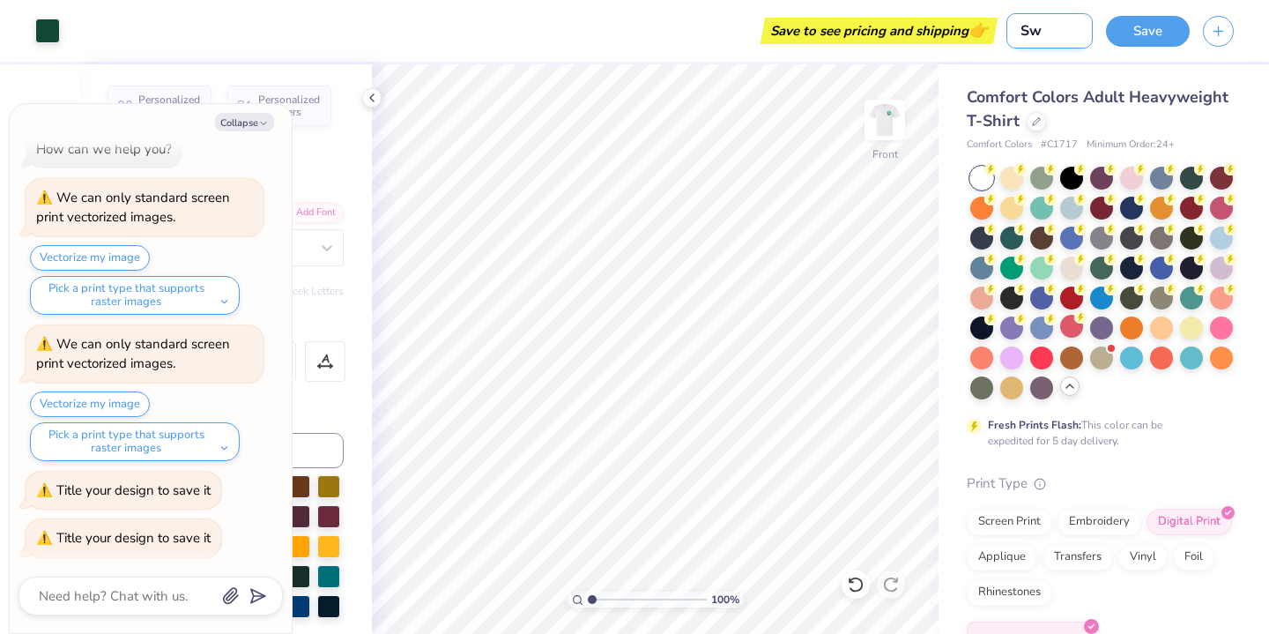
type textarea "x"
type input "Swin"
type textarea "x"
type input "Swing"
type textarea "x"
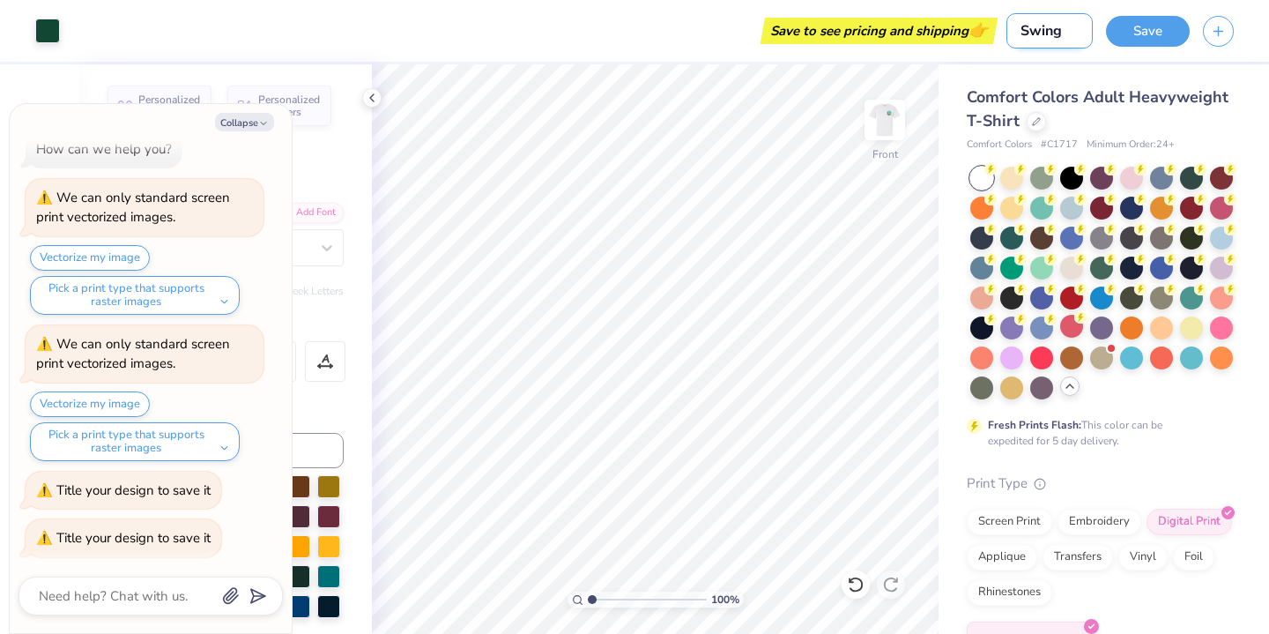
type input "Swing"
type textarea "x"
type input "Swing f"
type textarea "x"
type input "Swing fo"
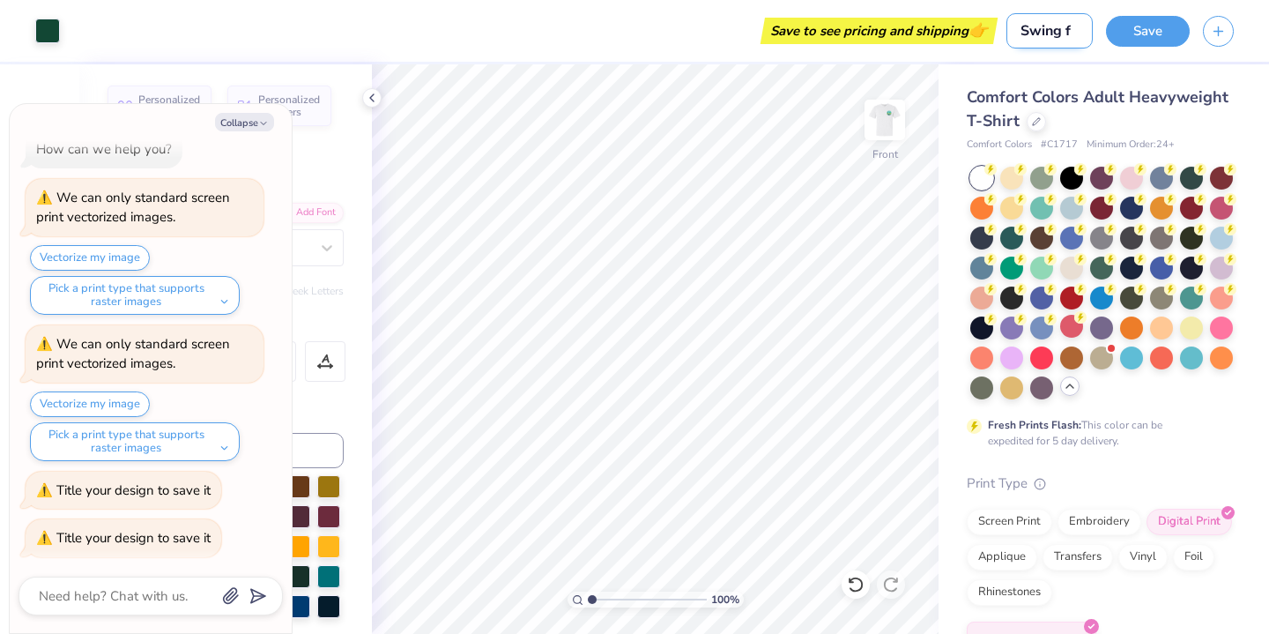
type textarea "x"
type input "Swing for"
type textarea "x"
type input "Swing for"
type textarea "x"
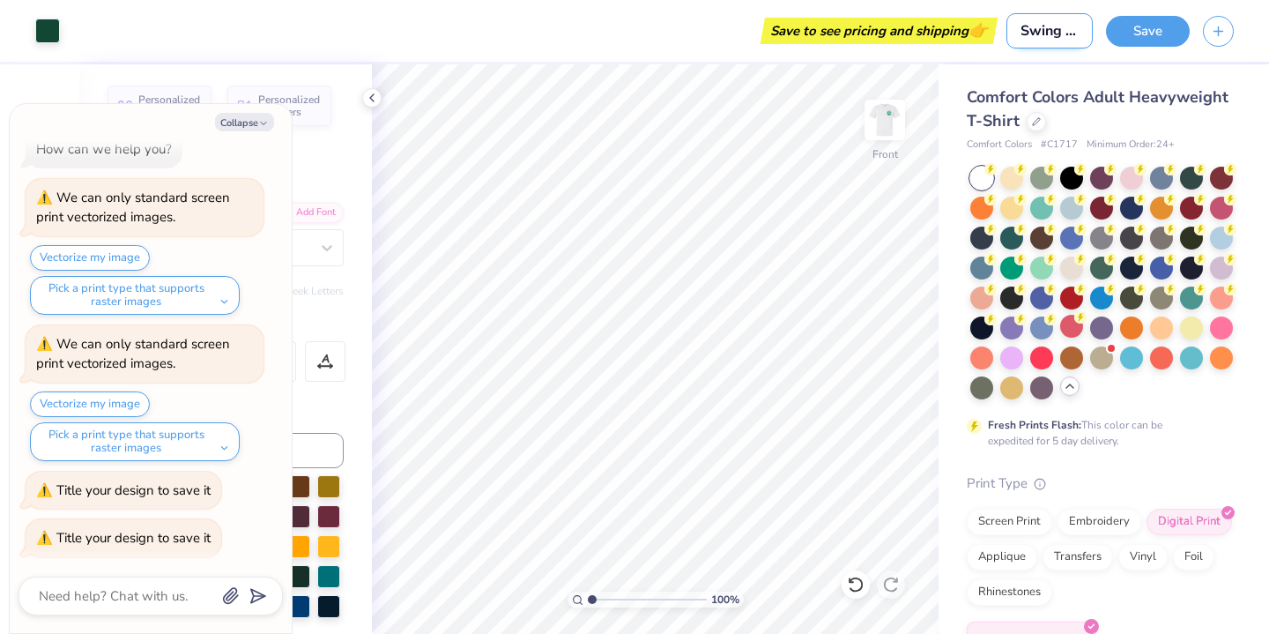
type input "Swing for a"
type textarea "x"
type input "Swing for"
type textarea "x"
type input "Swing for"
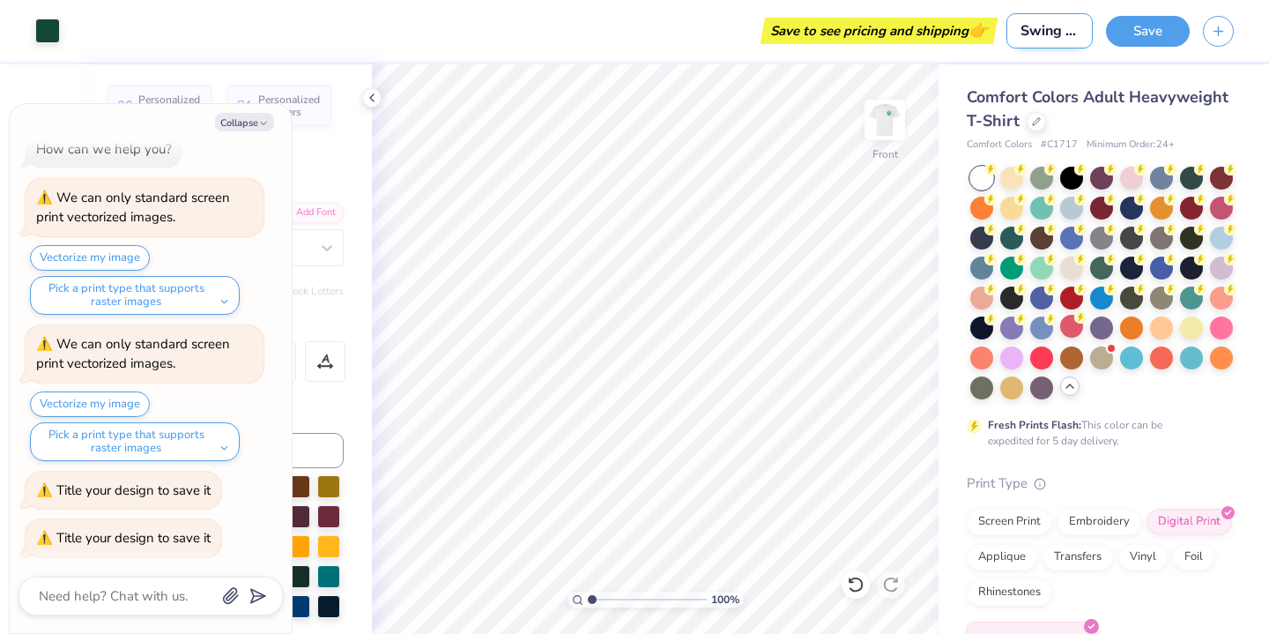
type textarea "x"
type input "Swing fore"
type textarea "x"
type input "Swing fore"
type textarea "x"
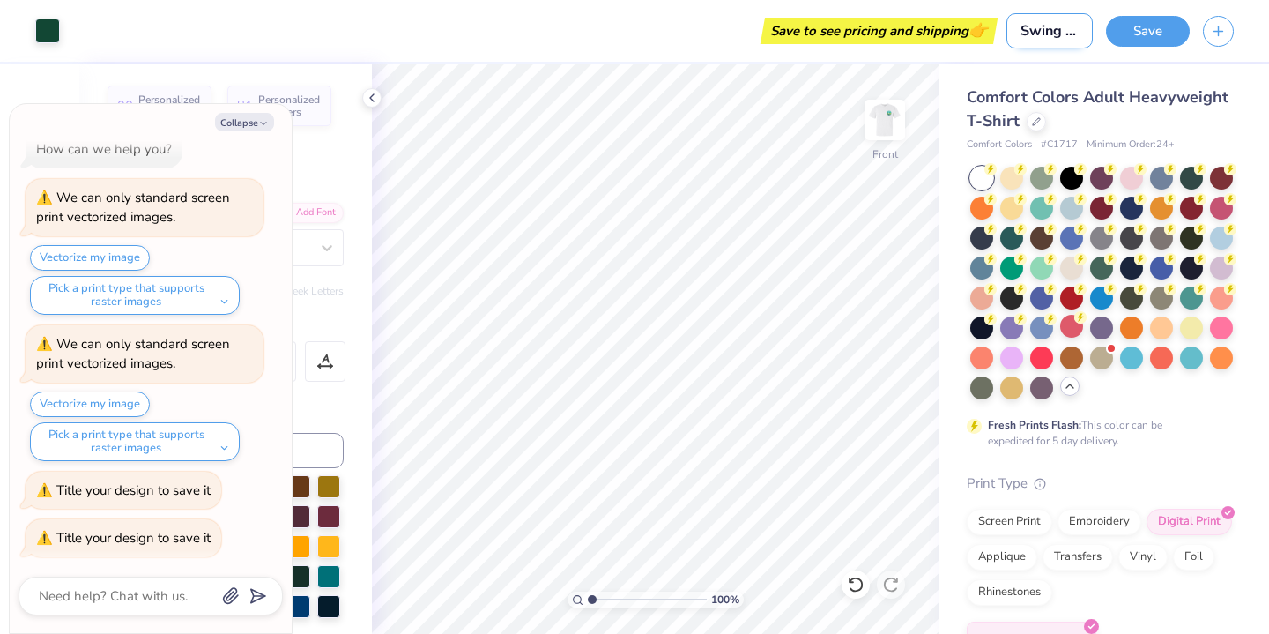
type input "Swing fore a"
type textarea "x"
type input "Swing fore a"
type textarea "x"
type input "Swing fore a"
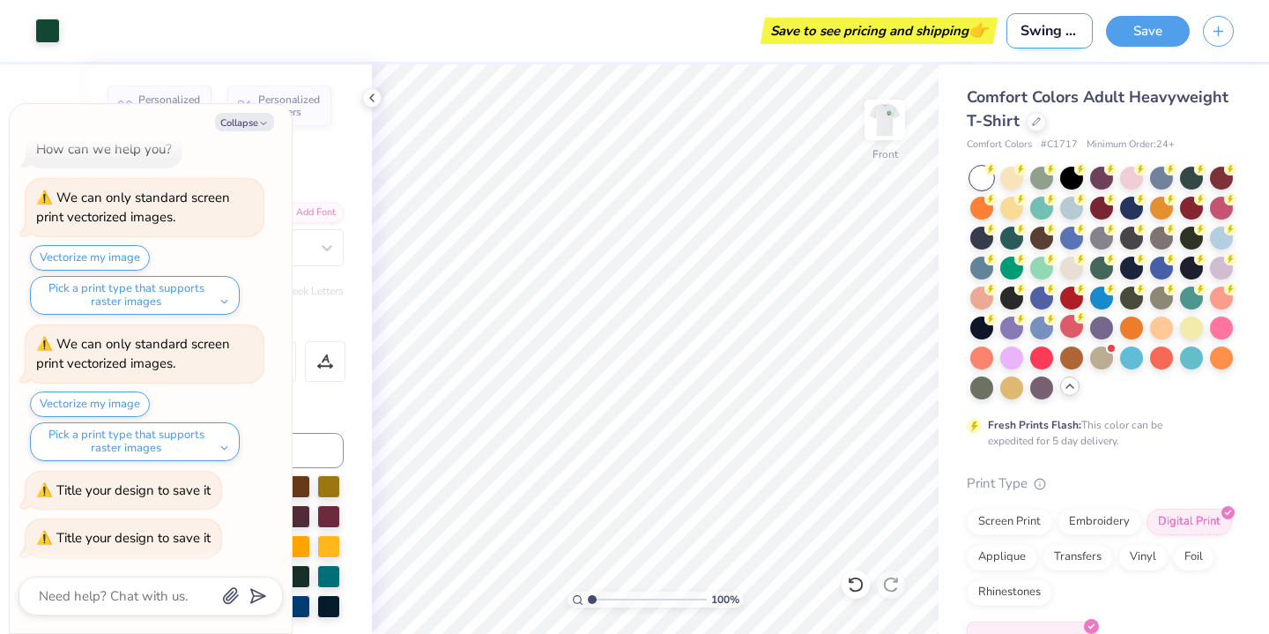
type textarea "x"
type input "Swing fore a c"
type textarea "x"
type input "Swing fore a ca"
type textarea "x"
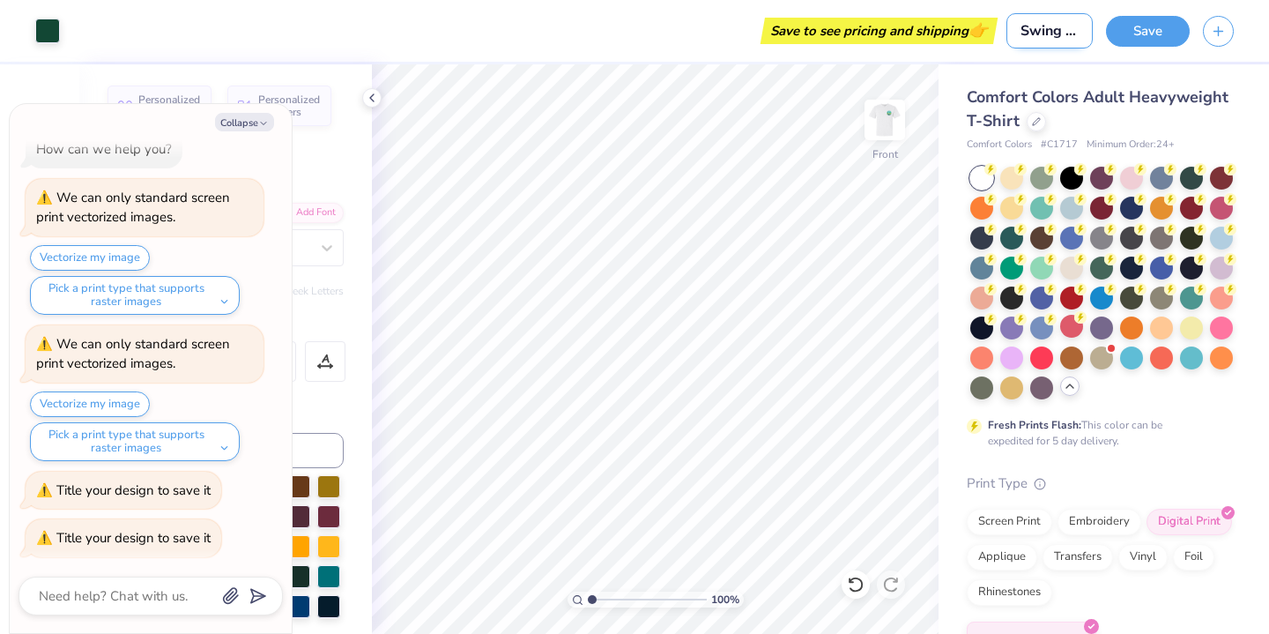
type input "Swing fore a cau"
type textarea "x"
type input "Swing fore a caus"
type textarea "x"
type input "Swing fore a cause"
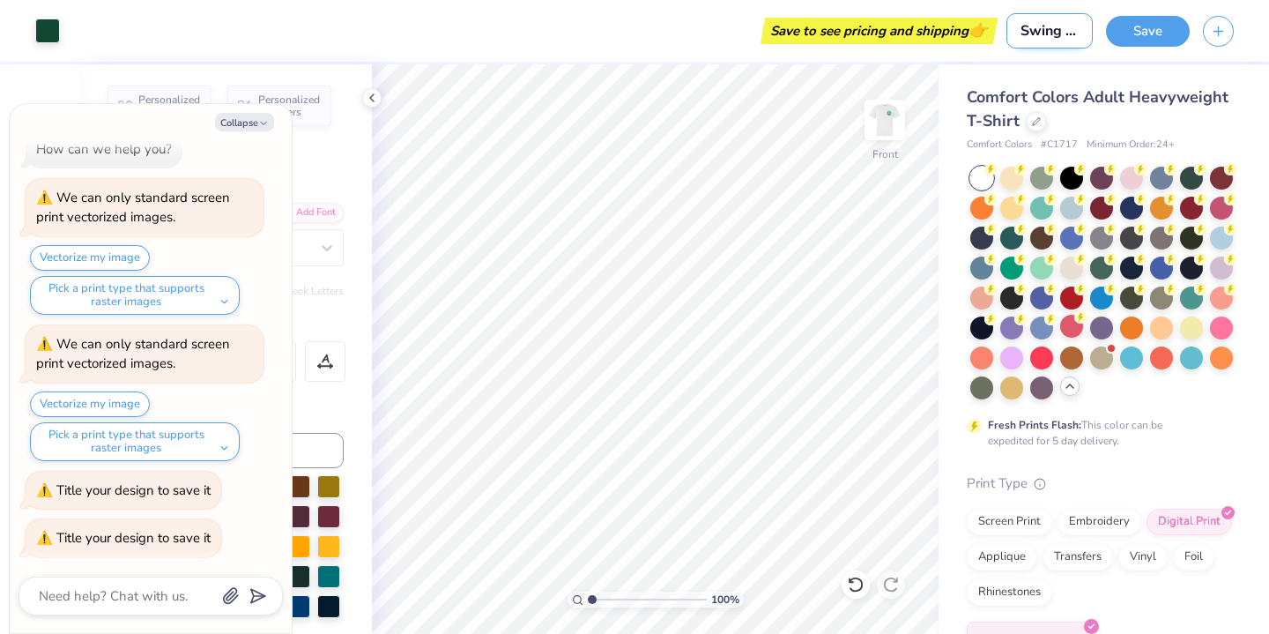
type textarea "x"
type input "Swing fore a cause"
click at [1145, 35] on button "Save" at bounding box center [1148, 28] width 84 height 31
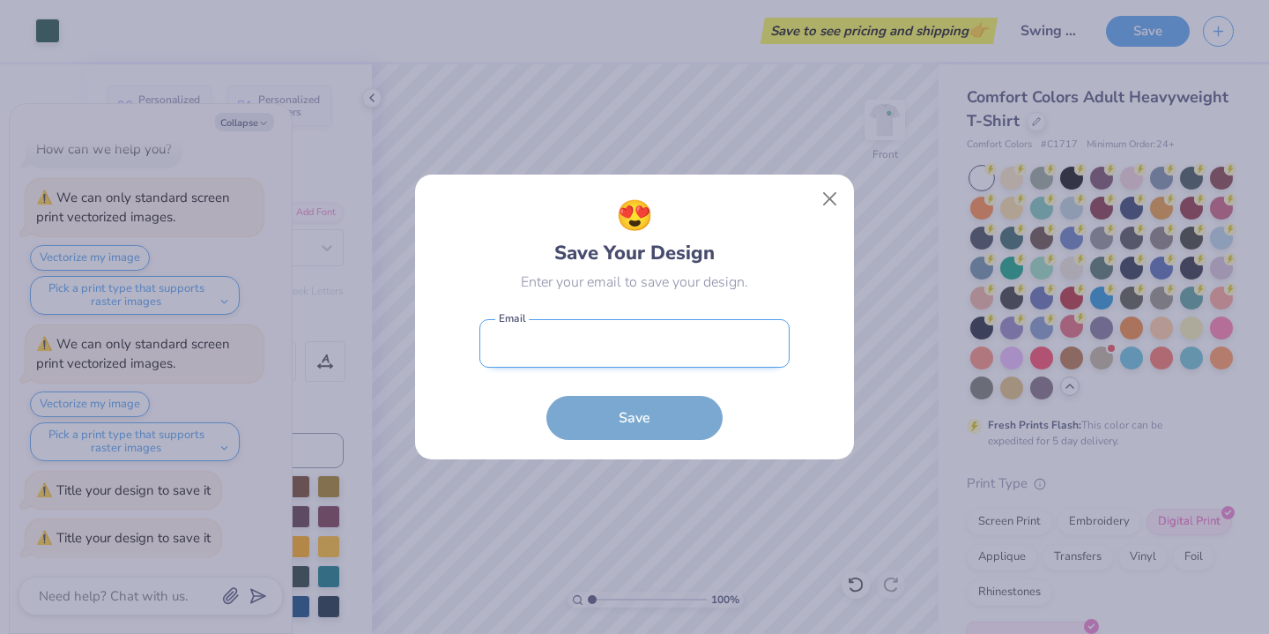
click at [619, 360] on input "email" at bounding box center [634, 343] width 310 height 48
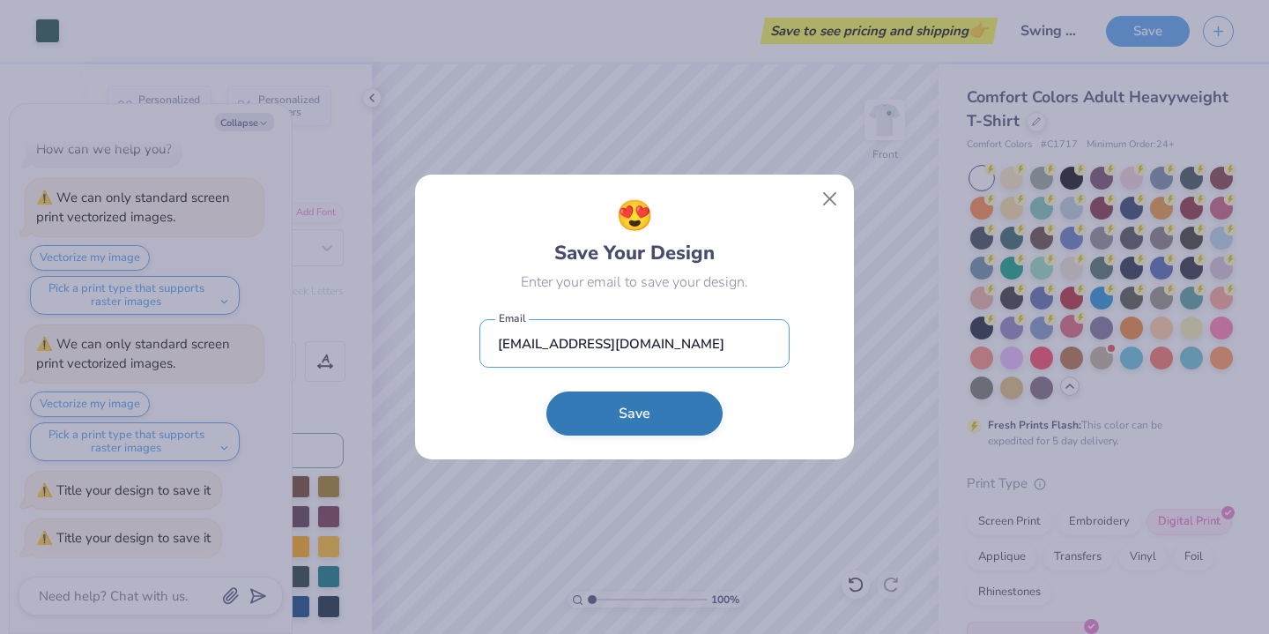
type input "[EMAIL_ADDRESS][DOMAIN_NAME]"
click at [635, 419] on button "Save" at bounding box center [634, 413] width 176 height 44
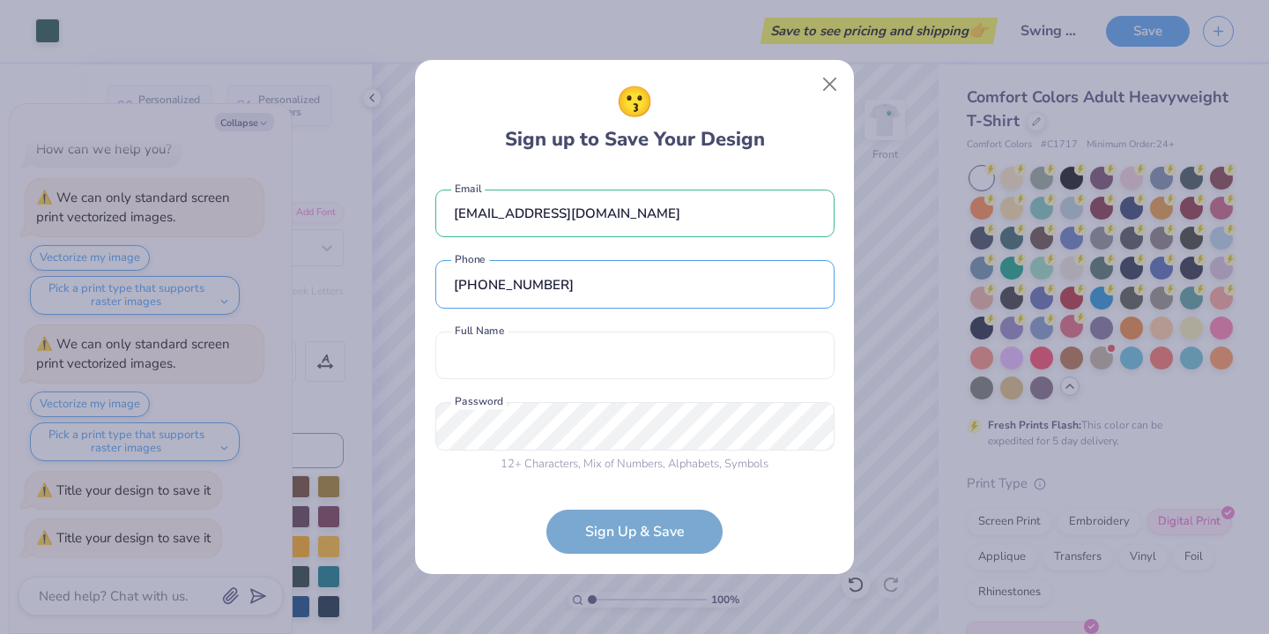
type input "[PHONE_NUMBER]"
click at [602, 328] on div "[EMAIL_ADDRESS][DOMAIN_NAME] Email [PHONE_NUMBER] Phone Full Name is a required…" at bounding box center [634, 327] width 399 height 310
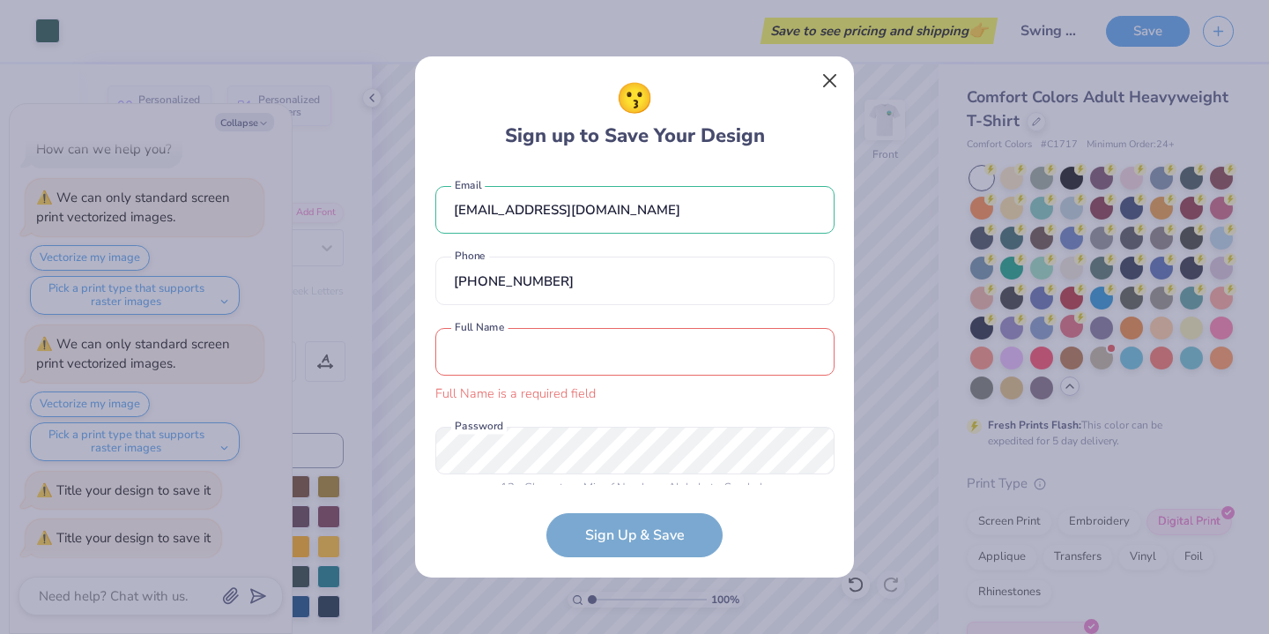
click at [831, 82] on button "Close" at bounding box center [829, 80] width 33 height 33
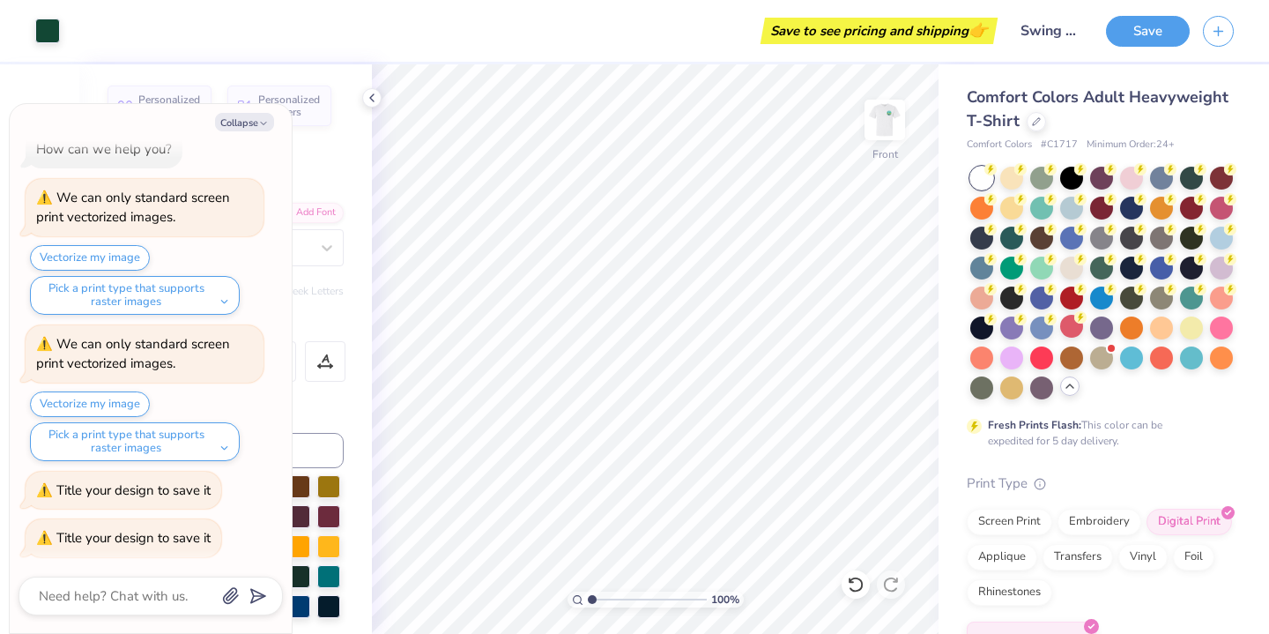
type textarea "x"
